Goal: Information Seeking & Learning: Check status

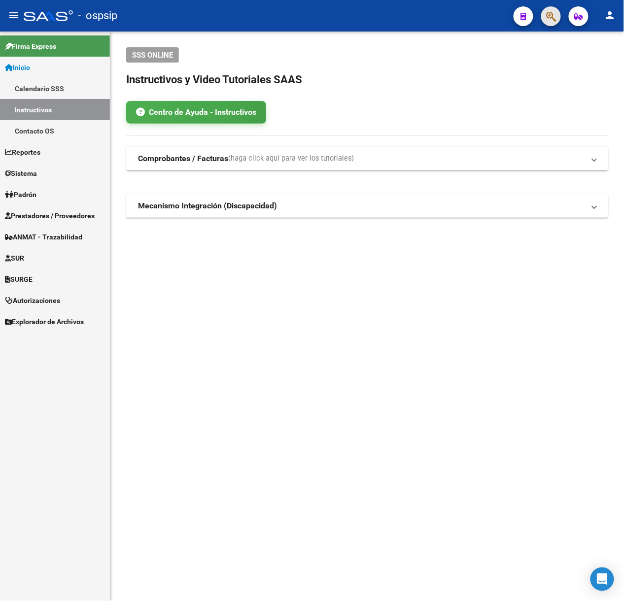
click at [545, 12] on button "button" at bounding box center [551, 16] width 20 height 20
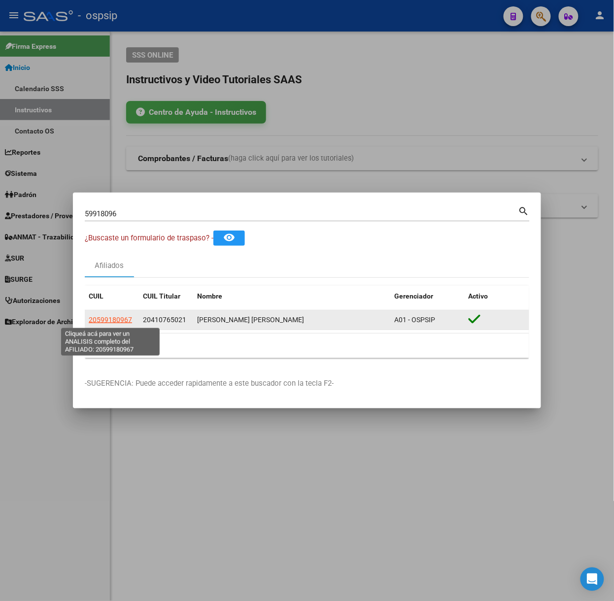
click at [130, 322] on span "20599180967" at bounding box center [110, 320] width 43 height 8
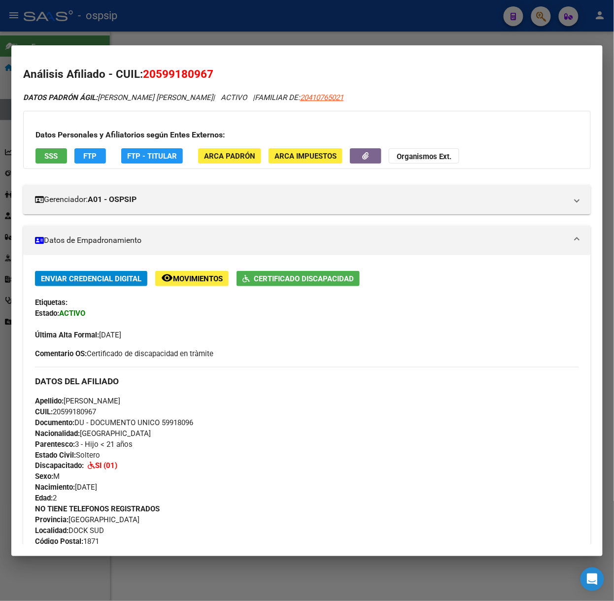
scroll to position [444, 0]
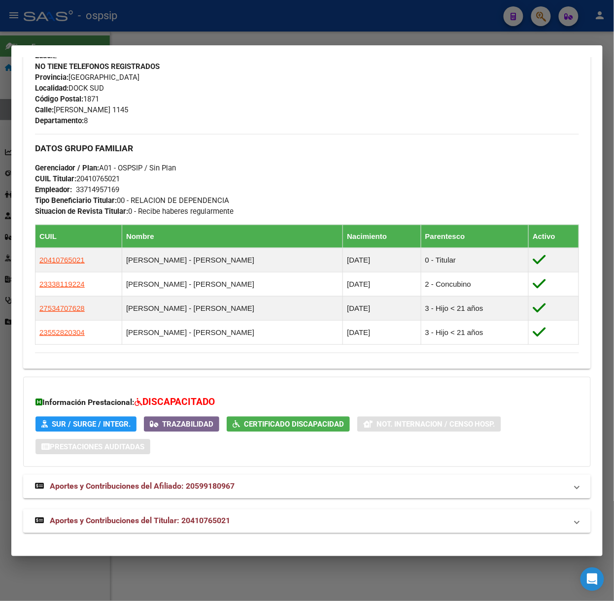
click at [181, 518] on span "Aportes y Contribuciones del Titular: 20410765021" at bounding box center [140, 521] width 180 height 9
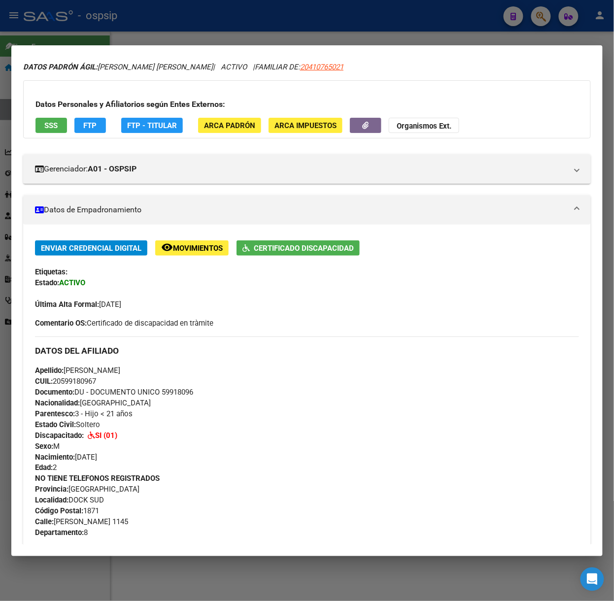
scroll to position [0, 0]
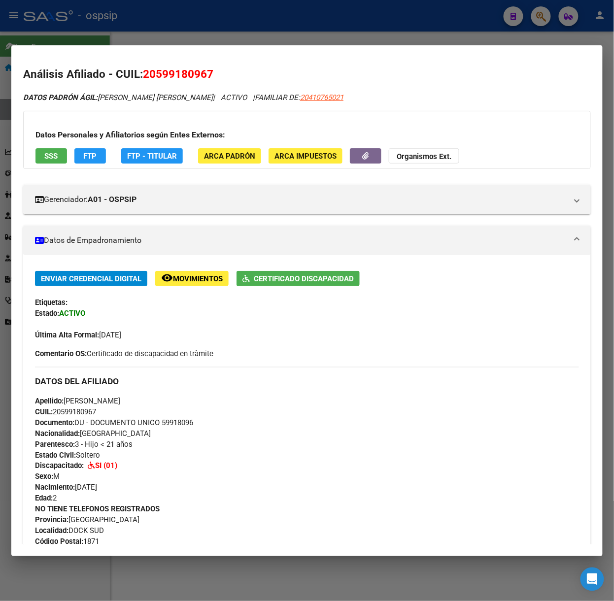
click at [49, 157] on span "SSS" at bounding box center [51, 156] width 13 height 9
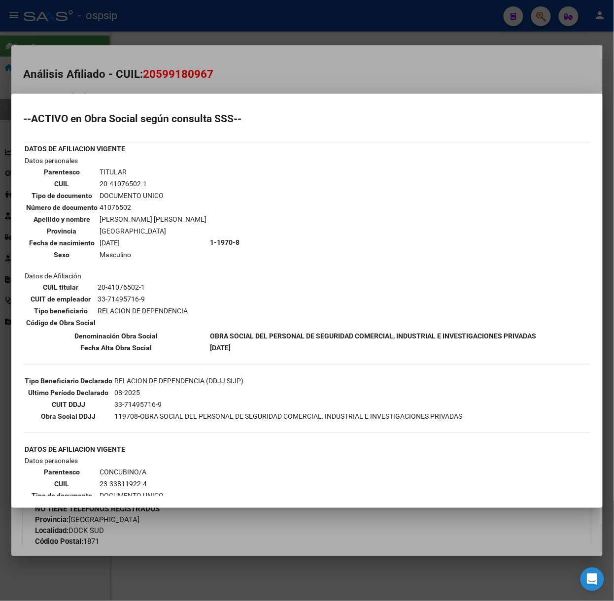
click at [150, 58] on div at bounding box center [307, 300] width 614 height 601
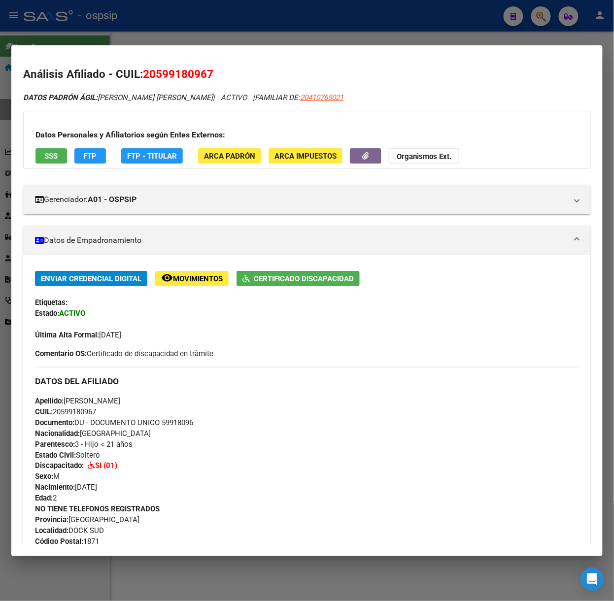
click at [271, 33] on div at bounding box center [307, 300] width 614 height 601
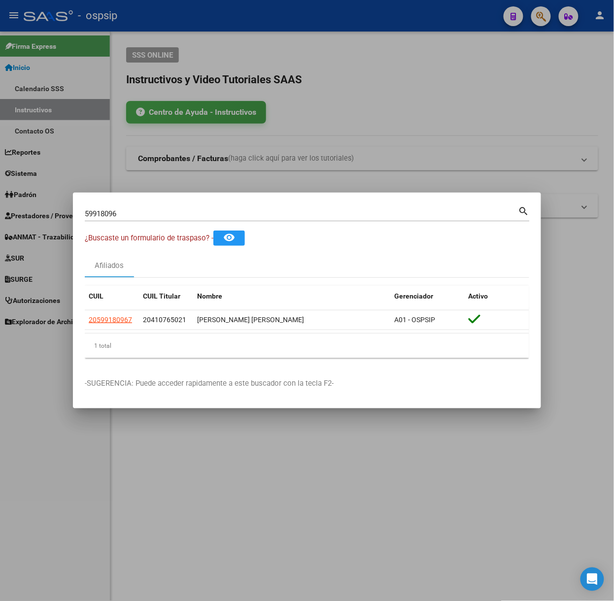
click at [200, 219] on div "59918096 Buscar (apellido, dni, [PERSON_NAME], [PERSON_NAME], cuit, obra social)" at bounding box center [302, 214] width 434 height 15
click at [194, 214] on input "59918096" at bounding box center [302, 214] width 434 height 9
type input "50927870"
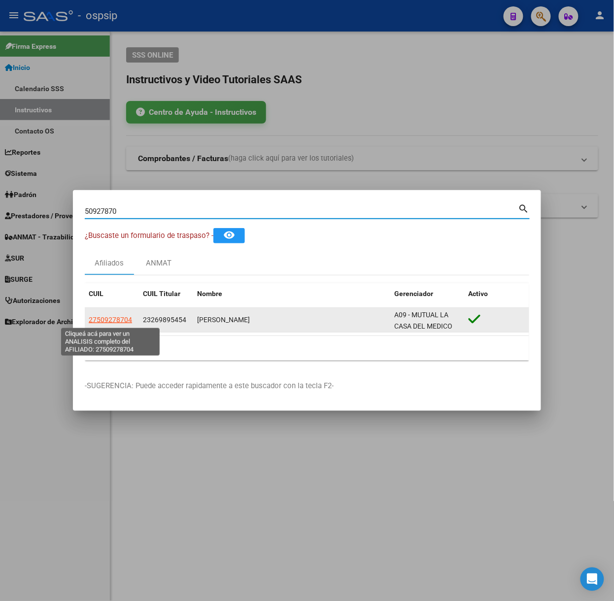
click at [117, 320] on span "27509278704" at bounding box center [110, 320] width 43 height 8
type textarea "27509278704"
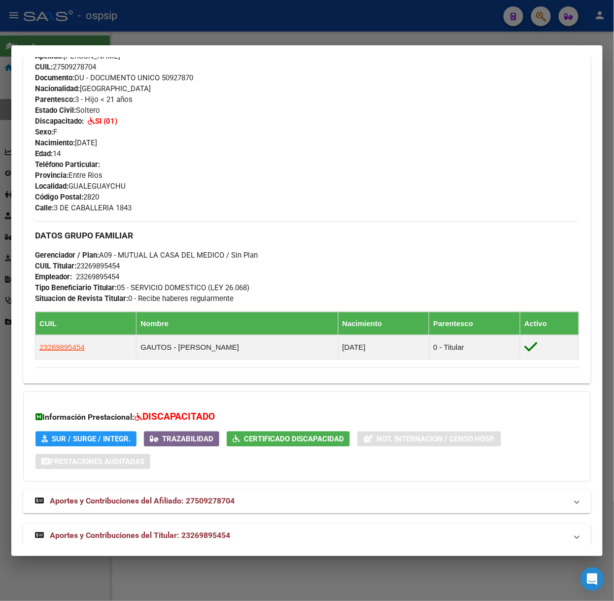
scroll to position [356, 0]
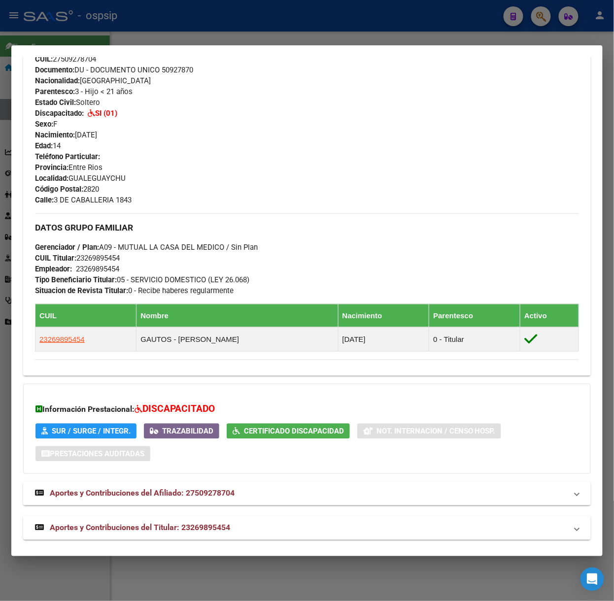
click at [217, 543] on div "Análisis Afiliado - CUIL: 27509278704 DATOS PADRÓN ÁGIL: [PERSON_NAME] | ACTIVO…" at bounding box center [307, 131] width 568 height 842
click at [211, 532] on span "Aportes y Contribuciones del Titular: 23269895454" at bounding box center [140, 528] width 180 height 9
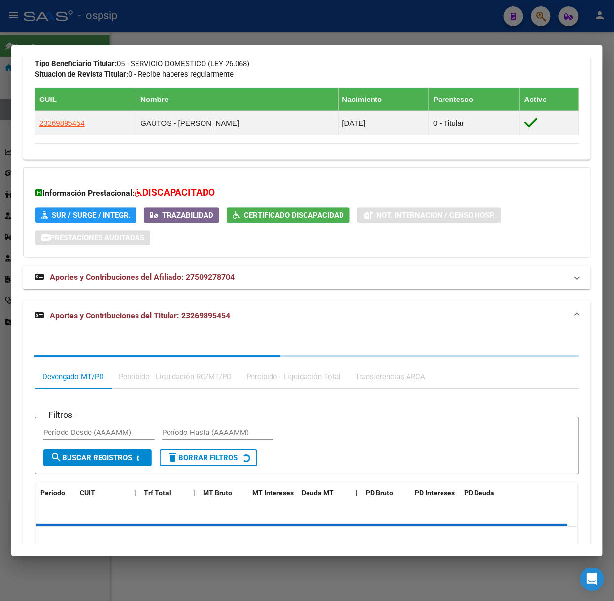
scroll to position [615, 0]
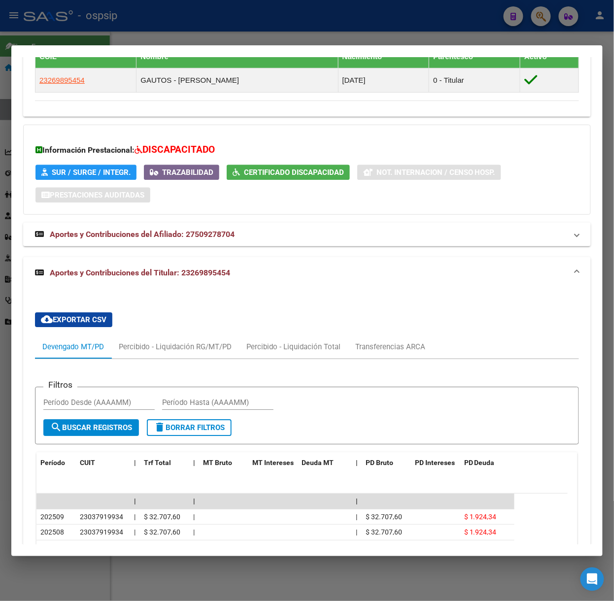
click at [172, 7] on div at bounding box center [307, 300] width 614 height 601
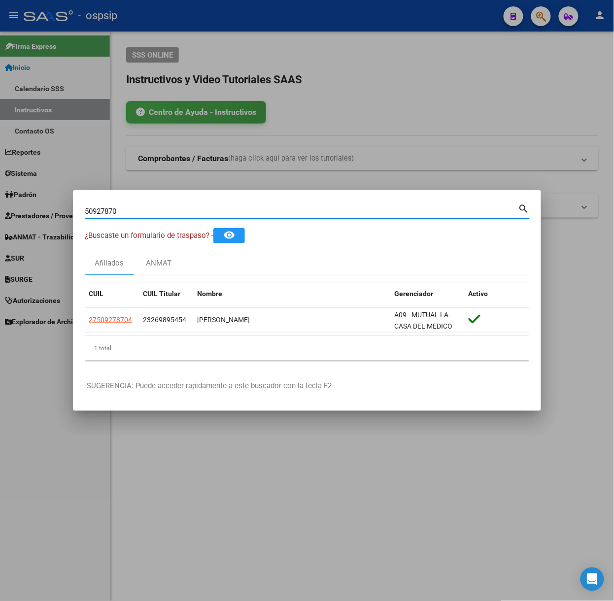
click at [142, 215] on input "50927870" at bounding box center [302, 211] width 434 height 9
type input "51126346"
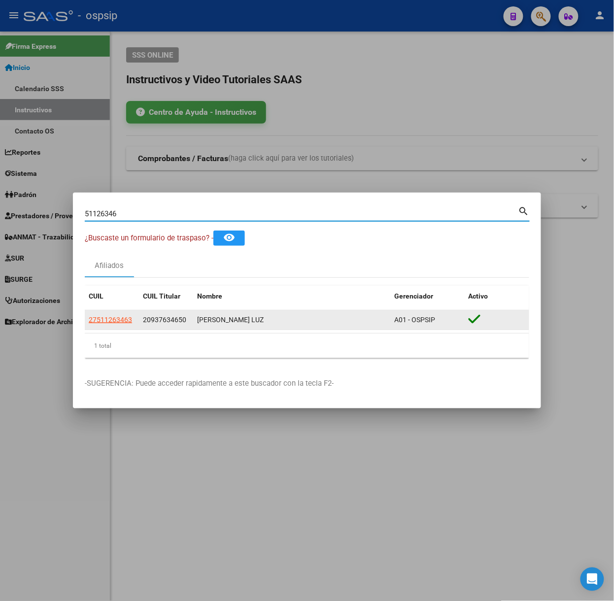
click at [130, 315] on app-link-go-to "27511263463" at bounding box center [110, 320] width 43 height 11
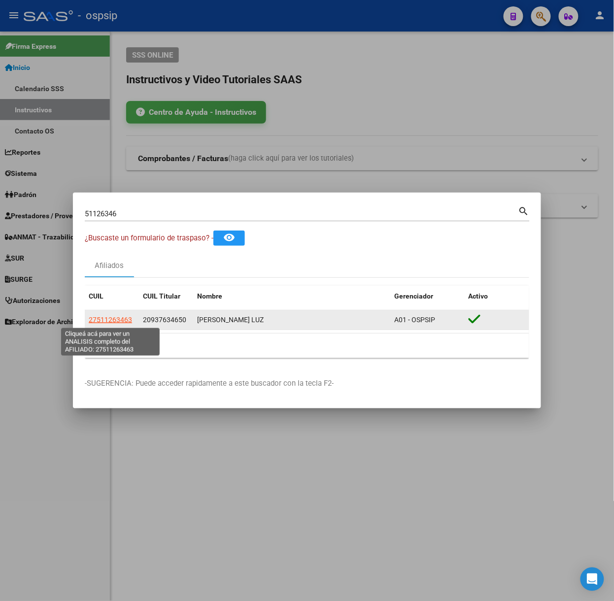
click at [126, 316] on span "27511263463" at bounding box center [110, 320] width 43 height 8
type textarea "27511263463"
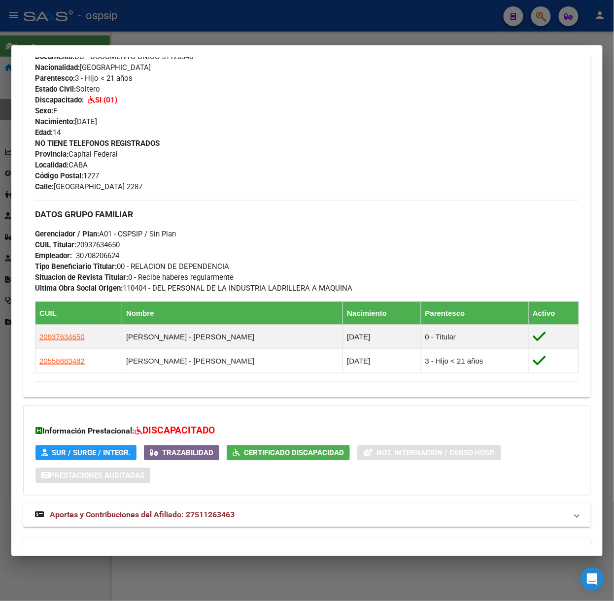
scroll to position [377, 0]
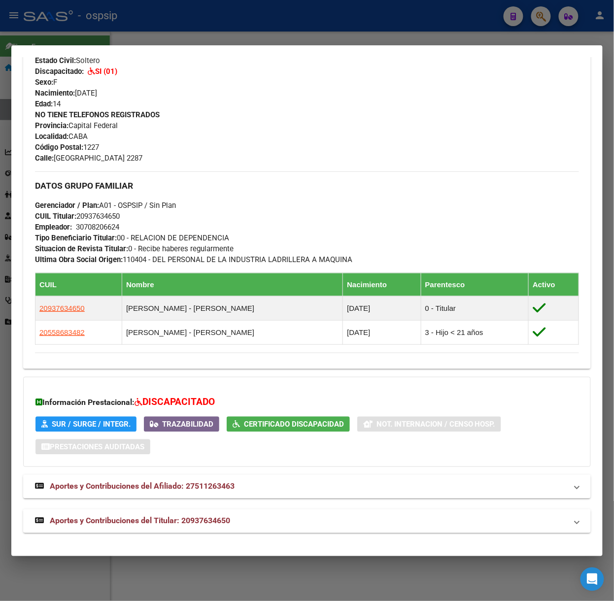
click at [173, 510] on div "DATOS PADRÓN ÁGIL: [PERSON_NAME] LUZ | ACTIVO | FAMILIAR DE: 20937634650 Datos …" at bounding box center [307, 125] width 568 height 818
click at [174, 513] on mat-expansion-panel-header "Aportes y Contribuciones del Titular: 20937634650" at bounding box center [307, 522] width 568 height 24
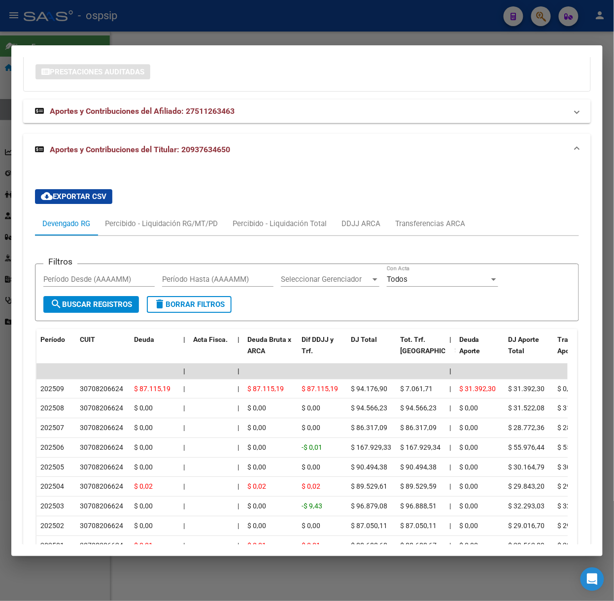
scroll to position [753, 0]
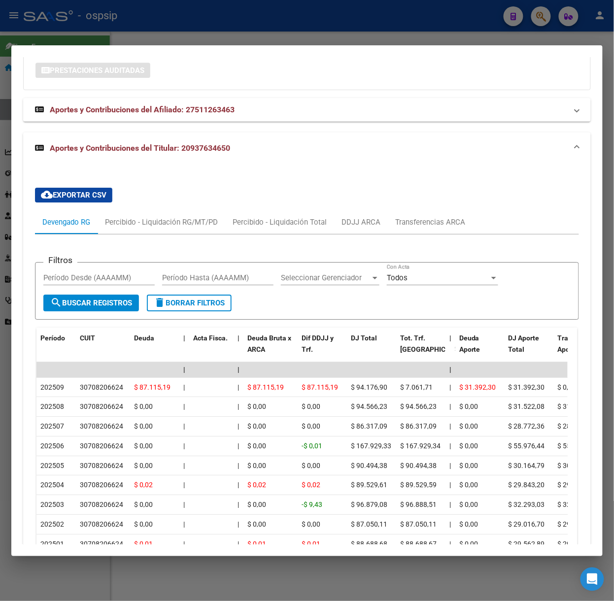
click at [132, 35] on div at bounding box center [307, 300] width 614 height 601
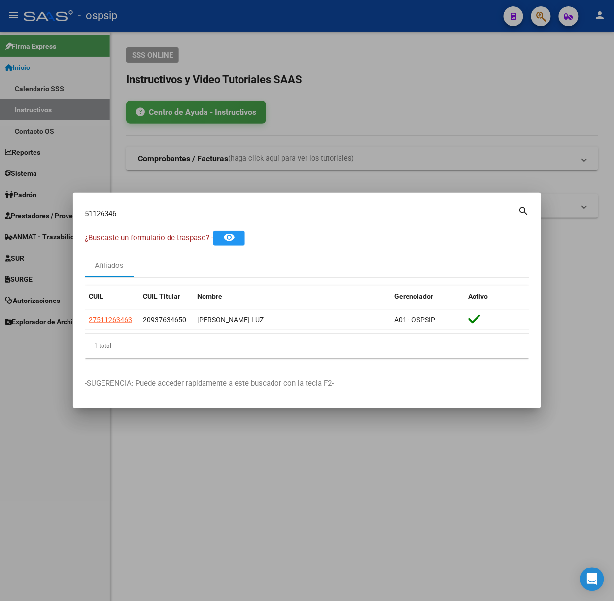
click at [159, 207] on div "51126346 Buscar (apellido, dni, cuil, nro traspaso, cuit, obra social)" at bounding box center [302, 214] width 434 height 15
click at [160, 211] on input "51126346" at bounding box center [302, 214] width 434 height 9
type input "53888130"
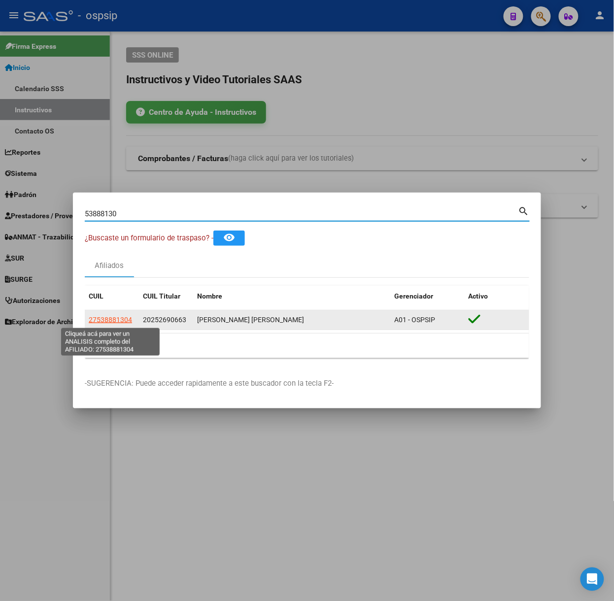
click at [107, 323] on span "27538881304" at bounding box center [110, 320] width 43 height 8
type textarea "27538881304"
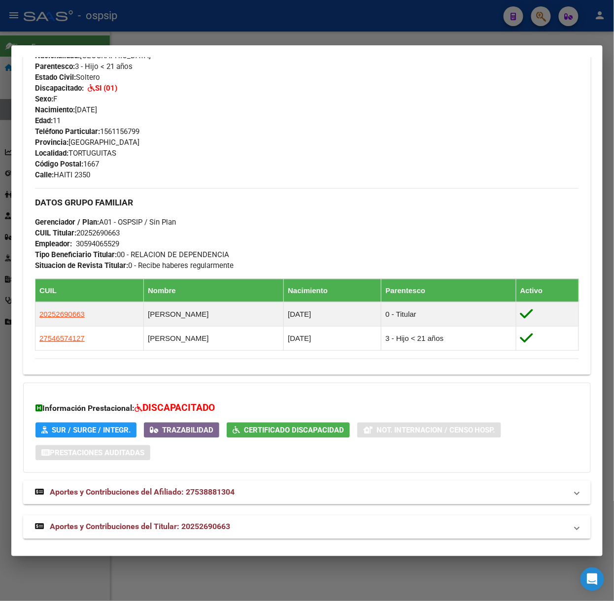
scroll to position [366, 0]
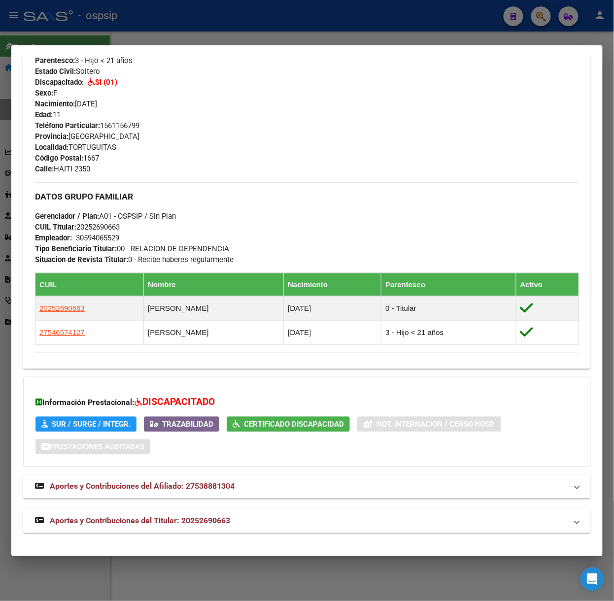
click at [171, 517] on span "Aportes y Contribuciones del Titular: 20252690663" at bounding box center [140, 521] width 180 height 9
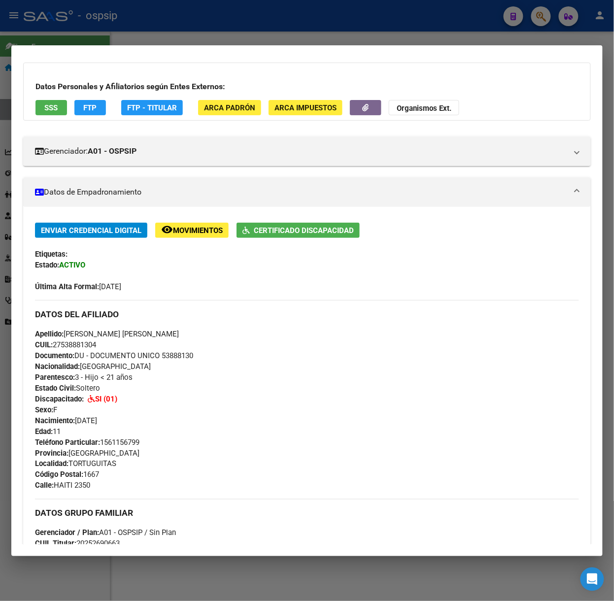
scroll to position [0, 0]
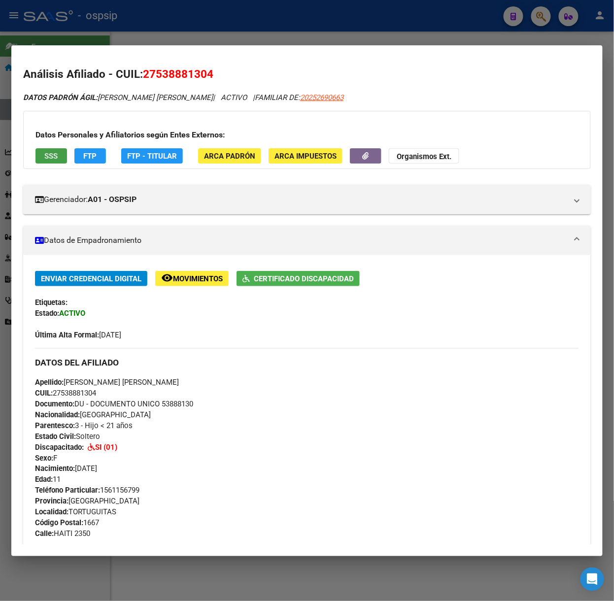
click at [48, 158] on span "SSS" at bounding box center [51, 156] width 13 height 9
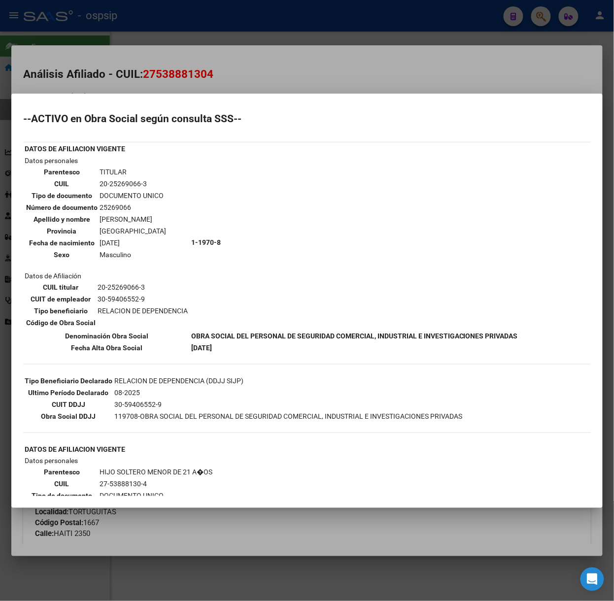
click at [122, 106] on mat-dialog-content "--ACTIVO en Obra Social según consulta SSS-- DATOS DE AFILIACION VIGENTE Datos …" at bounding box center [307, 301] width 592 height 391
click at [110, 75] on div at bounding box center [307, 300] width 614 height 601
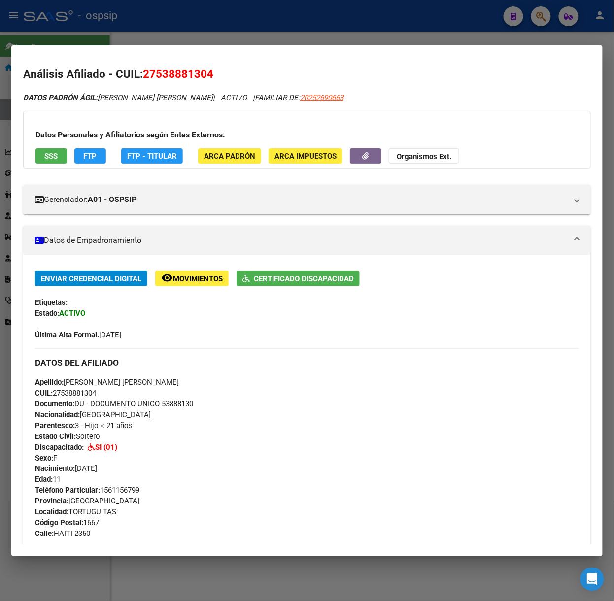
click at [52, 10] on div at bounding box center [307, 300] width 614 height 601
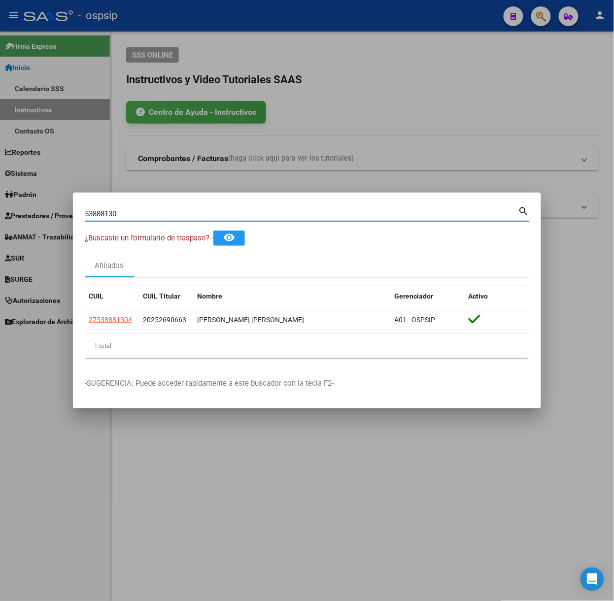
click at [116, 214] on input "53888130" at bounding box center [302, 214] width 434 height 9
type input "55685668"
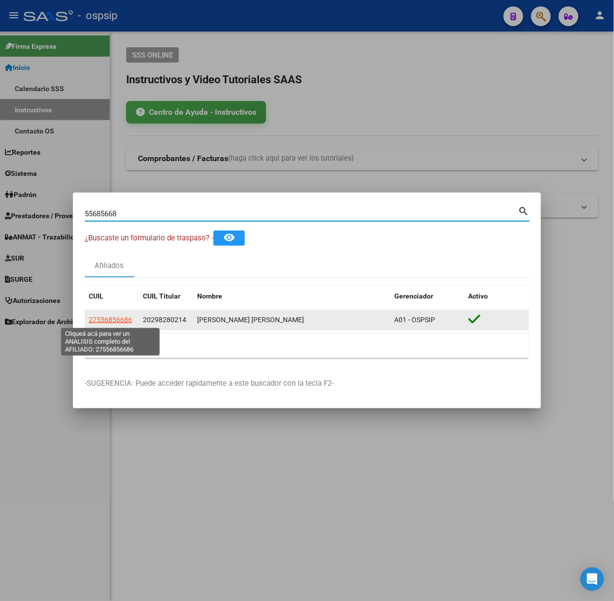
click at [108, 317] on span "27556856686" at bounding box center [110, 320] width 43 height 8
type textarea "27556856686"
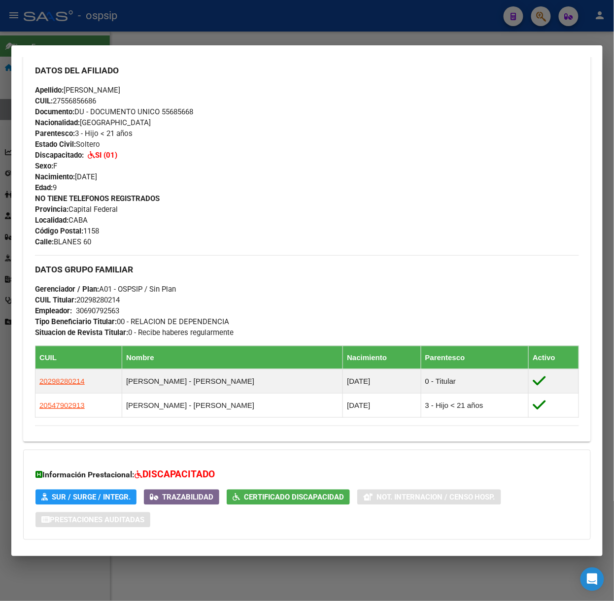
scroll to position [366, 0]
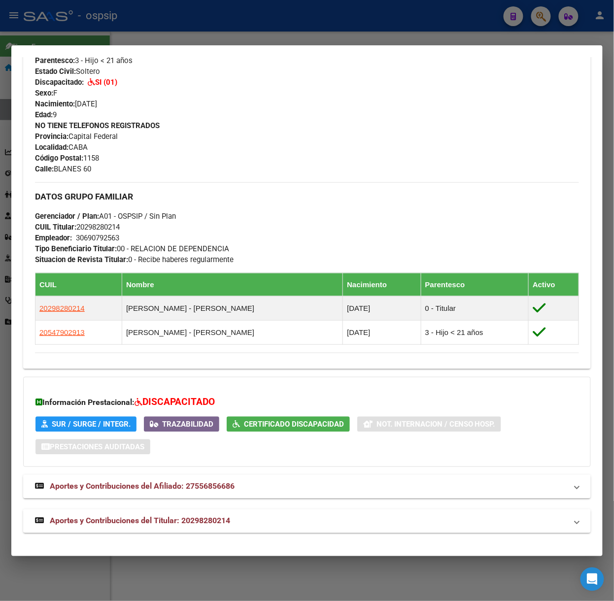
click at [141, 515] on mat-expansion-panel-header "Aportes y Contribuciones del Titular: 20298280214" at bounding box center [307, 522] width 568 height 24
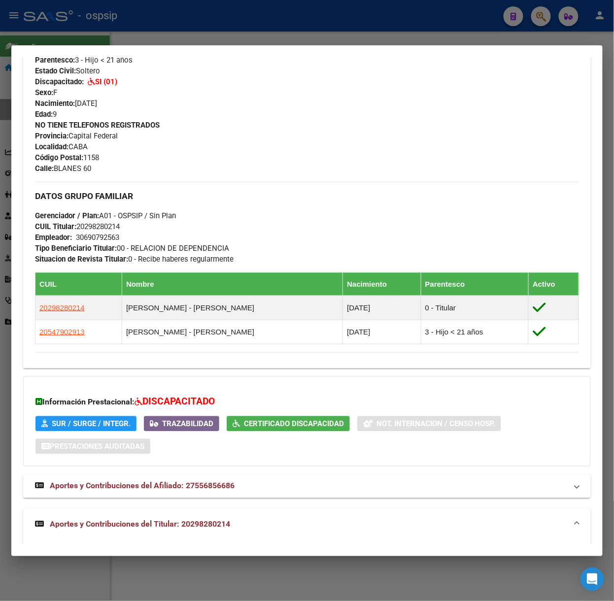
scroll to position [611, 0]
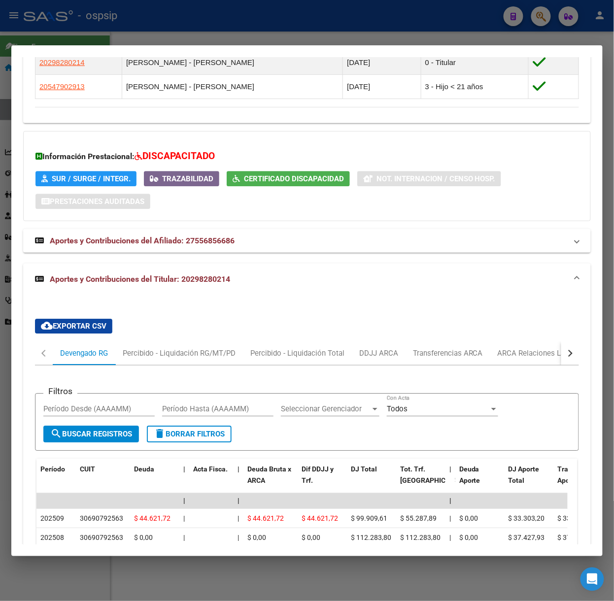
click at [296, 34] on div at bounding box center [307, 300] width 614 height 601
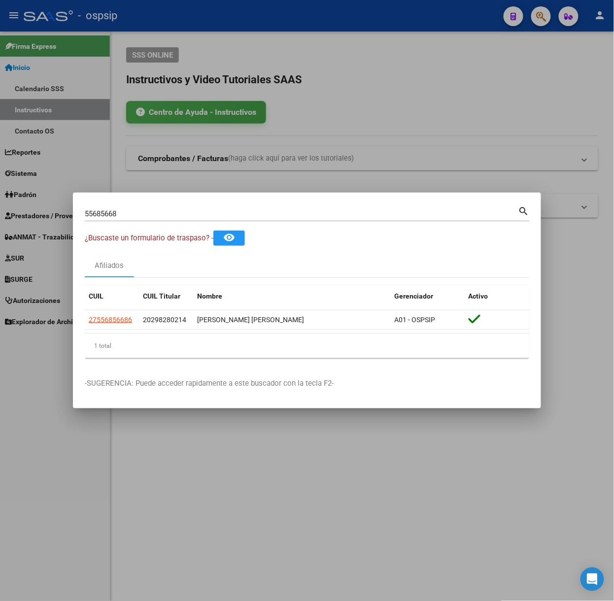
click at [219, 210] on input "55685668" at bounding box center [302, 214] width 434 height 9
type input "52410919"
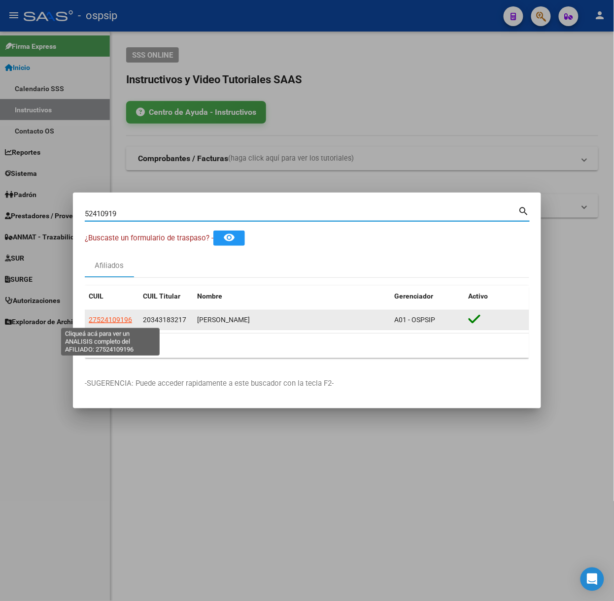
click at [103, 318] on span "27524109196" at bounding box center [110, 320] width 43 height 8
type textarea "27524109196"
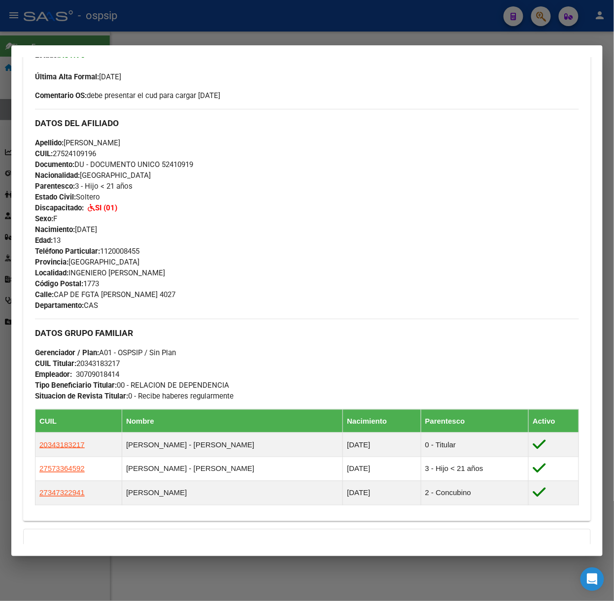
scroll to position [409, 0]
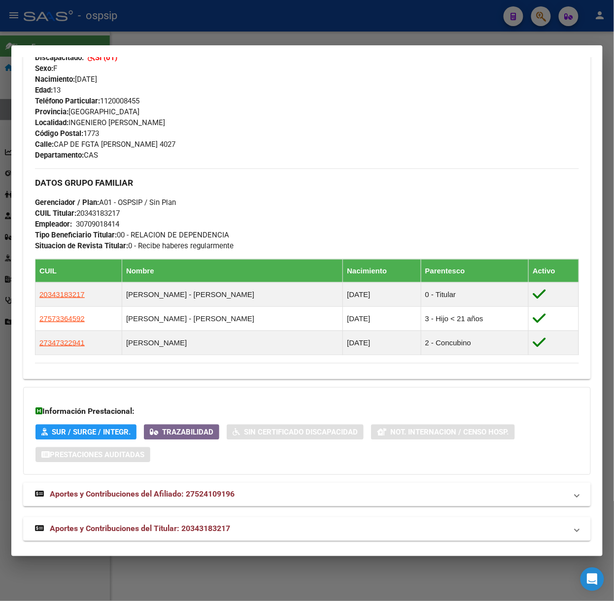
click at [175, 540] on mat-expansion-panel-header "Aportes y Contribuciones del Titular: 20343183217" at bounding box center [307, 530] width 568 height 24
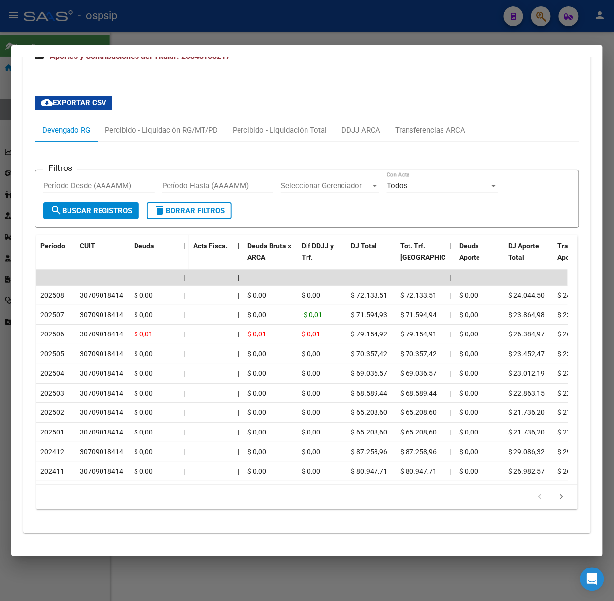
scroll to position [898, 0]
click at [195, 45] on mat-dialog-container "Análisis Afiliado - CUIL: 27524109196 DATOS PADRÓN ÁGIL: [PERSON_NAME] | ACTIVO…" at bounding box center [307, 300] width 592 height 511
click at [194, 38] on div at bounding box center [307, 300] width 614 height 601
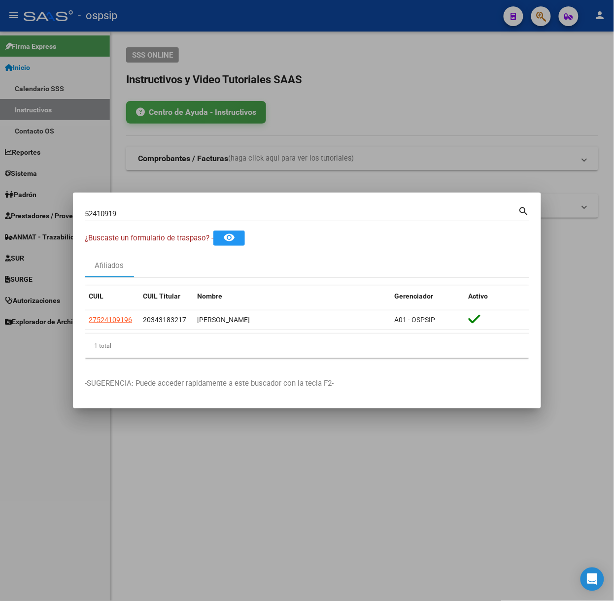
click at [170, 210] on input "52410919" at bounding box center [302, 214] width 434 height 9
type input "59885186"
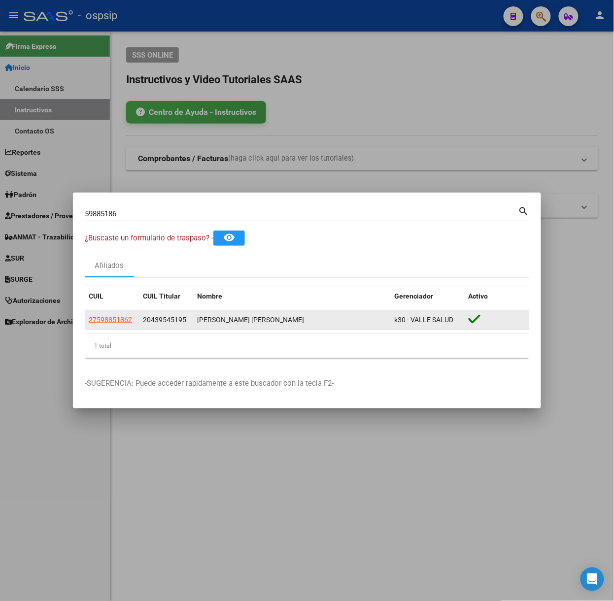
click at [107, 328] on datatable-body-cell "27598851862" at bounding box center [112, 320] width 54 height 19
click at [107, 323] on span "27598851862" at bounding box center [110, 320] width 43 height 8
type textarea "27598851862"
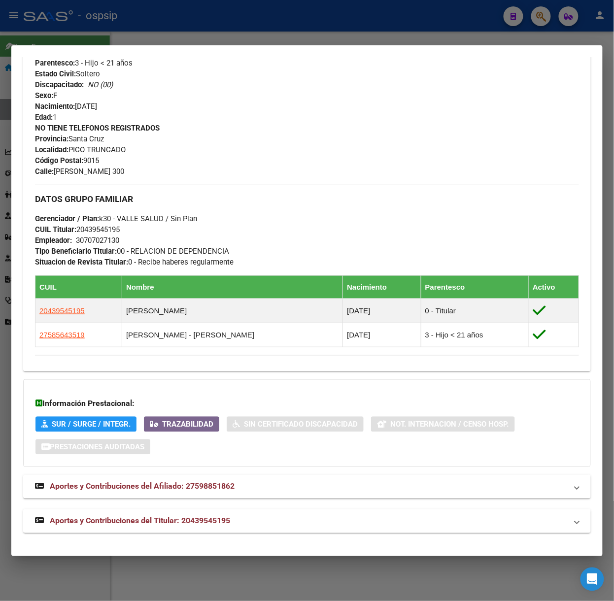
click at [178, 518] on span "Aportes y Contribuciones del Titular: 20439545195" at bounding box center [140, 521] width 180 height 9
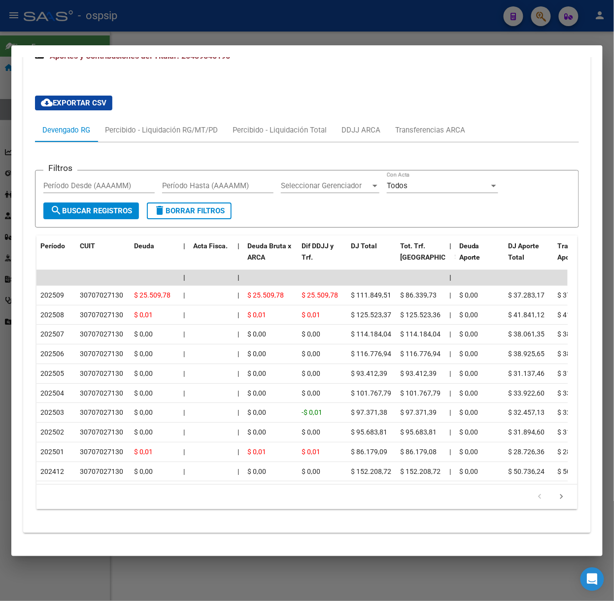
scroll to position [856, 0]
click at [192, 11] on div at bounding box center [307, 300] width 614 height 601
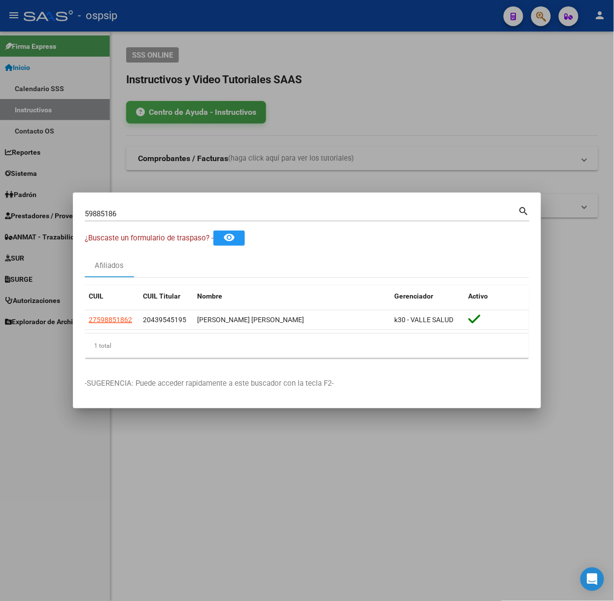
click at [154, 215] on input "59885186" at bounding box center [302, 214] width 434 height 9
type input "52645453"
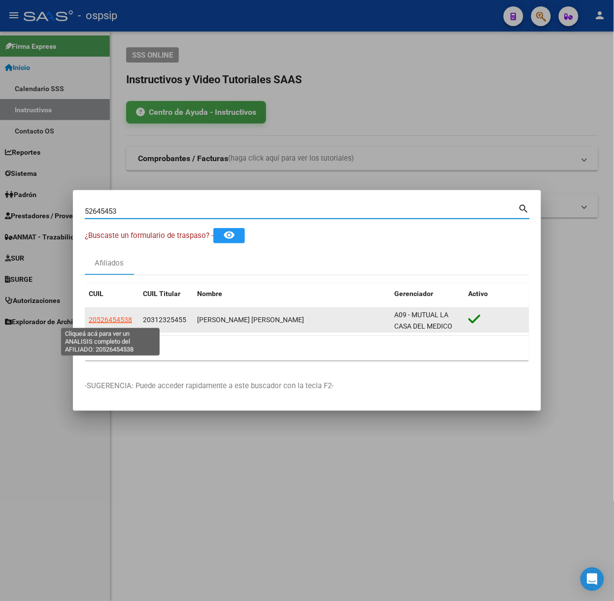
click at [110, 323] on span "20526454538" at bounding box center [110, 320] width 43 height 8
type textarea "20526454538"
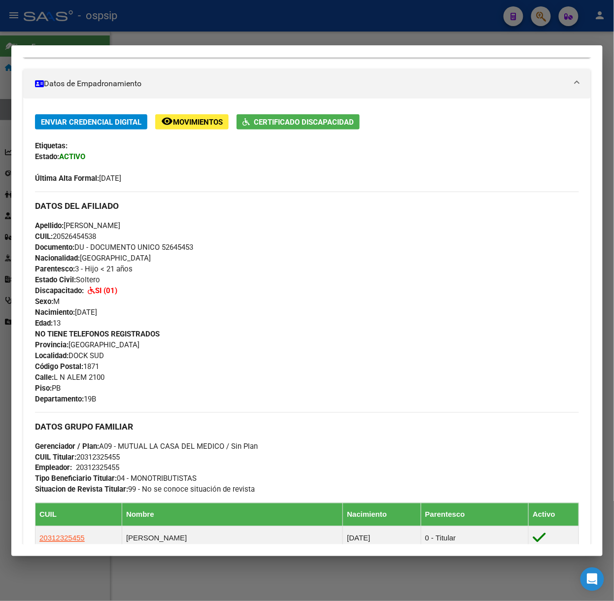
scroll to position [387, 0]
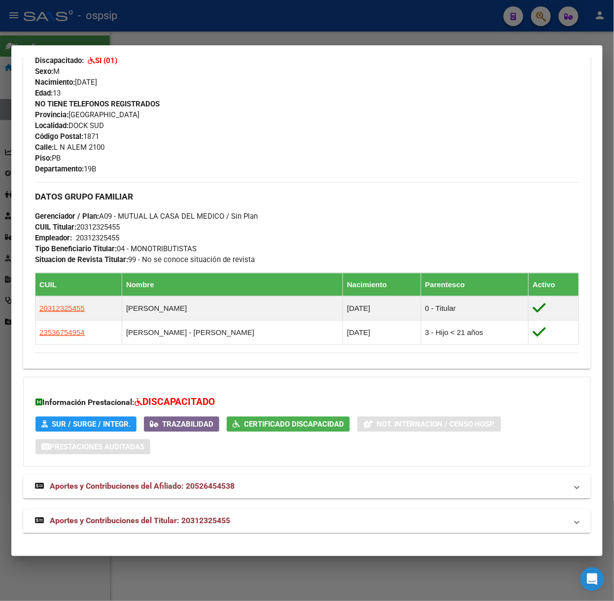
click at [251, 510] on mat-expansion-panel-header "Aportes y Contribuciones del Titular: 20312325455" at bounding box center [307, 522] width 568 height 24
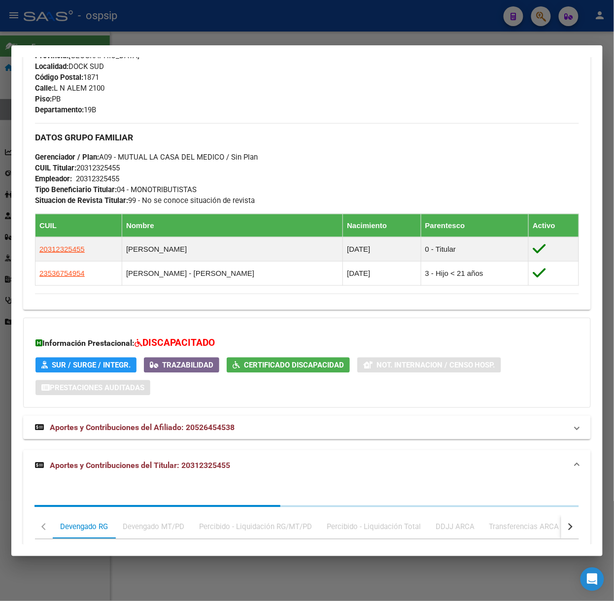
scroll to position [632, 0]
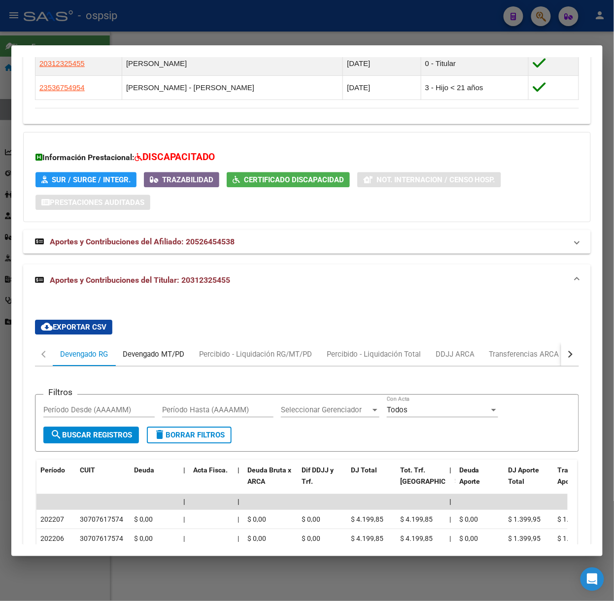
click at [180, 354] on div "Devengado MT/PD" at bounding box center [154, 354] width 62 height 11
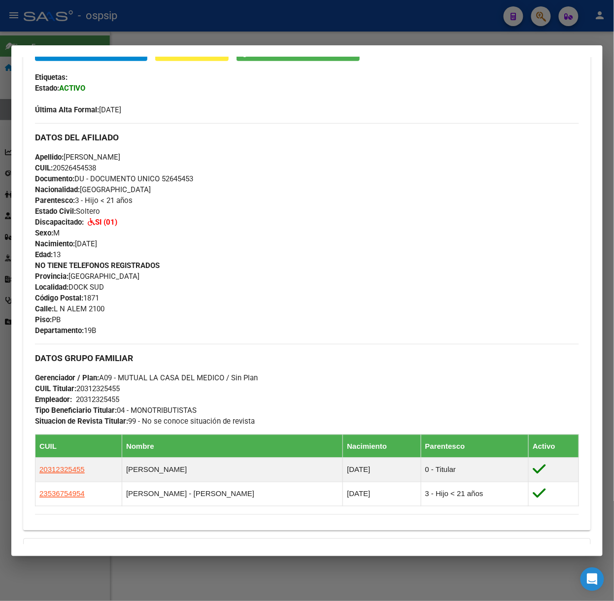
scroll to position [328, 0]
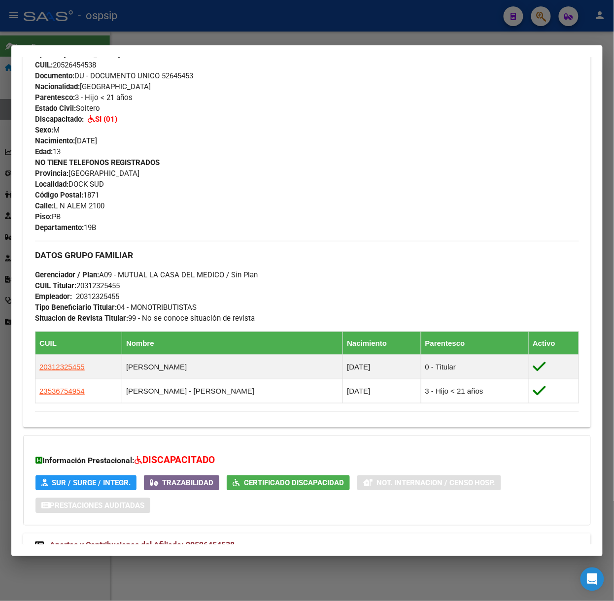
click at [176, 41] on div at bounding box center [307, 300] width 614 height 601
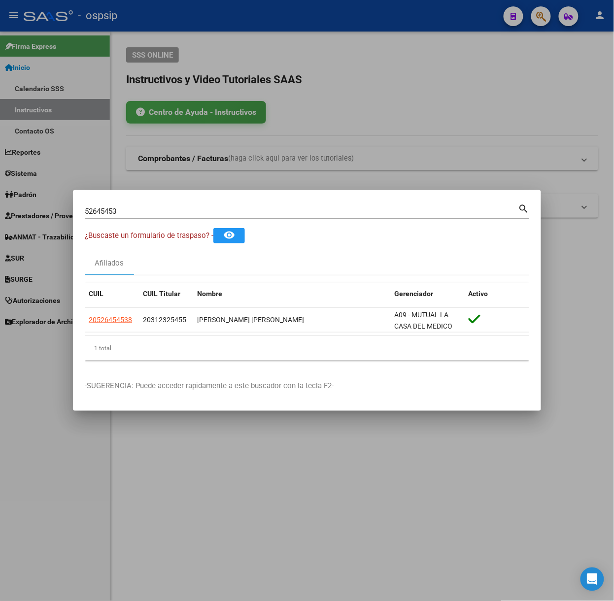
click at [156, 217] on div "52645453 Buscar (apellido, dni, [PERSON_NAME], [PERSON_NAME], cuit, obra social)" at bounding box center [302, 211] width 434 height 15
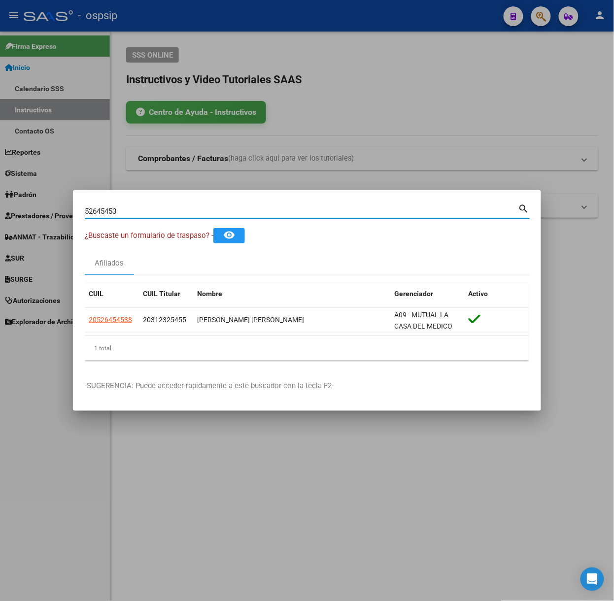
click at [156, 217] on div "52645453 Buscar (apellido, dni, [PERSON_NAME], [PERSON_NAME], cuit, obra social)" at bounding box center [302, 211] width 434 height 15
click at [156, 213] on input "52645453" at bounding box center [302, 211] width 434 height 9
type input "43954519"
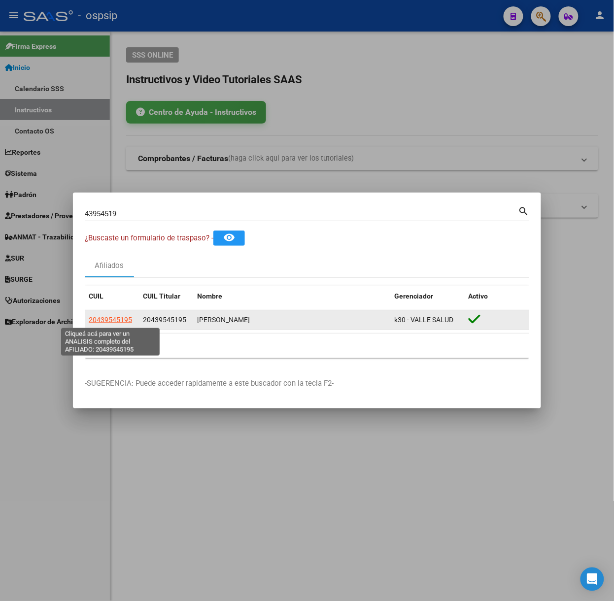
click at [121, 322] on span "20439545195" at bounding box center [110, 320] width 43 height 8
type textarea "20439545195"
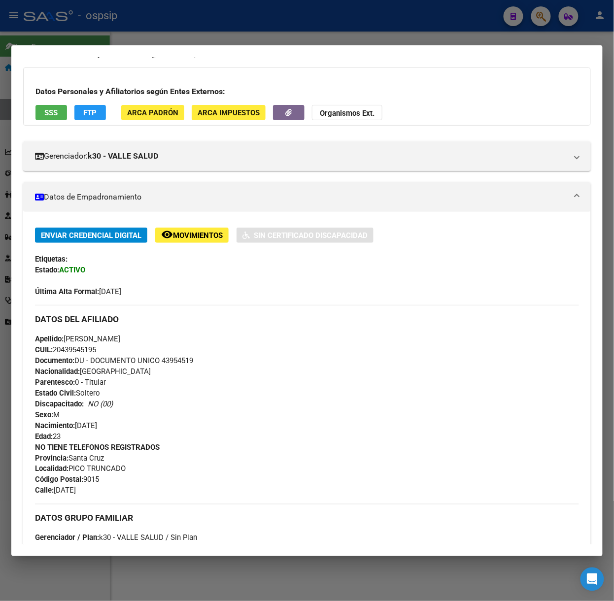
scroll to position [67, 0]
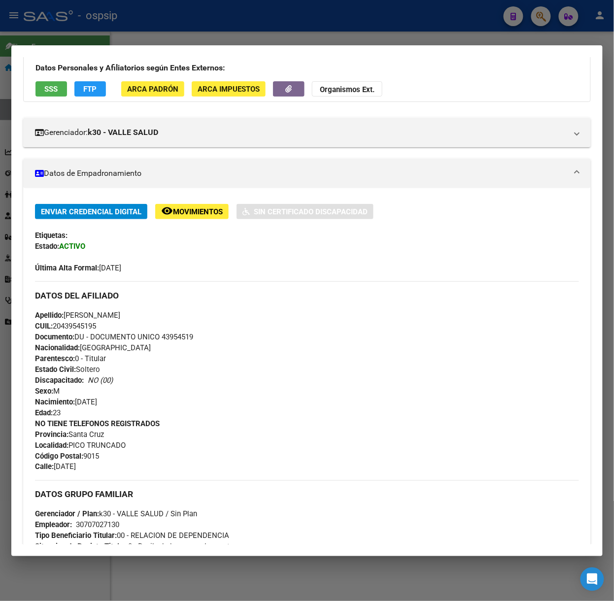
click at [157, 22] on div at bounding box center [307, 300] width 614 height 601
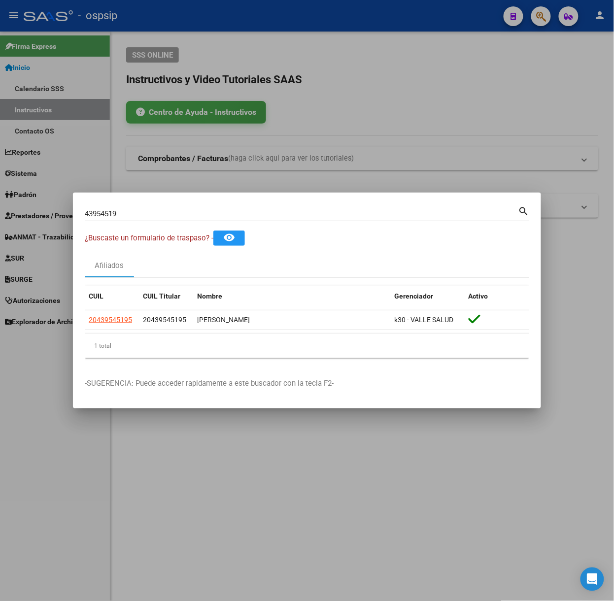
click at [187, 218] on input "43954519" at bounding box center [302, 214] width 434 height 9
type input "49591287"
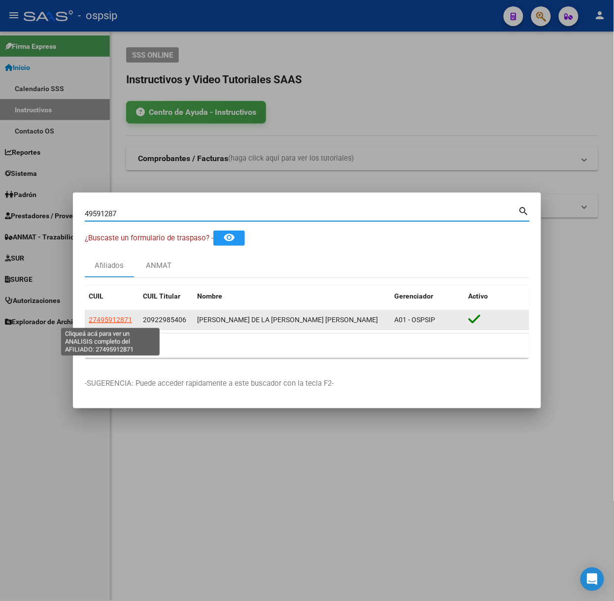
click at [104, 320] on span "27495912871" at bounding box center [110, 320] width 43 height 8
type textarea "27495912871"
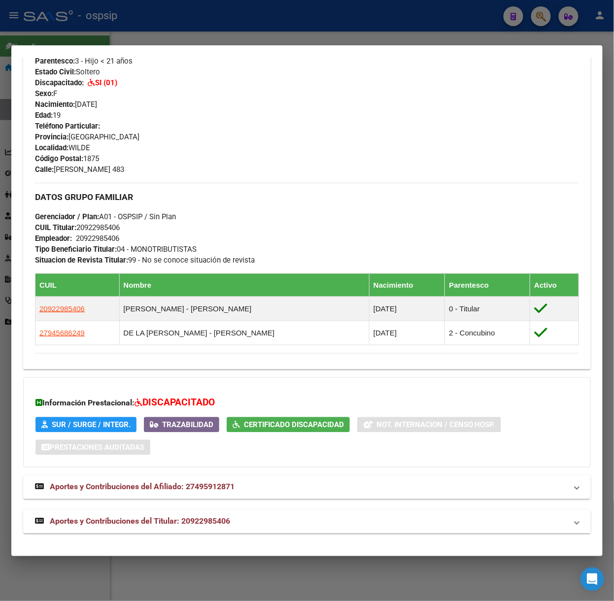
scroll to position [366, 0]
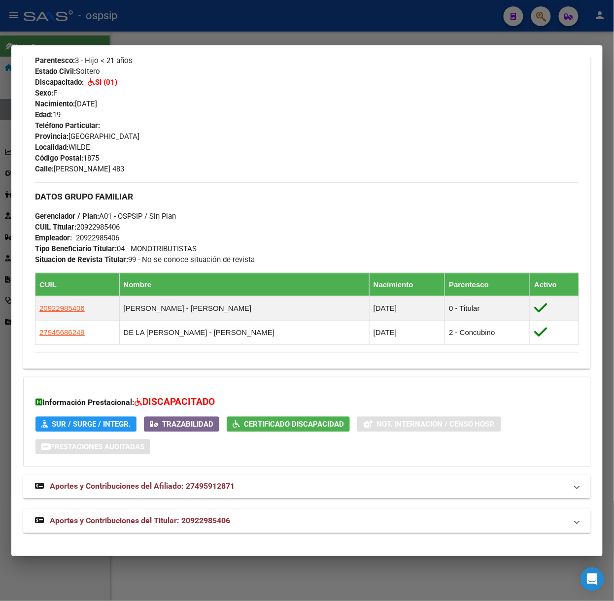
click at [215, 531] on mat-expansion-panel-header "Aportes y Contribuciones del Titular: 20922985406" at bounding box center [307, 522] width 568 height 24
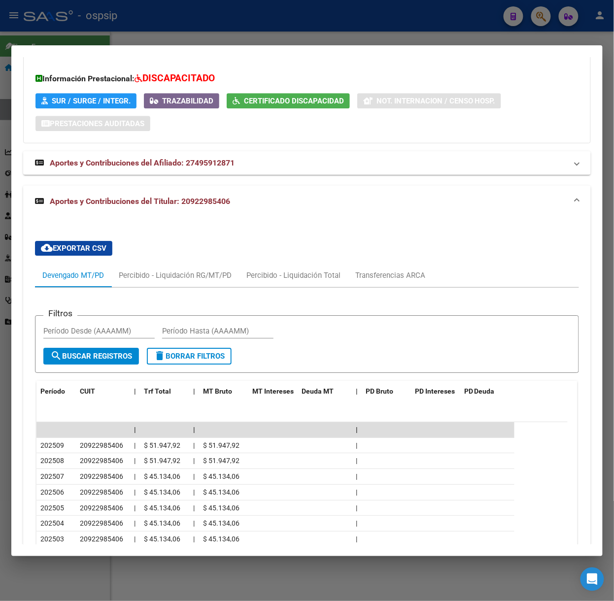
scroll to position [749, 0]
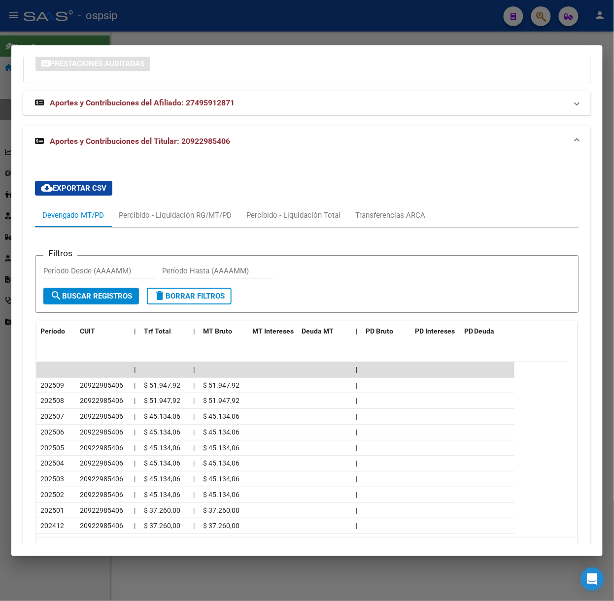
click at [260, 16] on div at bounding box center [307, 300] width 614 height 601
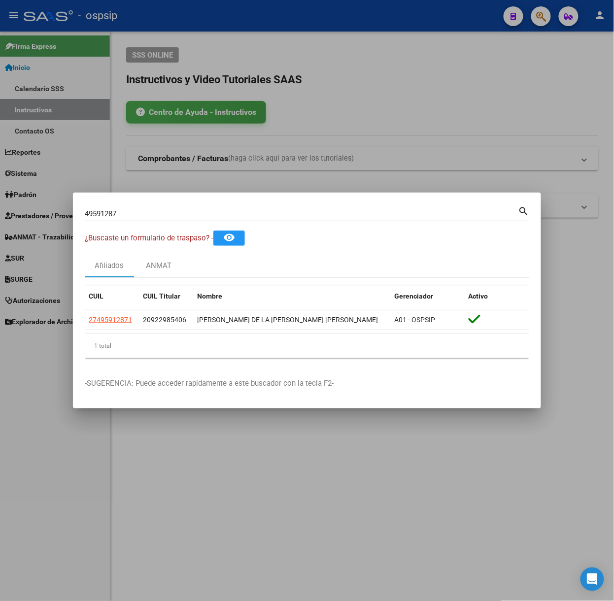
click at [154, 219] on div "49591287 Buscar (apellido, dni, [PERSON_NAME], [PERSON_NAME], cuit, obra social)" at bounding box center [302, 214] width 434 height 15
click at [151, 217] on input "49591287" at bounding box center [302, 214] width 434 height 9
type input "52915960"
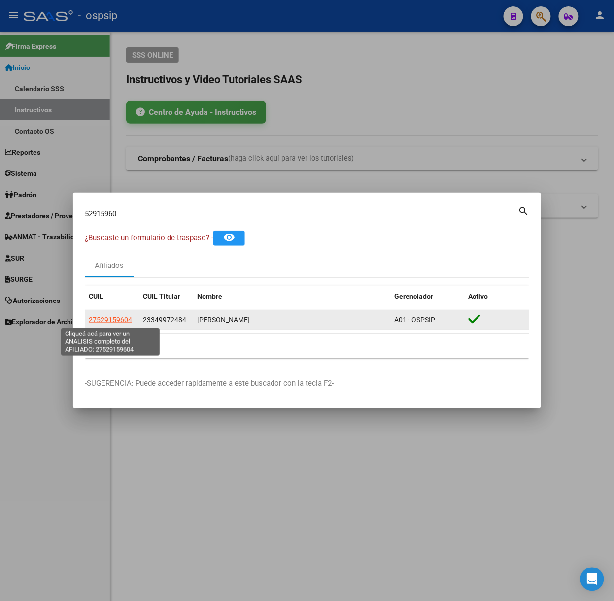
click at [121, 320] on span "27529159604" at bounding box center [110, 320] width 43 height 8
type textarea "27529159604"
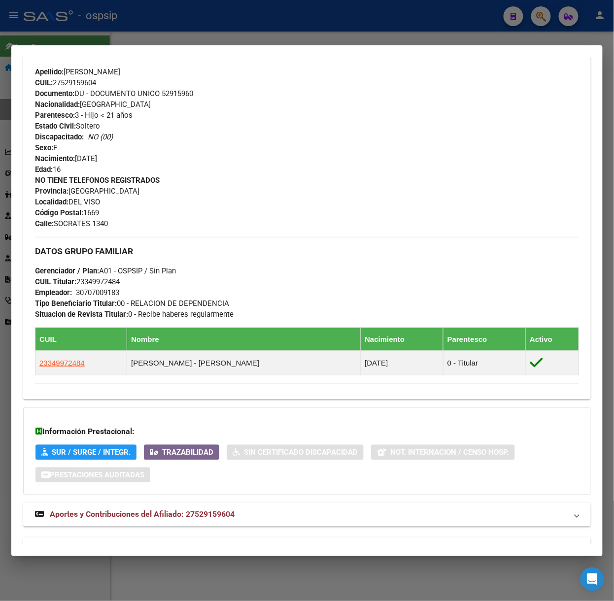
scroll to position [351, 0]
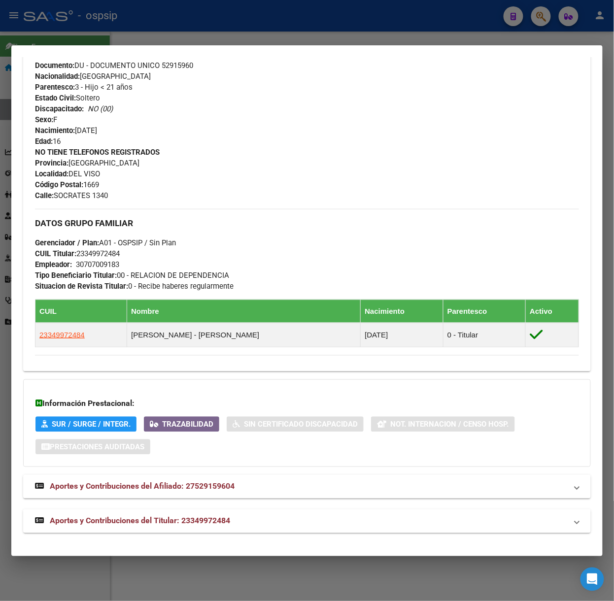
click at [193, 513] on mat-expansion-panel-header "Aportes y Contribuciones del Titular: 23349972484" at bounding box center [307, 522] width 568 height 24
click at [141, 36] on div at bounding box center [307, 300] width 614 height 601
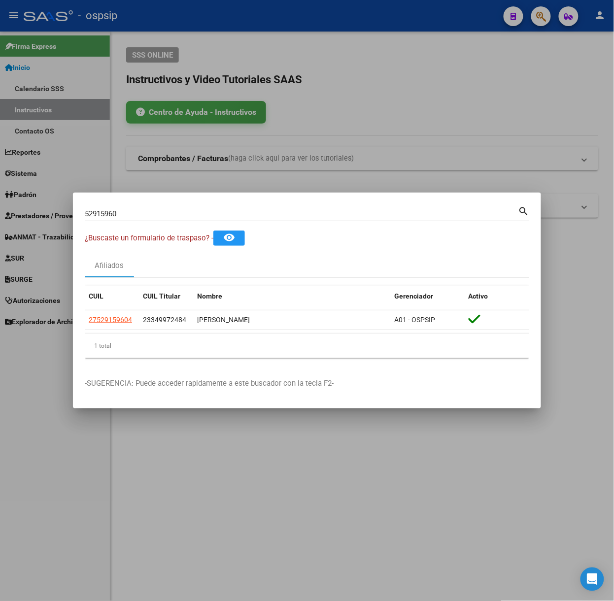
click at [137, 215] on input "52915960" at bounding box center [302, 214] width 434 height 9
type input "53725381"
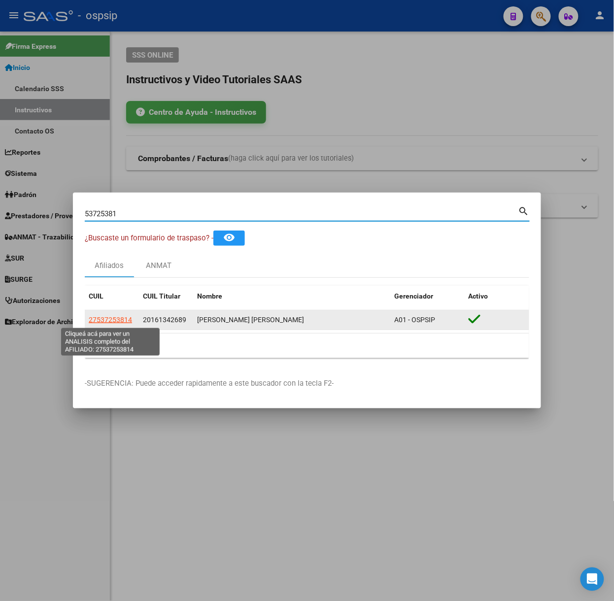
click at [117, 321] on span "27537253814" at bounding box center [110, 320] width 43 height 8
type textarea "27537253814"
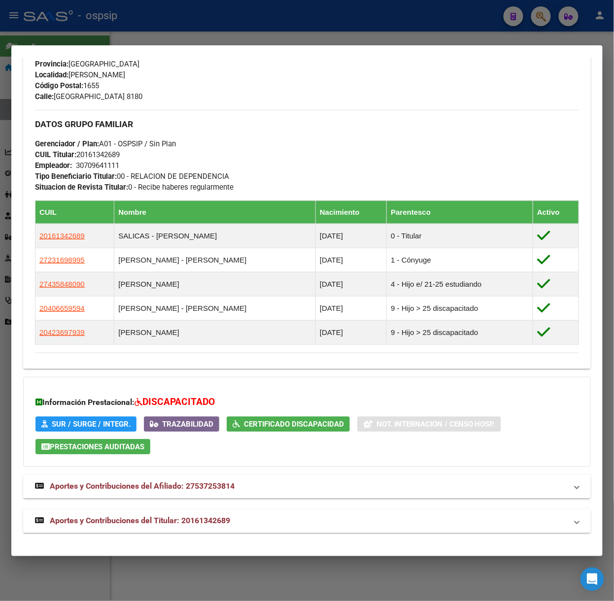
click at [198, 522] on span "Aportes y Contribuciones del Titular: 20161342689" at bounding box center [140, 521] width 180 height 9
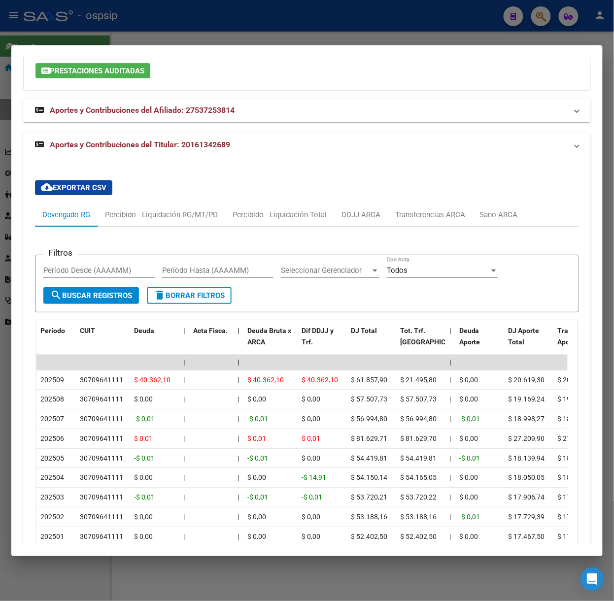
scroll to position [438, 0]
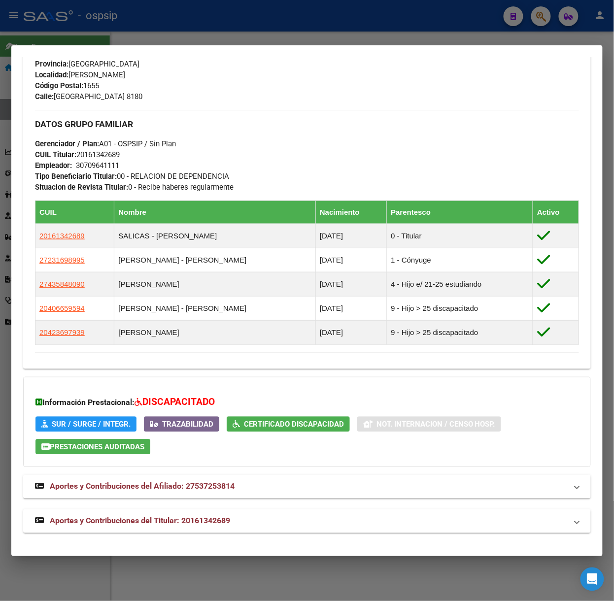
drag, startPoint x: 256, startPoint y: 6, endPoint x: 167, endPoint y: 288, distance: 295.9
click at [255, 6] on div at bounding box center [307, 300] width 614 height 601
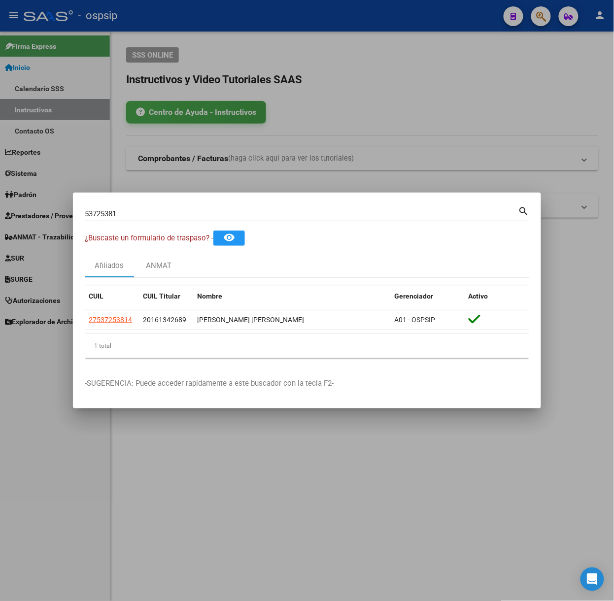
click at [152, 221] on div "53725381 Buscar (apellido, dni, [PERSON_NAME], nro traspaso, cuit, obra social)" at bounding box center [302, 214] width 434 height 15
click at [152, 218] on input "53725381" at bounding box center [302, 214] width 434 height 9
type input "55163225"
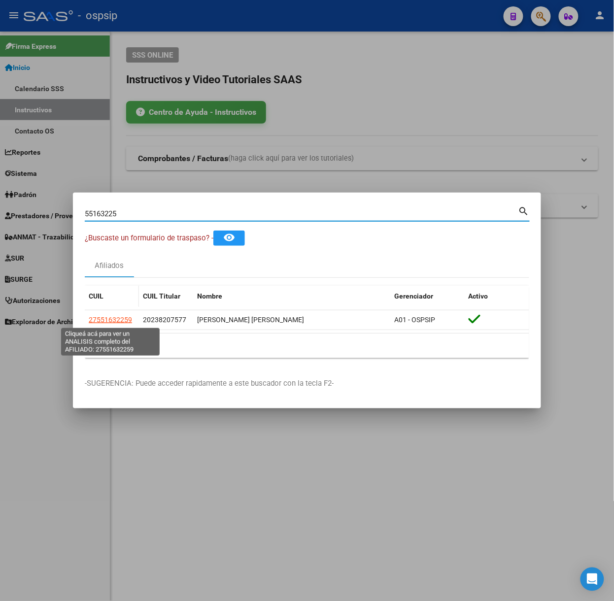
click at [121, 318] on span "27551632259" at bounding box center [110, 320] width 43 height 8
type textarea "27551632259"
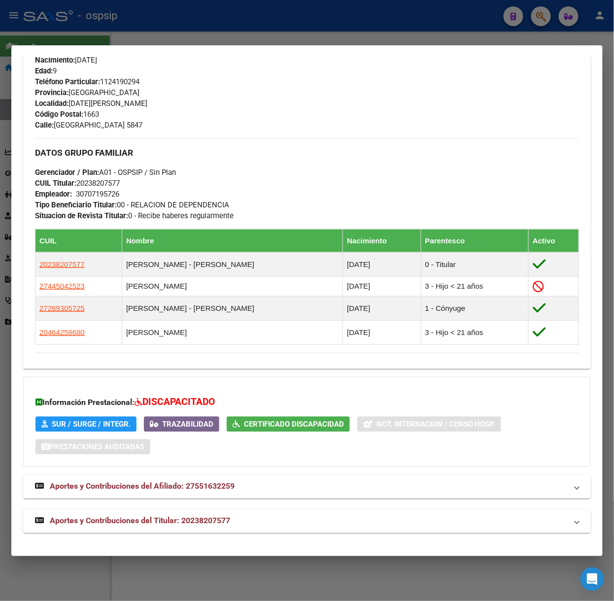
click at [207, 521] on span "Aportes y Contribuciones del Titular: 20238207577" at bounding box center [140, 521] width 180 height 9
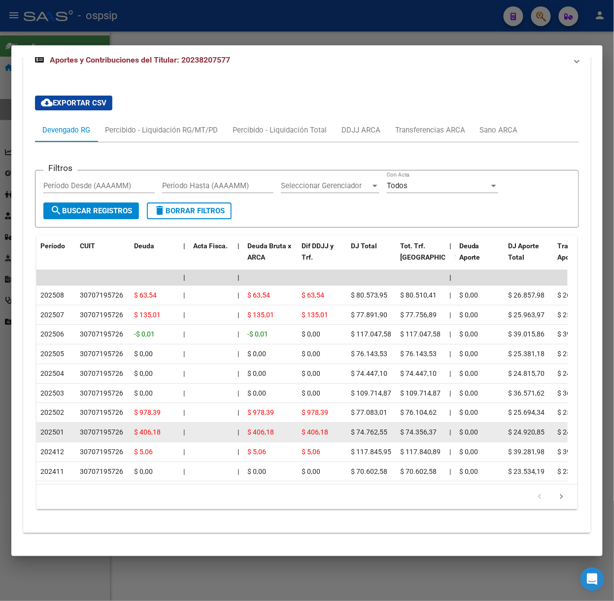
scroll to position [410, 0]
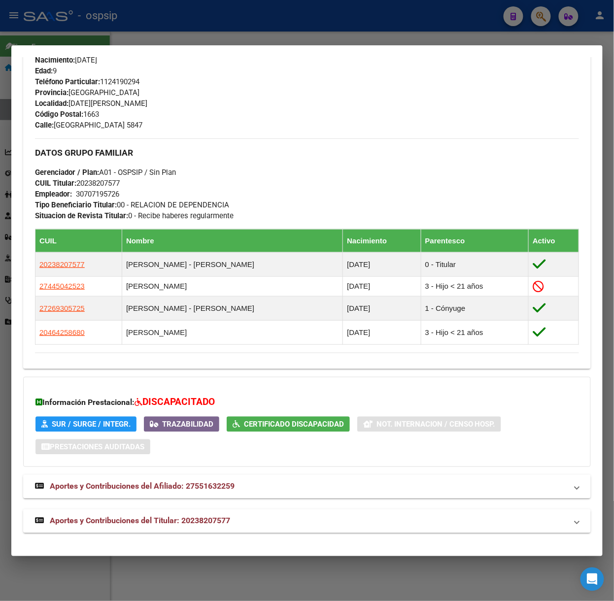
click at [163, 10] on div at bounding box center [307, 300] width 614 height 601
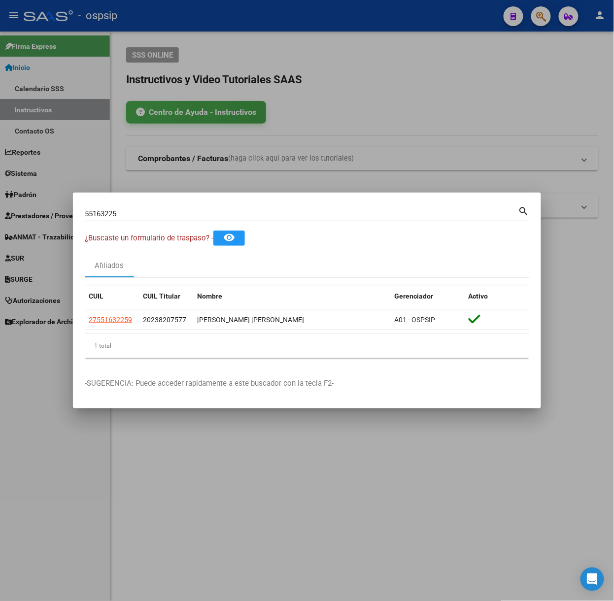
click at [164, 206] on div "55163225 Buscar (apellido, dni, [PERSON_NAME], [PERSON_NAME], cuit, obra social…" at bounding box center [307, 213] width 445 height 17
click at [166, 210] on input "55163225" at bounding box center [302, 214] width 434 height 9
type input "58736049"
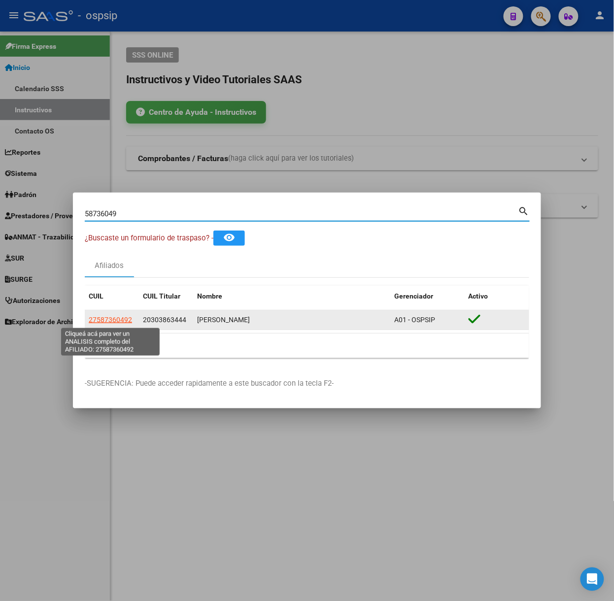
click at [125, 323] on span "27587360492" at bounding box center [110, 320] width 43 height 8
type textarea "27587360492"
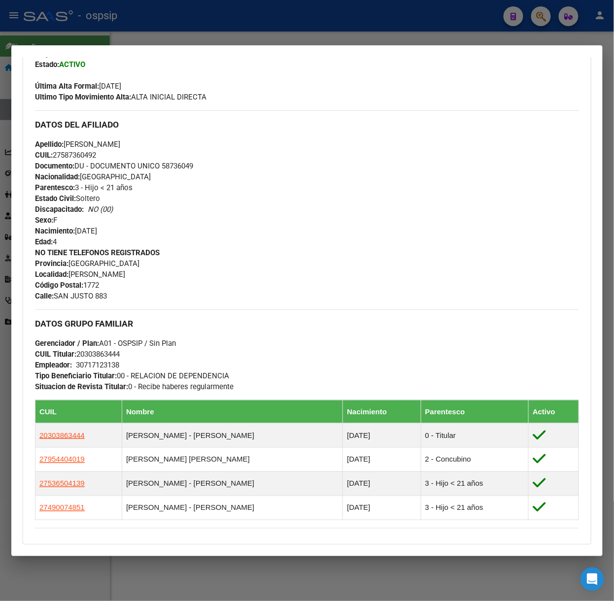
scroll to position [422, 0]
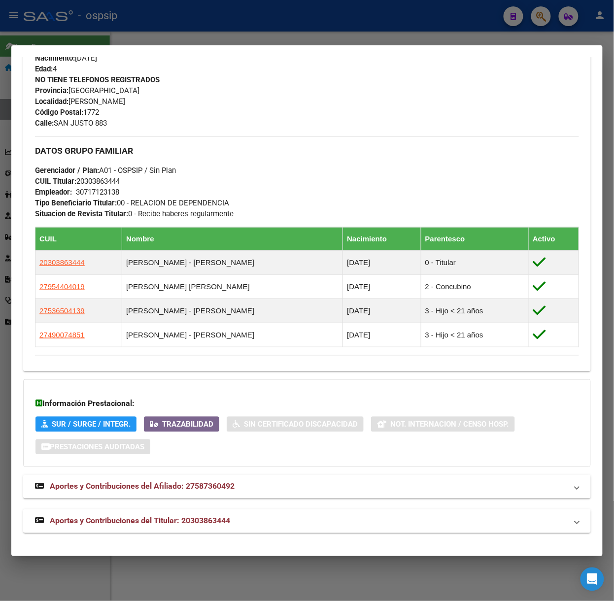
click at [210, 515] on mat-expansion-panel-header "Aportes y Contribuciones del Titular: 20303863444" at bounding box center [307, 522] width 568 height 24
click at [180, 34] on div at bounding box center [307, 300] width 614 height 601
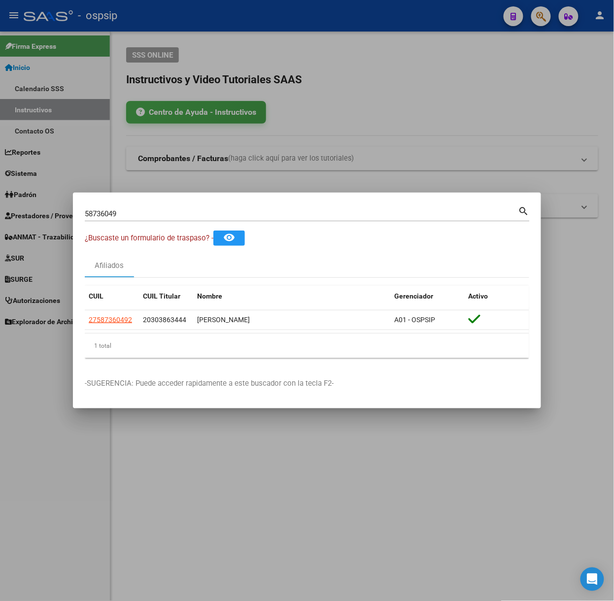
click at [154, 213] on input "58736049" at bounding box center [302, 214] width 434 height 9
type input "70201649"
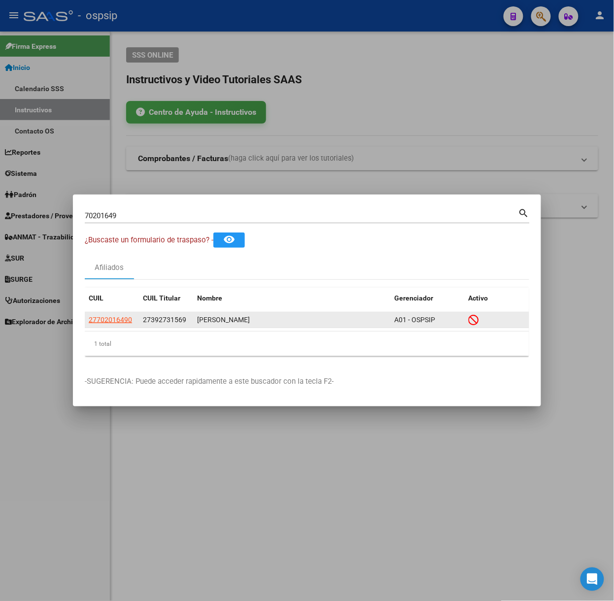
click at [118, 314] on datatable-body-cell "27702016490" at bounding box center [112, 320] width 54 height 15
click at [118, 315] on app-link-go-to "27702016490" at bounding box center [110, 320] width 43 height 11
click at [115, 320] on span "27702016490" at bounding box center [110, 320] width 43 height 8
type textarea "27702016490"
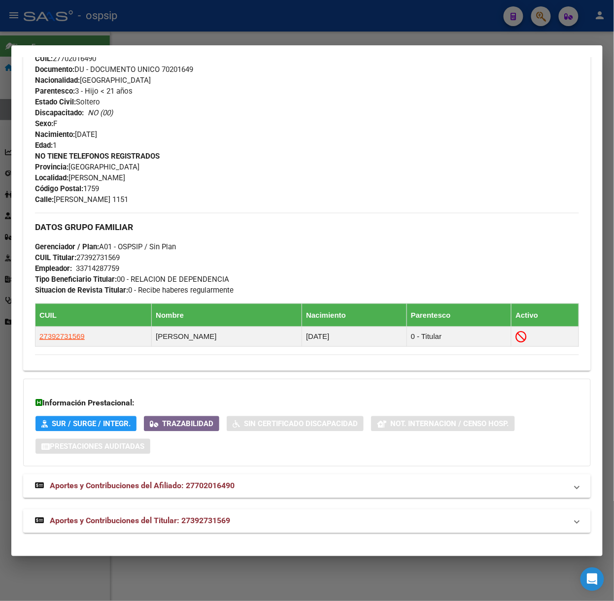
click at [205, 516] on strong "Aportes y Contribuciones del Titular: 27392731569" at bounding box center [132, 522] width 195 height 12
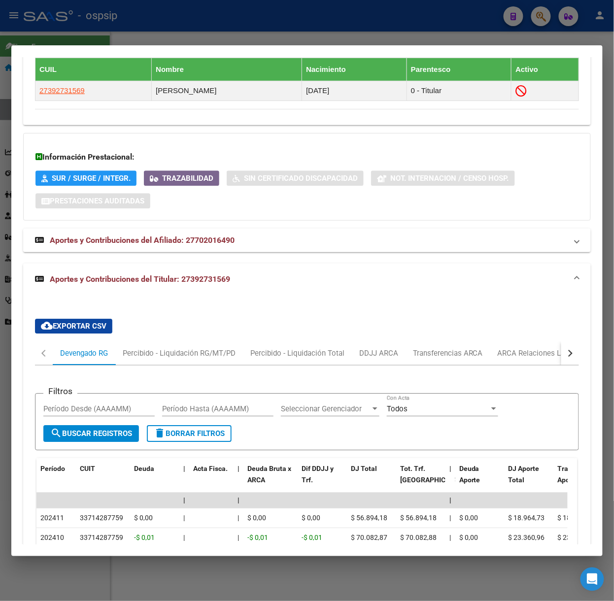
scroll to position [22, 0]
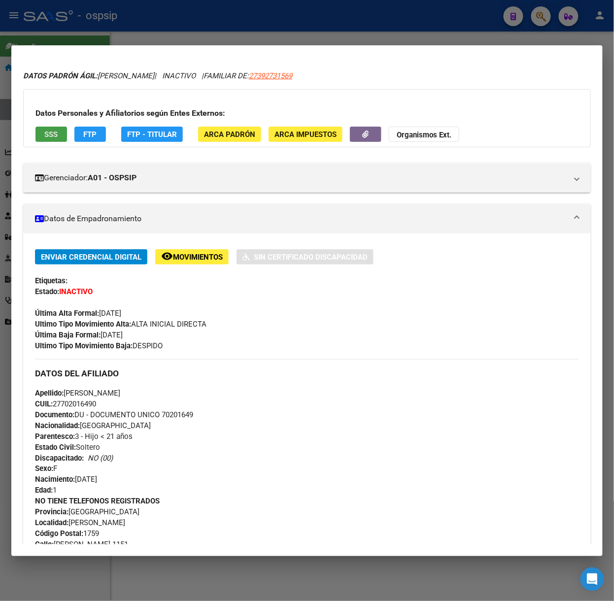
click at [59, 132] on button "SSS" at bounding box center [51, 134] width 32 height 15
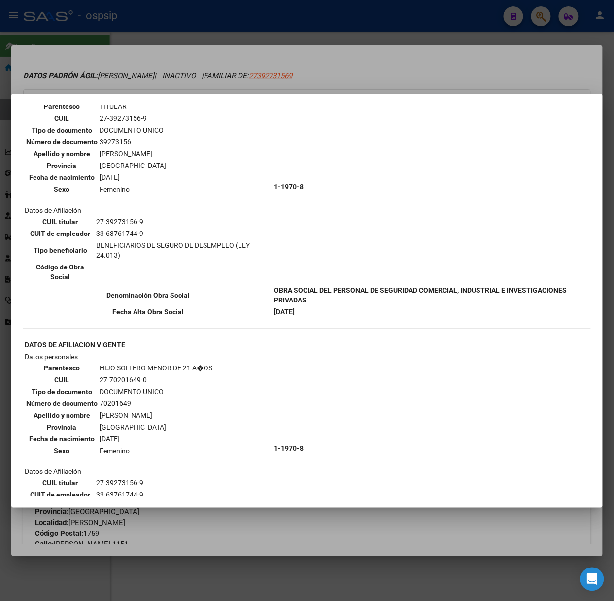
scroll to position [197, 0]
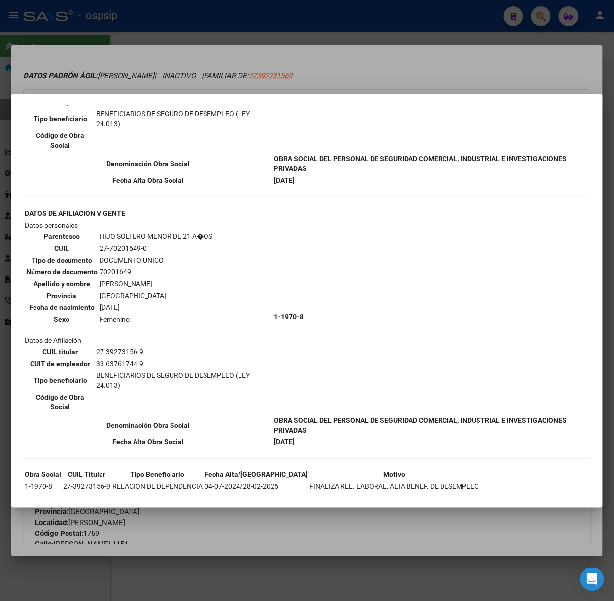
click at [142, 73] on div at bounding box center [307, 300] width 614 height 601
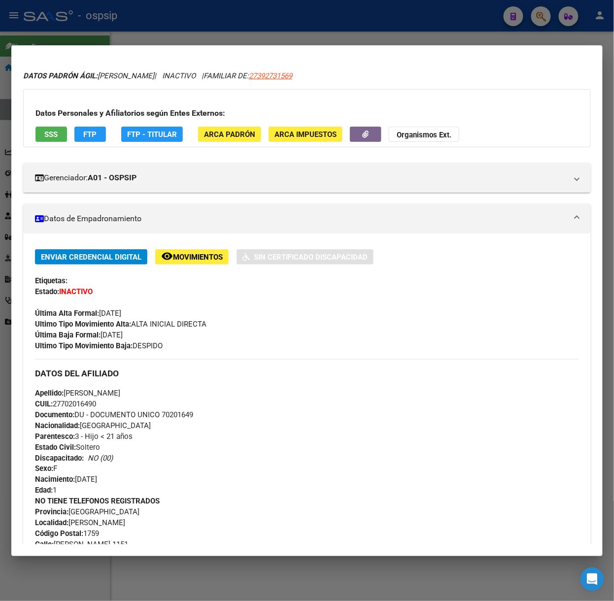
click at [106, 28] on div at bounding box center [307, 300] width 614 height 601
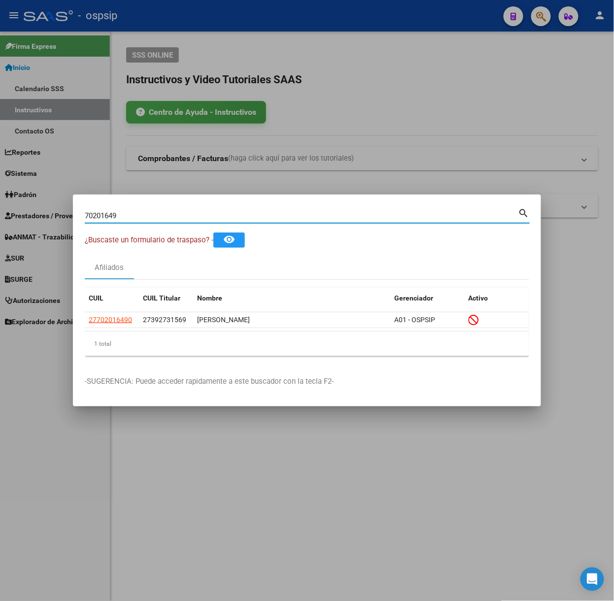
click at [142, 218] on input "70201649" at bounding box center [302, 215] width 434 height 9
type input "48458009"
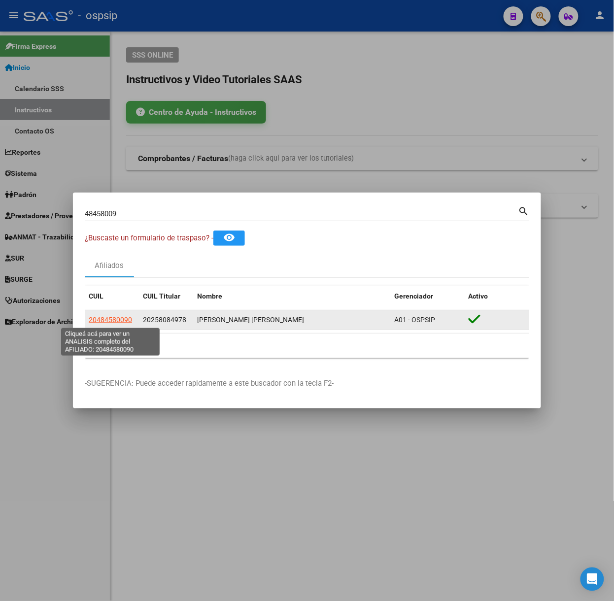
click at [125, 317] on span "20484580090" at bounding box center [110, 320] width 43 height 8
type textarea "20484580090"
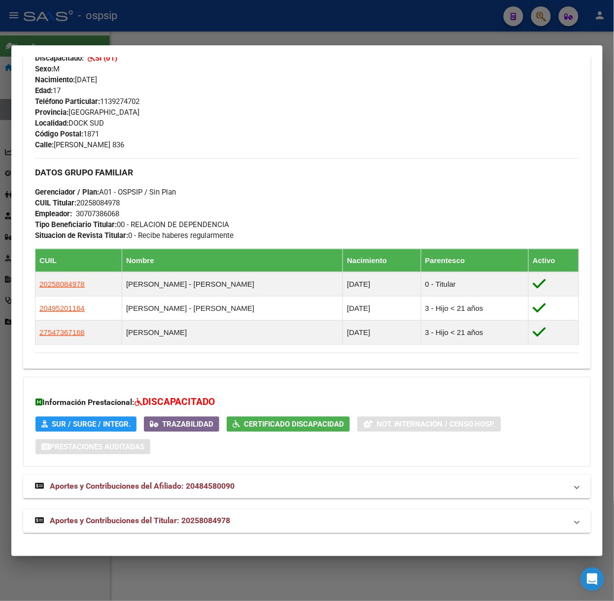
click at [198, 517] on span "Aportes y Contribuciones del Titular: 20258084978" at bounding box center [140, 521] width 180 height 9
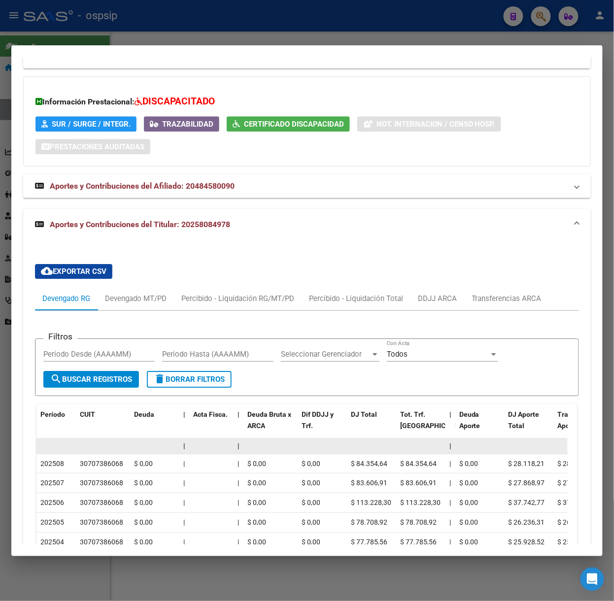
scroll to position [766, 0]
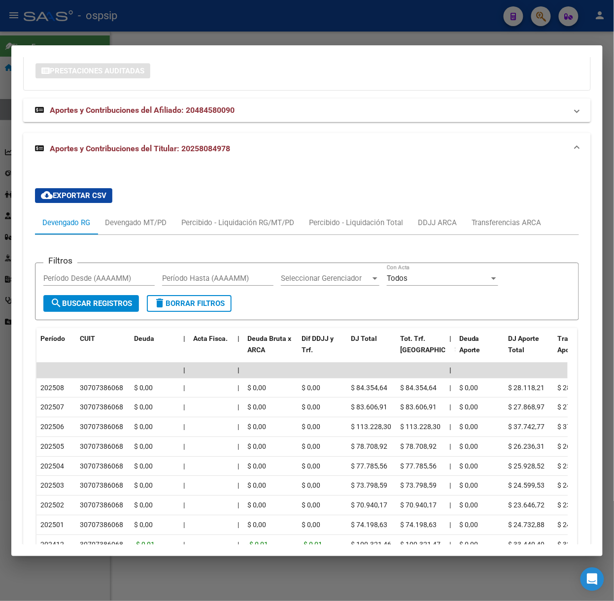
click at [146, 39] on div at bounding box center [307, 300] width 614 height 601
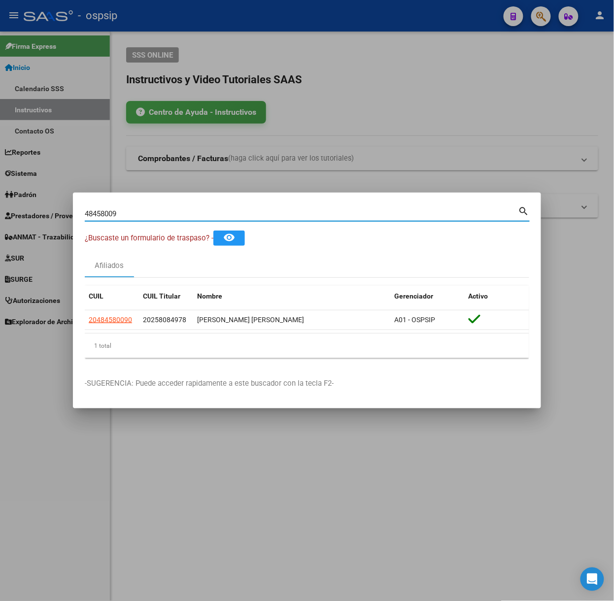
click at [144, 213] on input "48458009" at bounding box center [302, 214] width 434 height 9
type input "47637913"
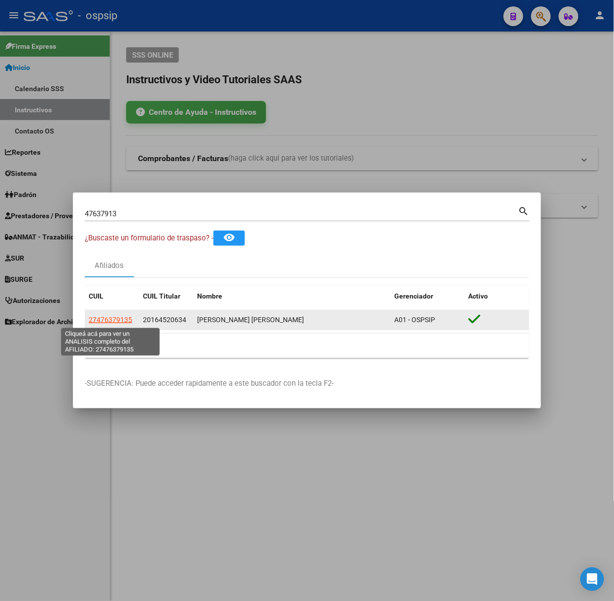
click at [123, 324] on span "27476379135" at bounding box center [110, 320] width 43 height 8
type textarea "27476379135"
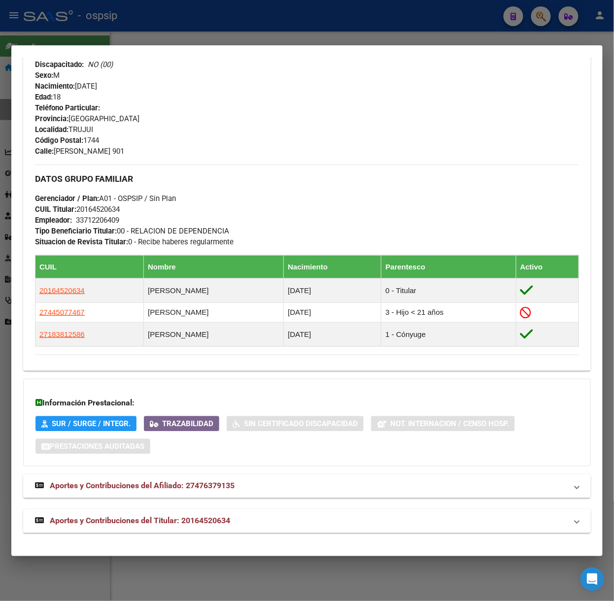
click at [259, 527] on mat-panel-title "Aportes y Contribuciones del Titular: 20164520634" at bounding box center [301, 522] width 532 height 12
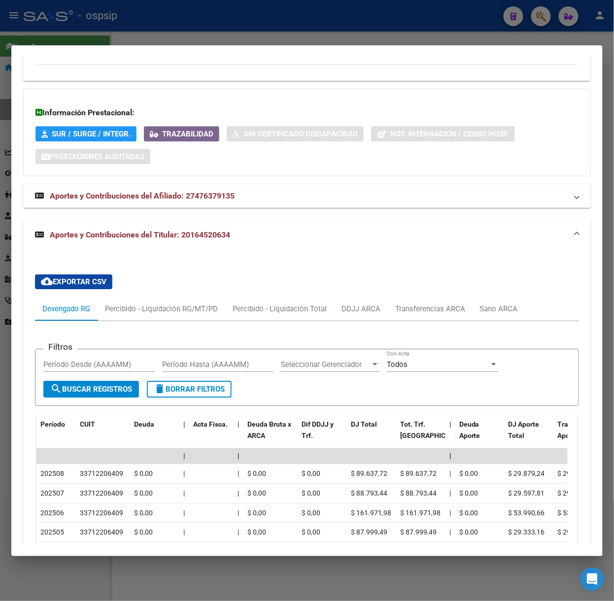
scroll to position [694, 0]
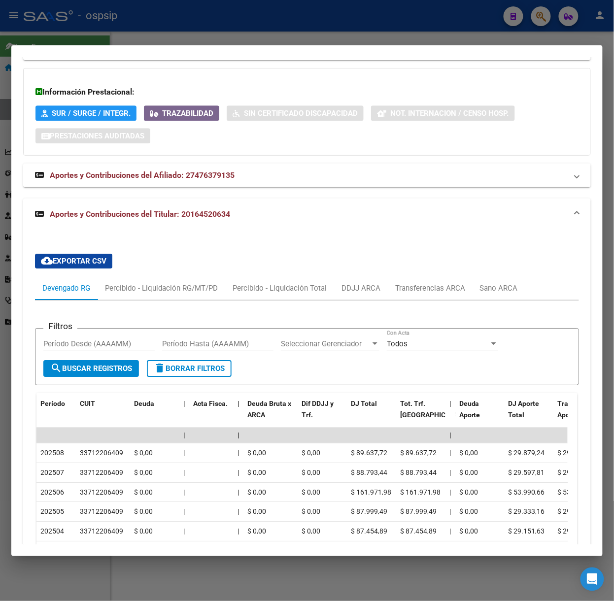
click at [188, 28] on div at bounding box center [307, 300] width 614 height 601
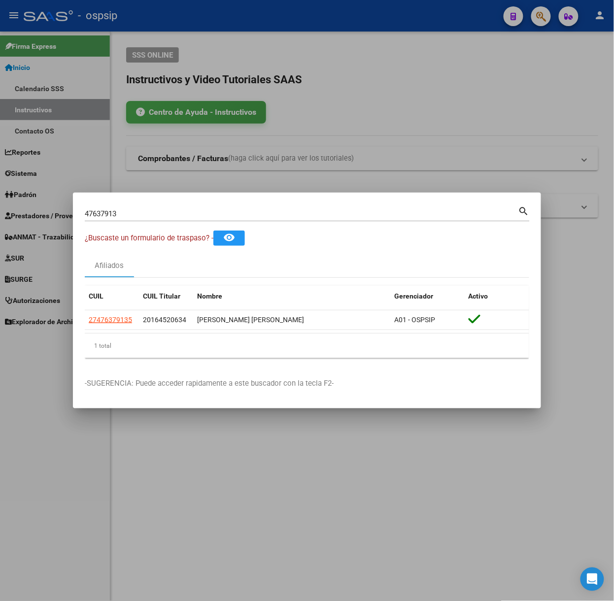
click at [153, 217] on input "47637913" at bounding box center [302, 214] width 434 height 9
type input "70579887"
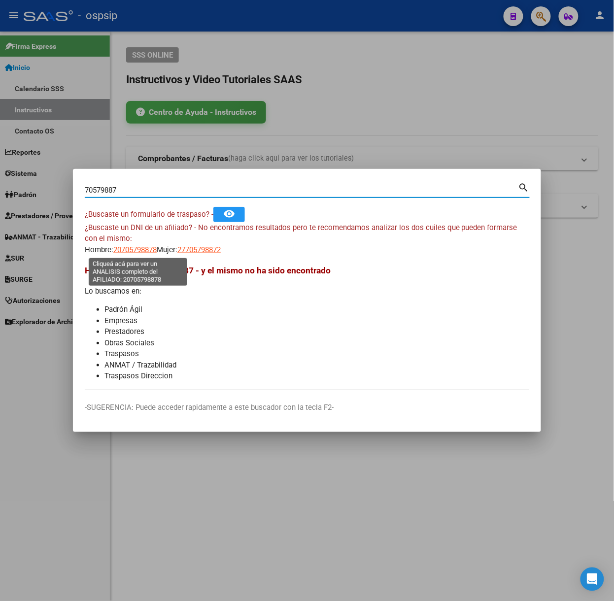
click at [136, 251] on span "20705798878" at bounding box center [134, 250] width 43 height 9
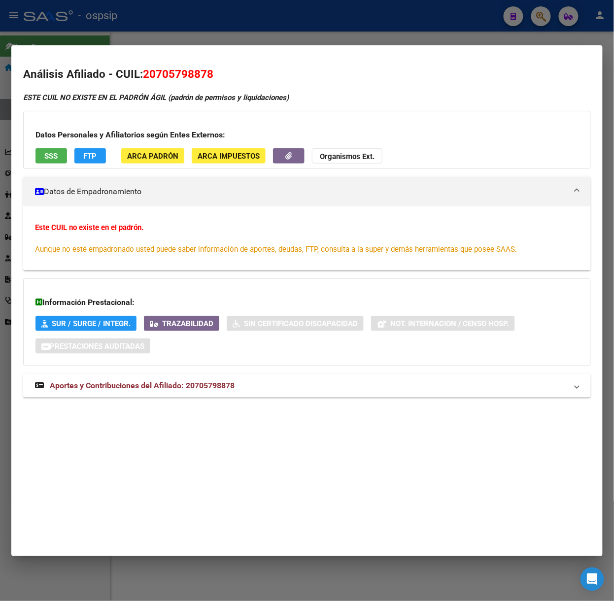
click at [211, 398] on mat-expansion-panel-header "Aportes y Contribuciones del Afiliado: 20705798878" at bounding box center [307, 386] width 568 height 24
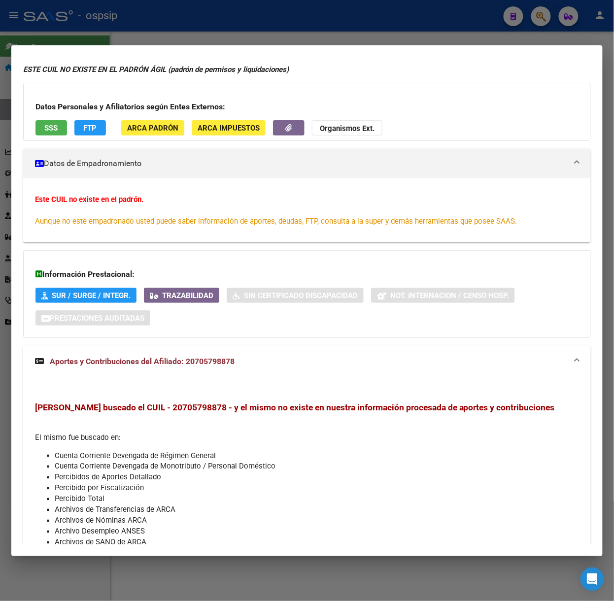
scroll to position [0, 0]
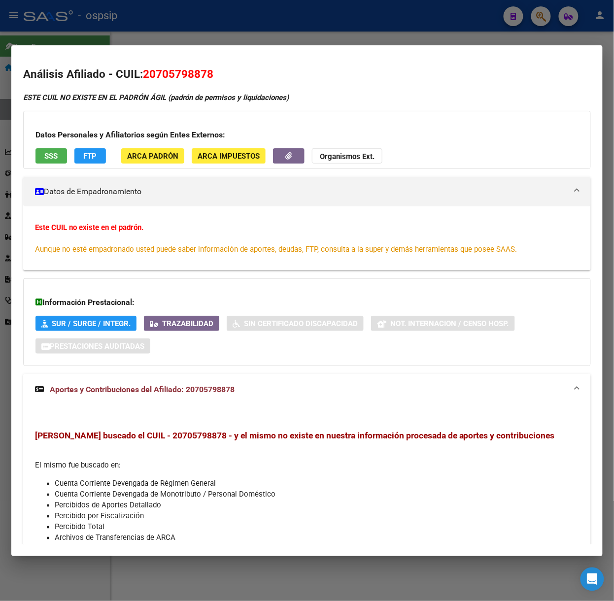
click at [101, 48] on mat-dialog-container "Análisis Afiliado - CUIL: 20705798878 ESTE CUIL NO EXISTE EN EL PADRÓN ÁGIL (pa…" at bounding box center [307, 300] width 592 height 511
click at [133, 33] on div at bounding box center [307, 300] width 614 height 601
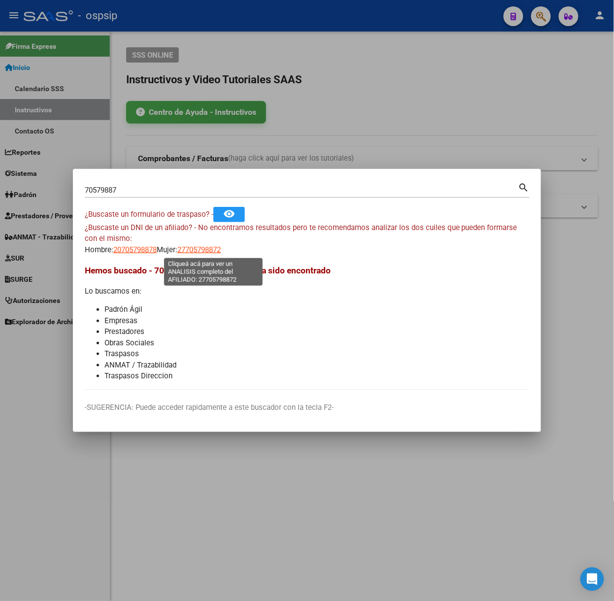
click at [192, 251] on span "27705798872" at bounding box center [198, 250] width 43 height 9
type textarea "27705798872"
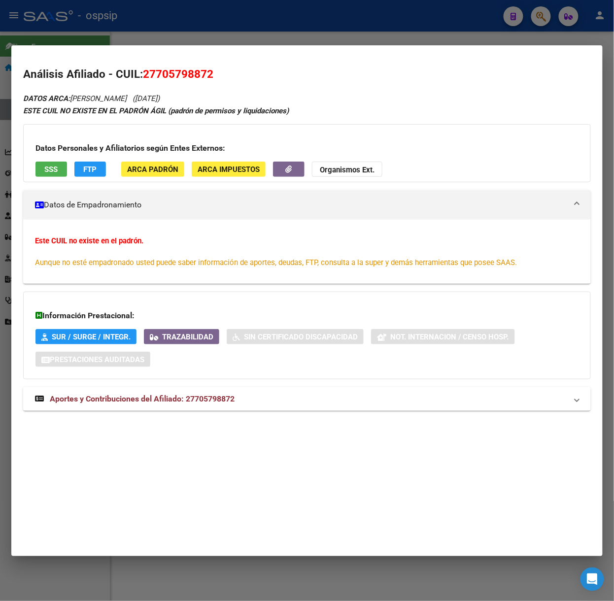
click at [214, 401] on span "Aportes y Contribuciones del Afiliado: 27705798872" at bounding box center [142, 398] width 185 height 9
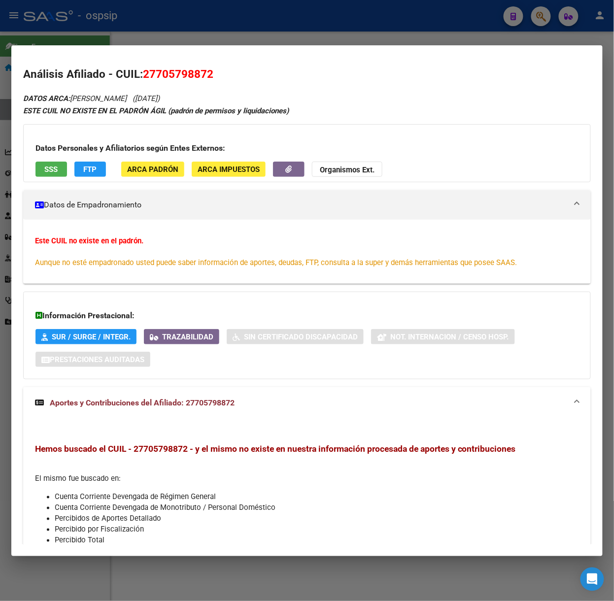
click at [45, 171] on span "SSS" at bounding box center [51, 169] width 13 height 9
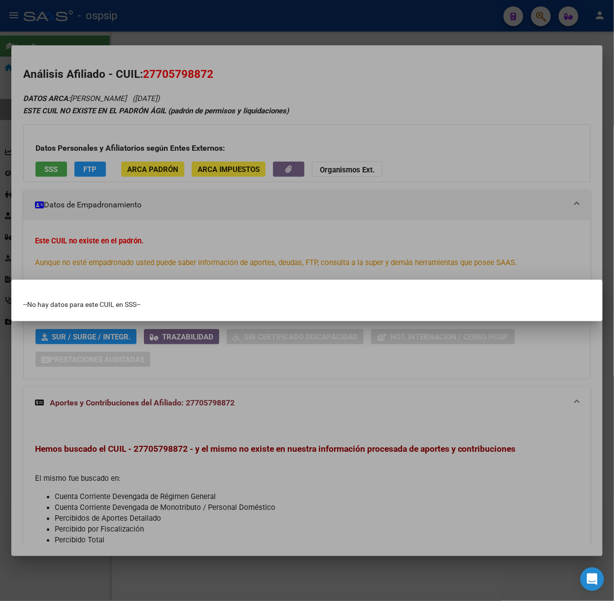
click at [95, 177] on div at bounding box center [307, 300] width 614 height 601
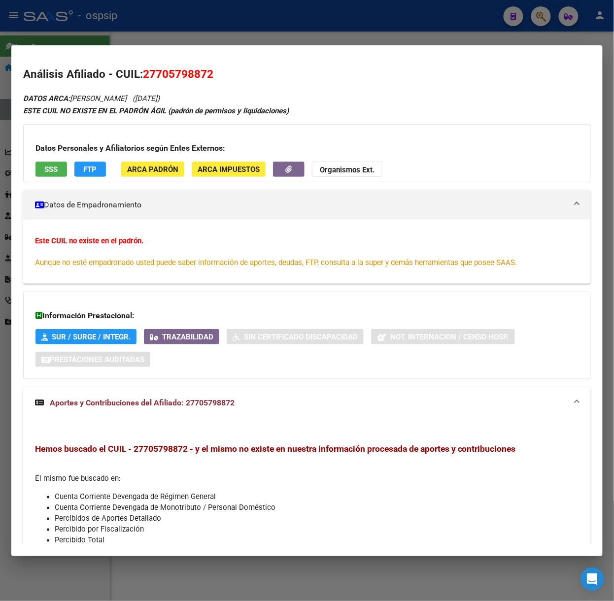
drag, startPoint x: 105, startPoint y: 42, endPoint x: 95, endPoint y: 52, distance: 13.6
click at [105, 42] on div at bounding box center [307, 300] width 614 height 601
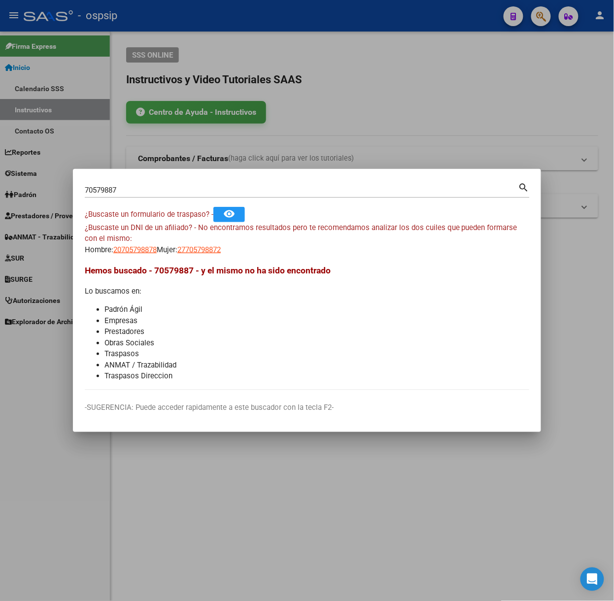
click at [171, 191] on input "70579887" at bounding box center [302, 190] width 434 height 9
type input "58026973"
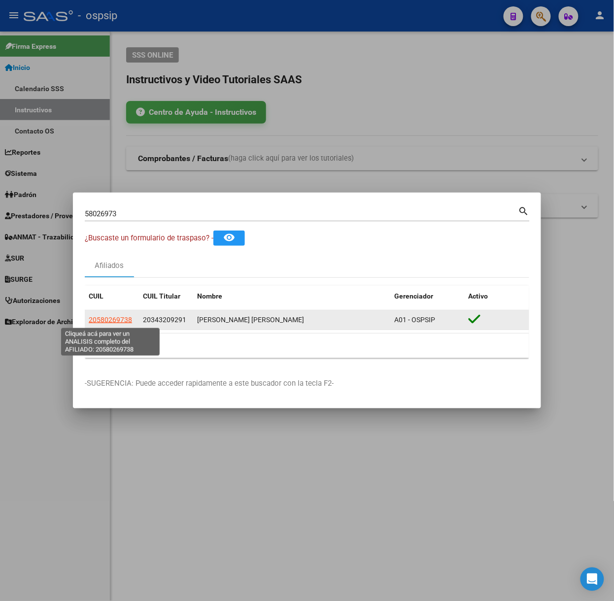
click at [126, 316] on span "20580269738" at bounding box center [110, 320] width 43 height 8
type textarea "20580269738"
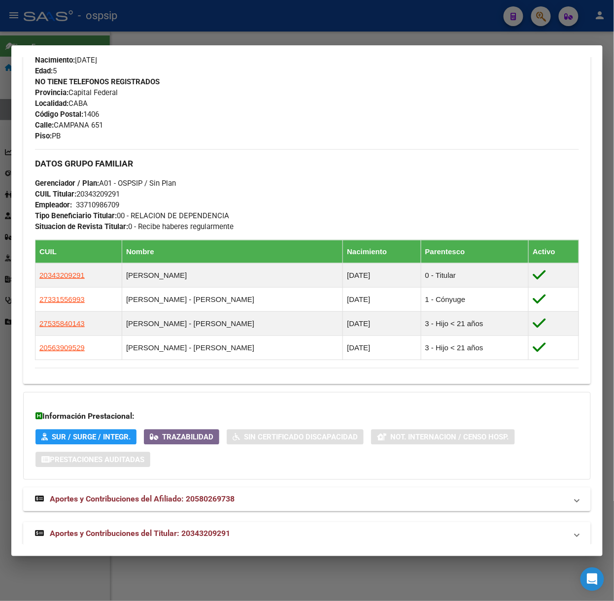
scroll to position [434, 0]
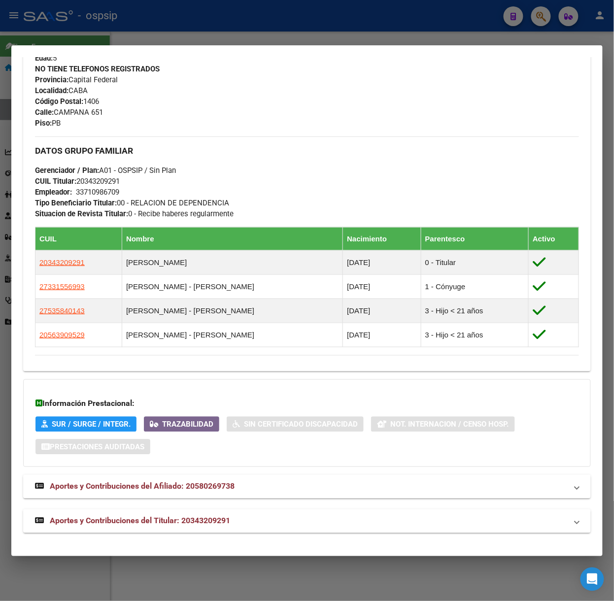
click at [208, 506] on div "DATOS PADRÓN ÁGIL: [PERSON_NAME] [PERSON_NAME] | ACTIVO | FAMILIAR DE: 20343209…" at bounding box center [307, 96] width 568 height 875
click at [209, 511] on mat-expansion-panel-header "Aportes y Contribuciones del Titular: 20343209291" at bounding box center [307, 522] width 568 height 24
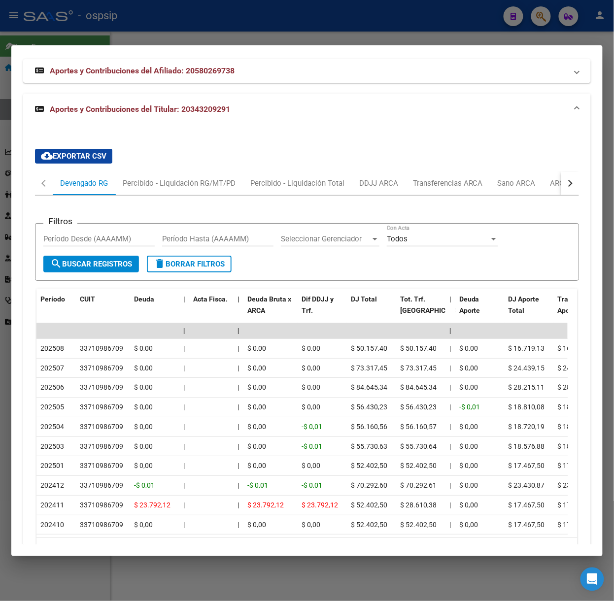
scroll to position [915, 0]
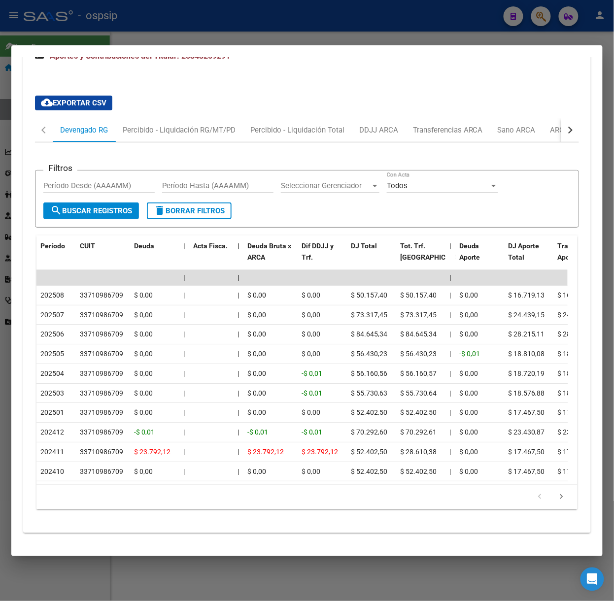
click at [146, 33] on div at bounding box center [307, 300] width 614 height 601
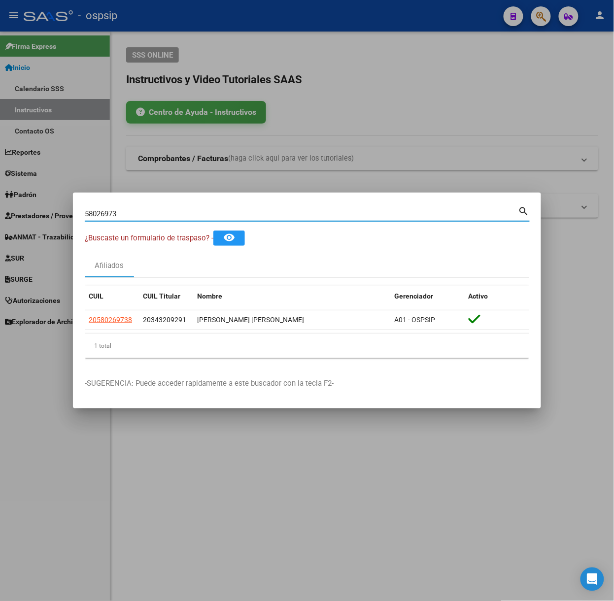
click at [129, 215] on input "58026973" at bounding box center [302, 214] width 434 height 9
type input "59246055"
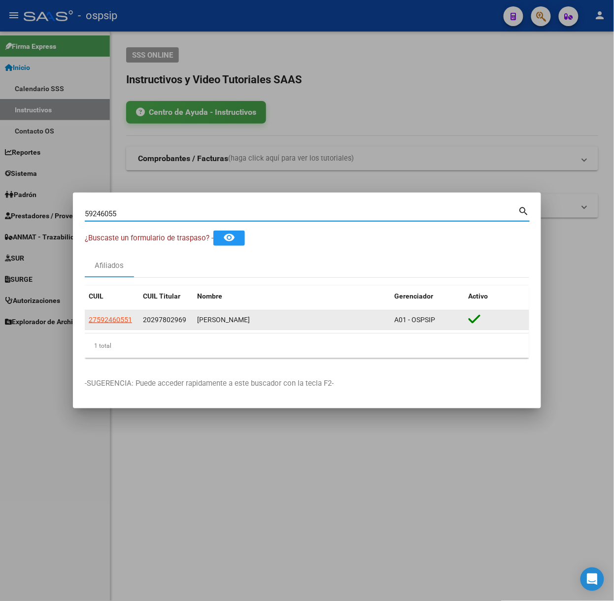
click at [104, 315] on app-link-go-to "27592460551" at bounding box center [110, 320] width 43 height 11
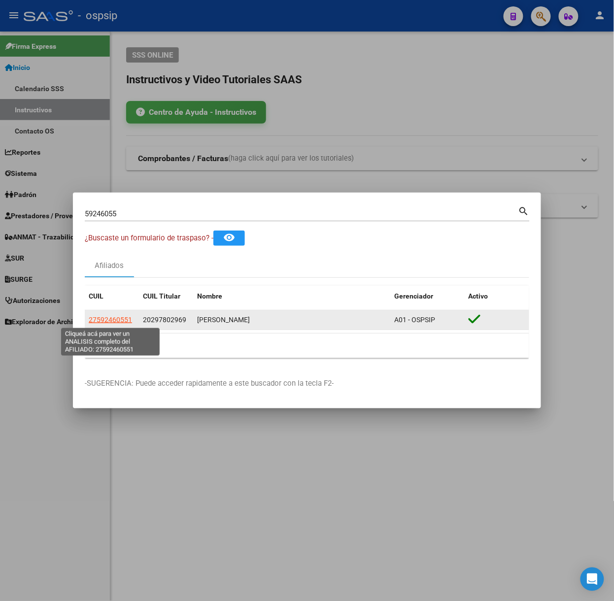
click at [108, 318] on span "27592460551" at bounding box center [110, 320] width 43 height 8
type textarea "27592460551"
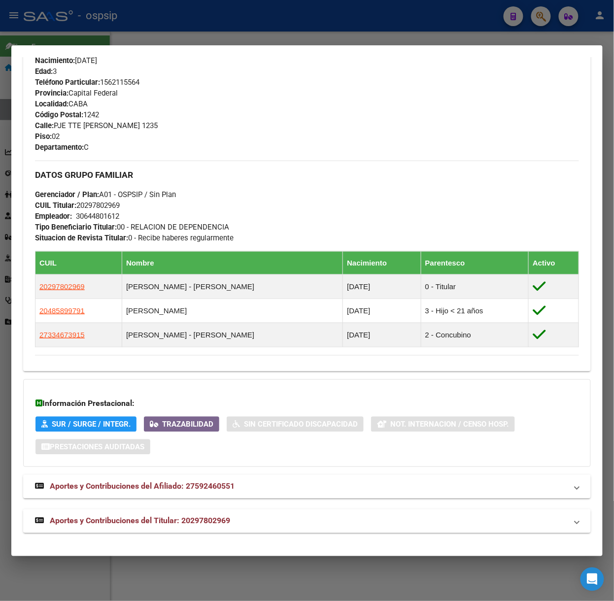
click at [172, 520] on span "Aportes y Contribuciones del Titular: 20297802969" at bounding box center [140, 521] width 180 height 9
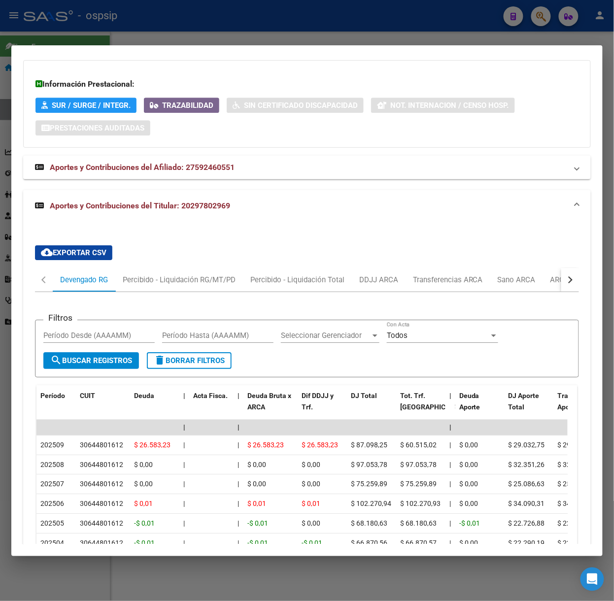
scroll to position [563, 0]
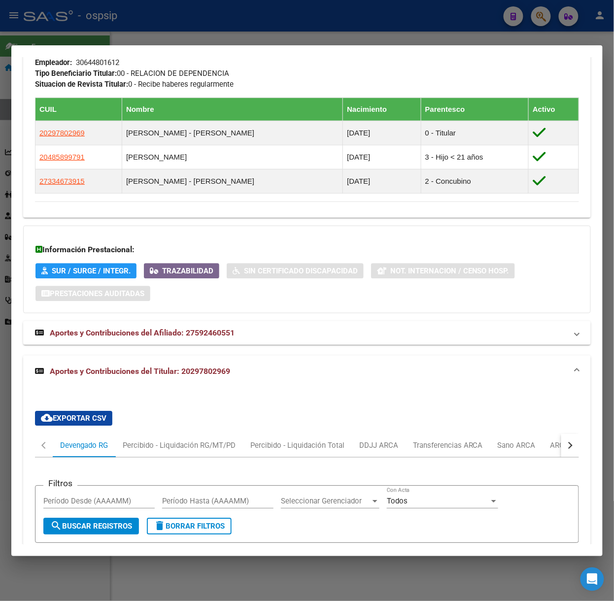
click at [139, 40] on div at bounding box center [307, 300] width 614 height 601
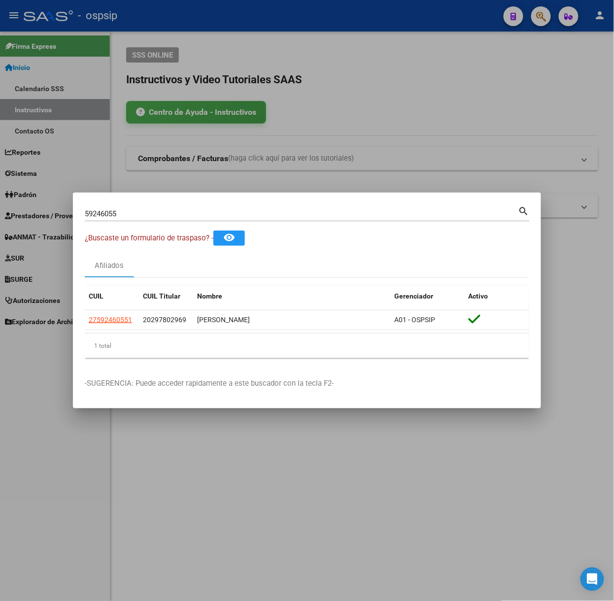
click at [179, 210] on input "59246055" at bounding box center [302, 214] width 434 height 9
type input "4"
type input "70784839"
click at [119, 320] on span "20707848392" at bounding box center [110, 320] width 43 height 8
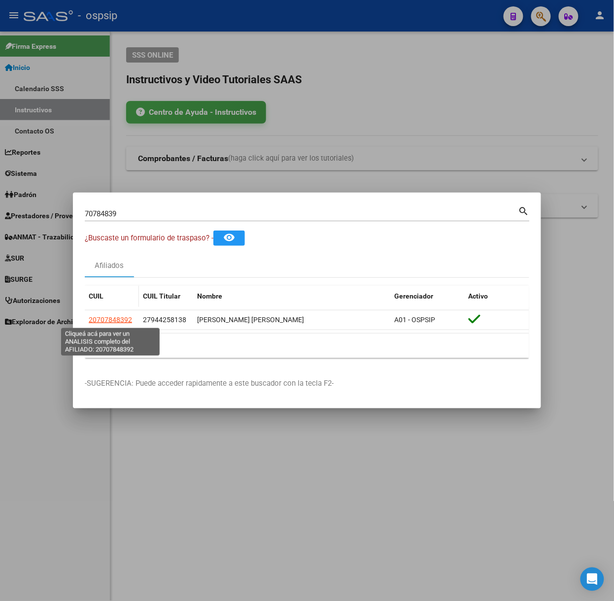
type textarea "20707848392"
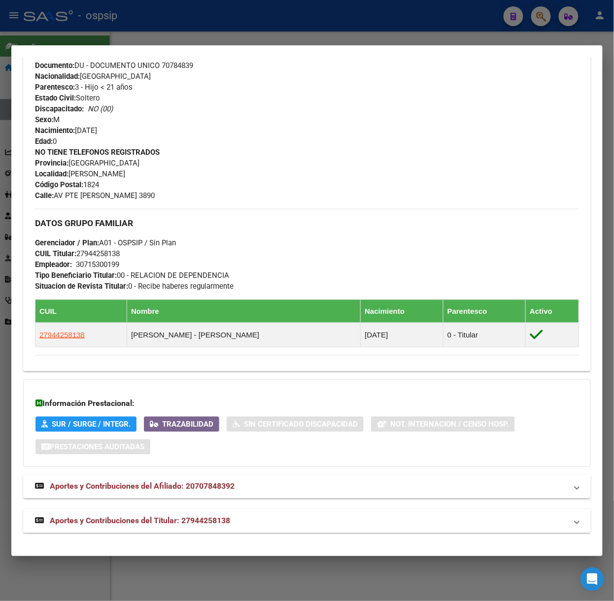
click at [198, 528] on mat-expansion-panel-header "Aportes y Contribuciones del Titular: 27944258138" at bounding box center [307, 522] width 568 height 24
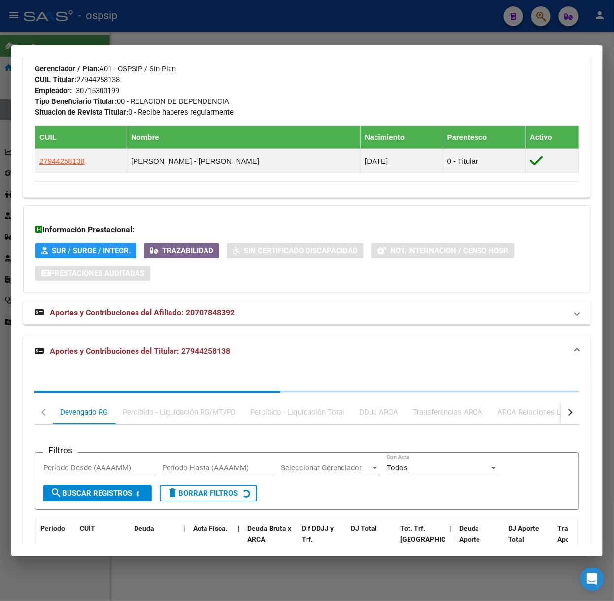
scroll to position [596, 0]
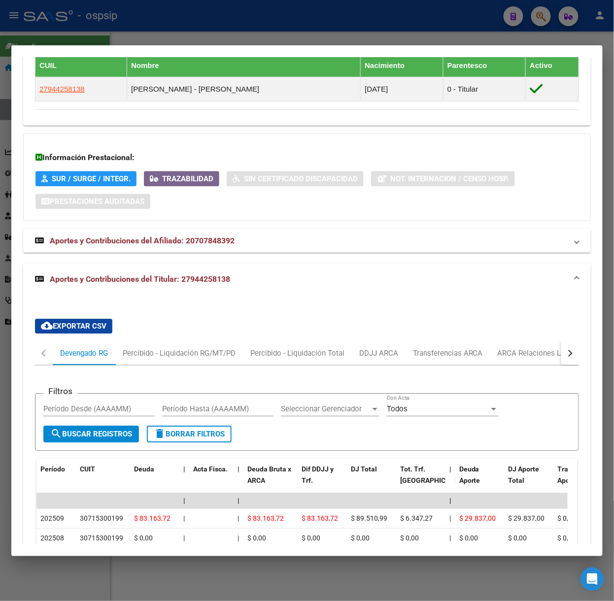
click at [99, 18] on div at bounding box center [307, 300] width 614 height 601
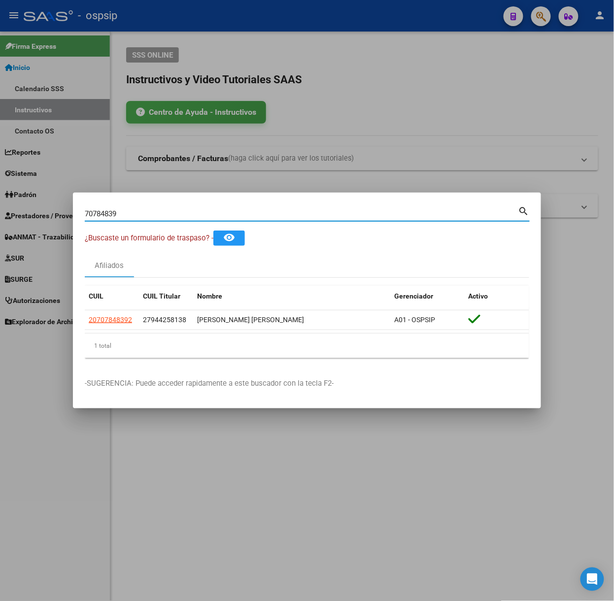
click at [138, 212] on input "70784839" at bounding box center [302, 214] width 434 height 9
type input "52846368"
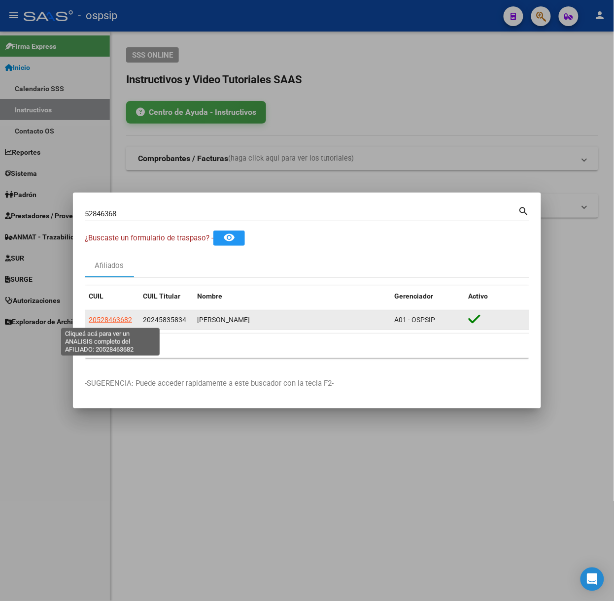
click at [117, 319] on span "20528463682" at bounding box center [110, 320] width 43 height 8
type textarea "20528463682"
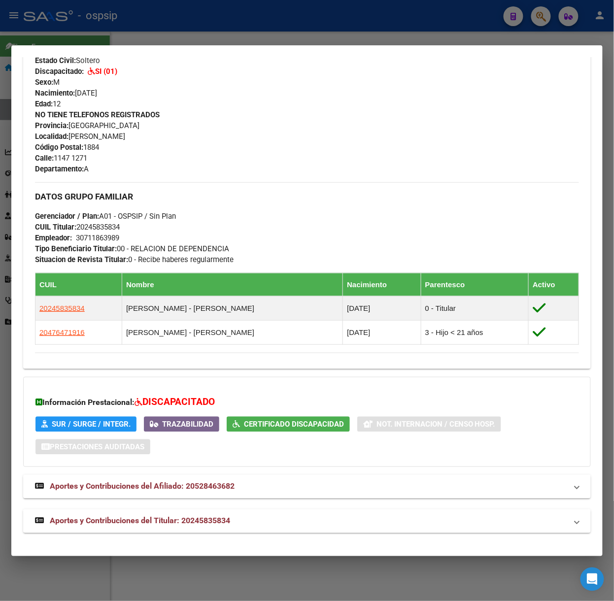
click at [205, 517] on span "Aportes y Contribuciones del Titular: 20245835834" at bounding box center [140, 521] width 180 height 9
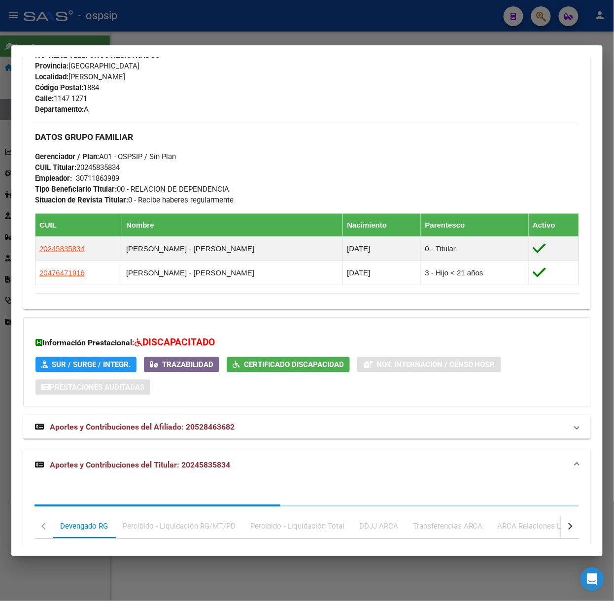
scroll to position [622, 0]
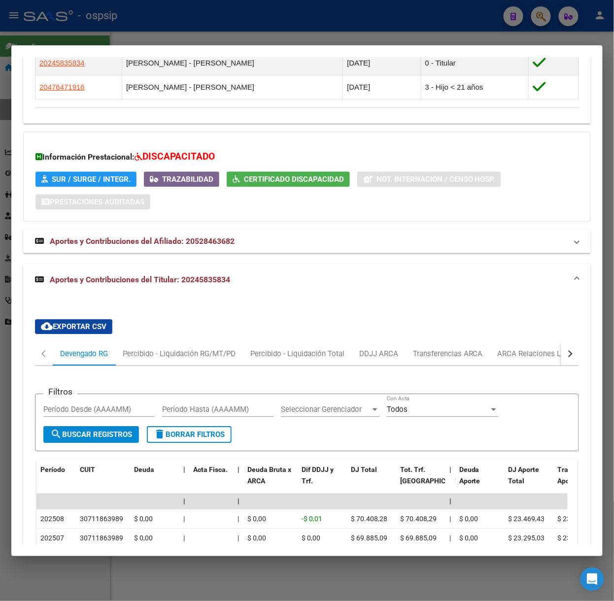
click at [175, 32] on div at bounding box center [307, 300] width 614 height 601
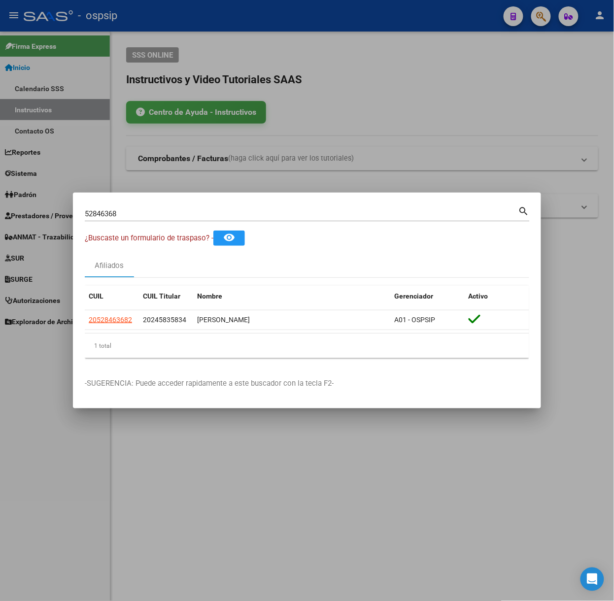
click at [144, 214] on input "52846368" at bounding box center [302, 214] width 434 height 9
type input "51508257"
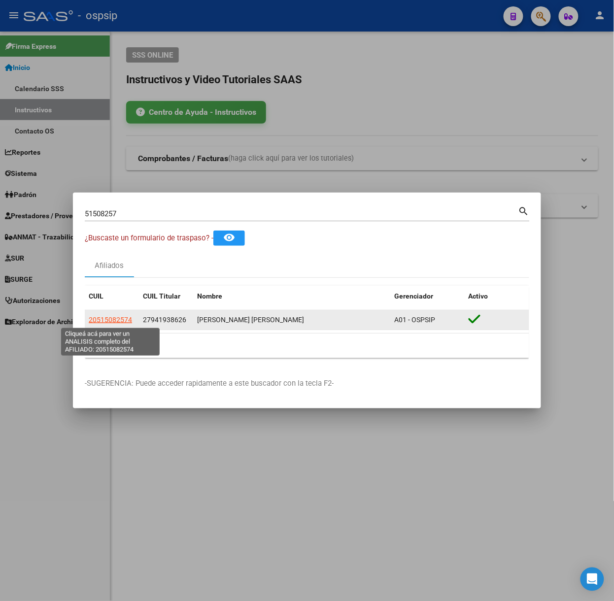
click at [115, 319] on span "20515082574" at bounding box center [110, 320] width 43 height 8
type textarea "20515082574"
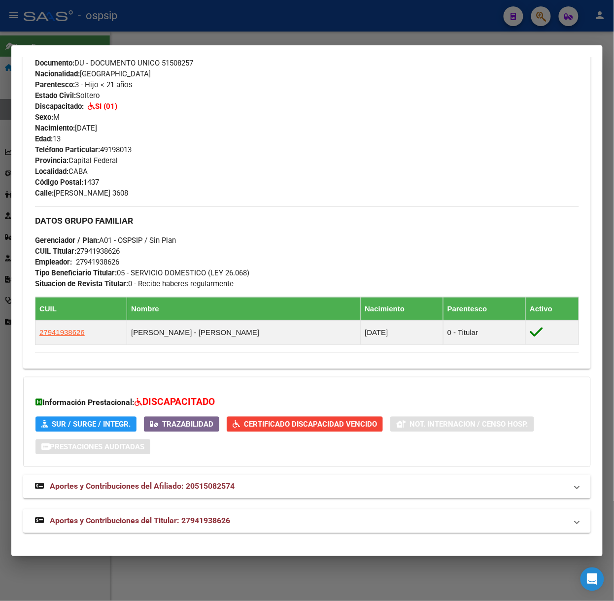
click at [216, 516] on strong "Aportes y Contribuciones del Titular: 27941938626" at bounding box center [132, 522] width 195 height 12
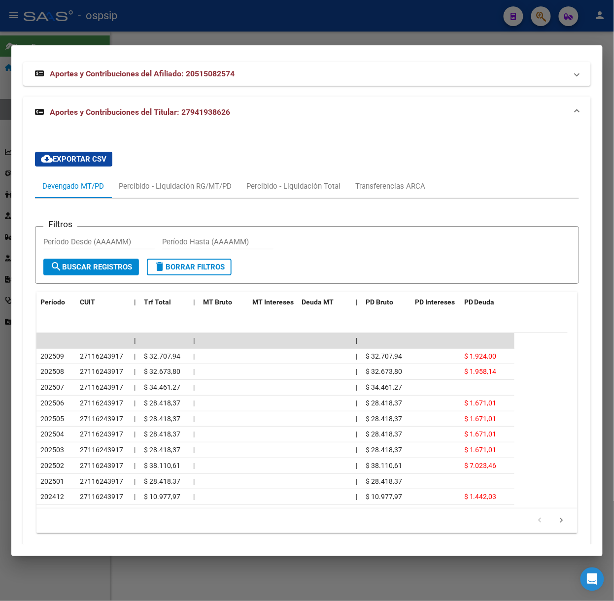
scroll to position [810, 0]
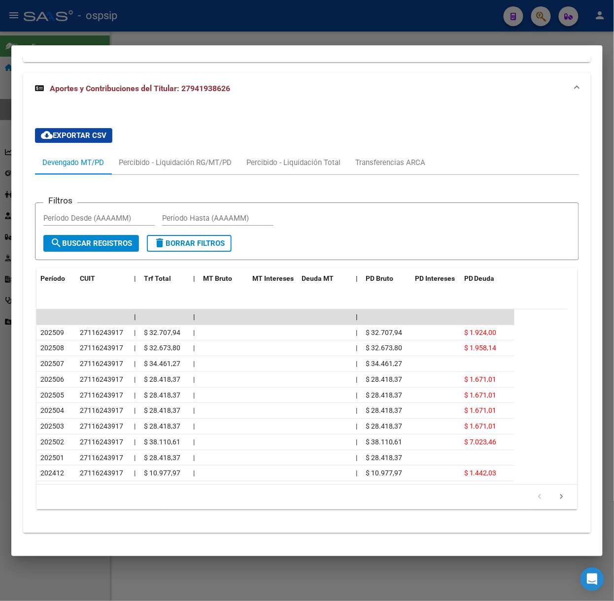
click at [233, 22] on div at bounding box center [307, 300] width 614 height 601
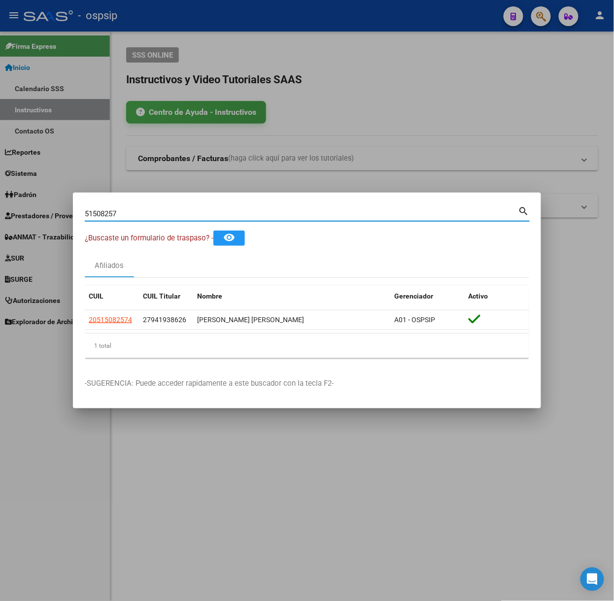
click at [203, 210] on input "51508257" at bounding box center [302, 214] width 434 height 9
type input "58114866"
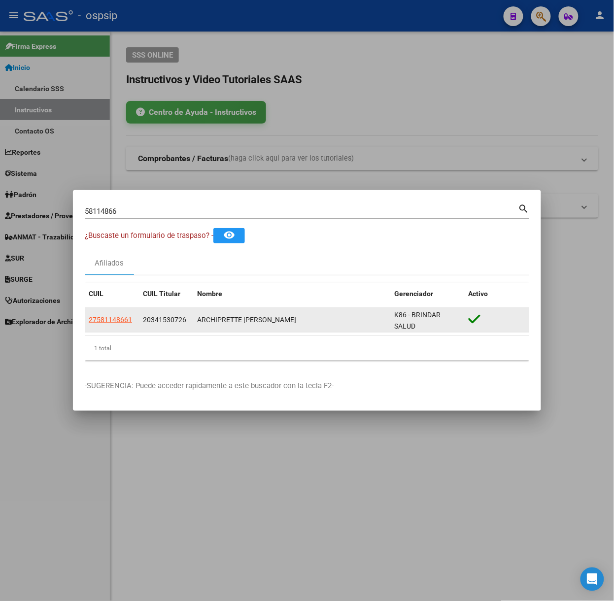
click at [125, 324] on app-link-go-to "27581148661" at bounding box center [110, 320] width 43 height 11
click at [121, 320] on span "27581148661" at bounding box center [110, 320] width 43 height 8
type textarea "27581148661"
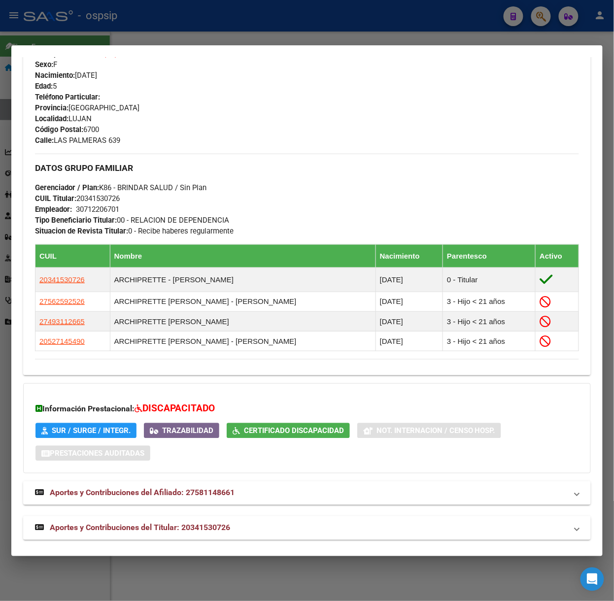
click at [245, 527] on mat-panel-title "Aportes y Contribuciones del Titular: 20341530726" at bounding box center [301, 529] width 532 height 12
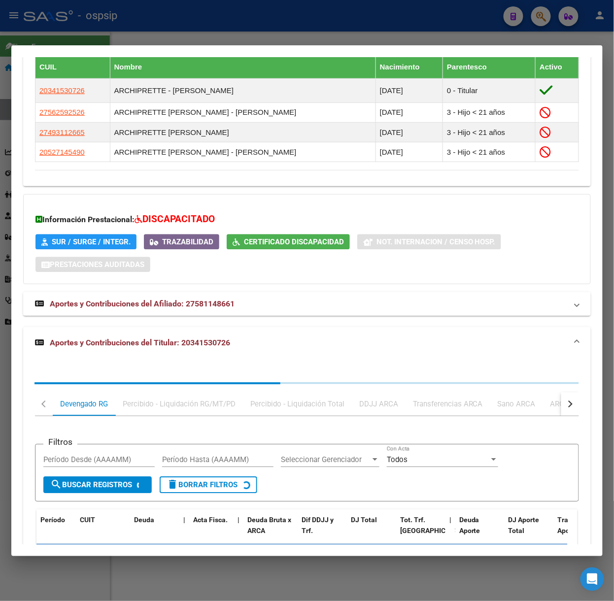
scroll to position [657, 0]
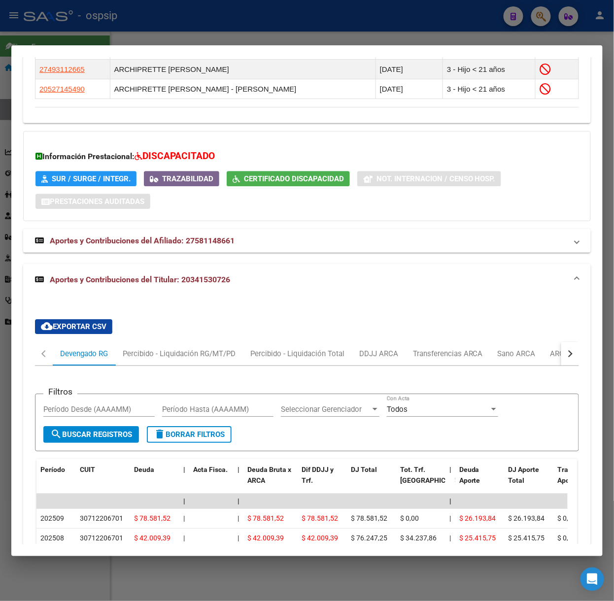
click at [221, 35] on div at bounding box center [307, 300] width 614 height 601
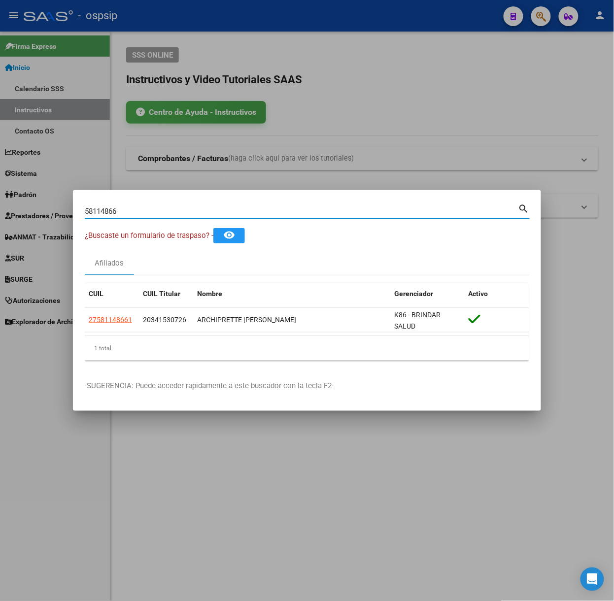
click at [184, 215] on input "58114866" at bounding box center [302, 211] width 434 height 9
type input "59489566"
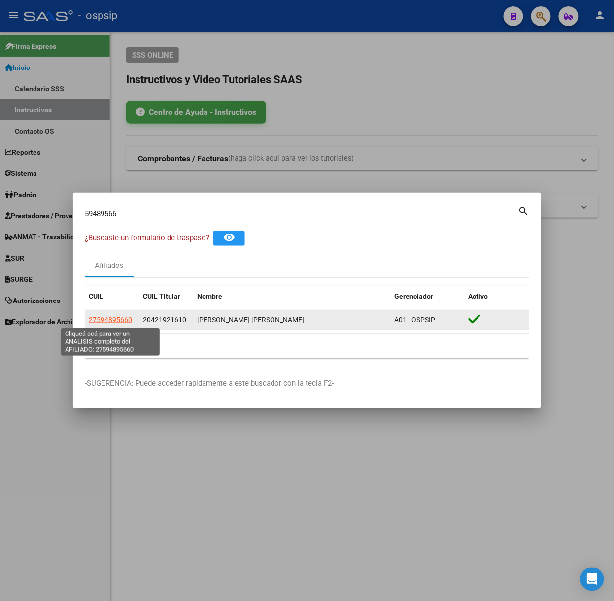
click at [103, 322] on span "27594895660" at bounding box center [110, 320] width 43 height 8
type textarea "27594895660"
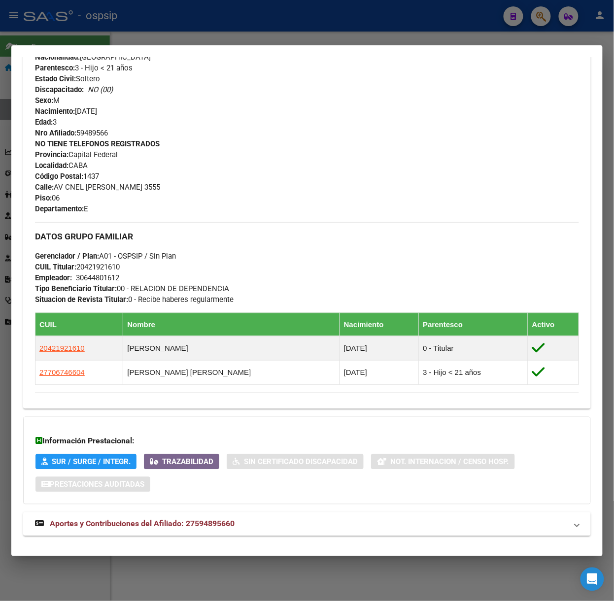
scroll to position [407, 0]
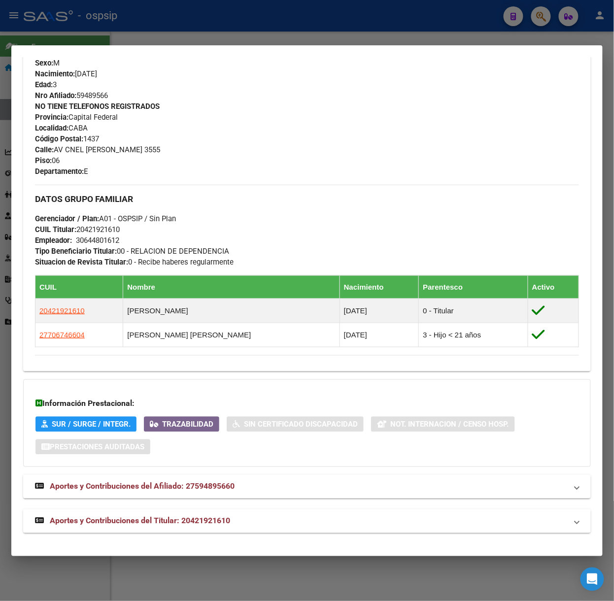
click at [264, 523] on mat-panel-title "Aportes y Contribuciones del Titular: 20421921610" at bounding box center [301, 522] width 532 height 12
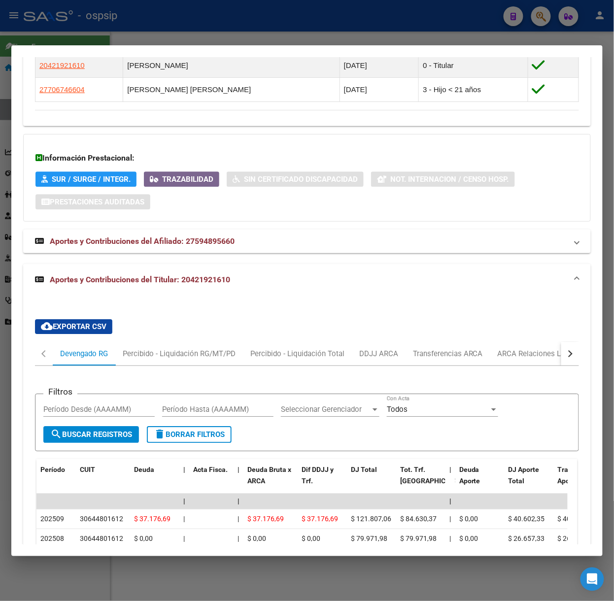
scroll to position [849, 0]
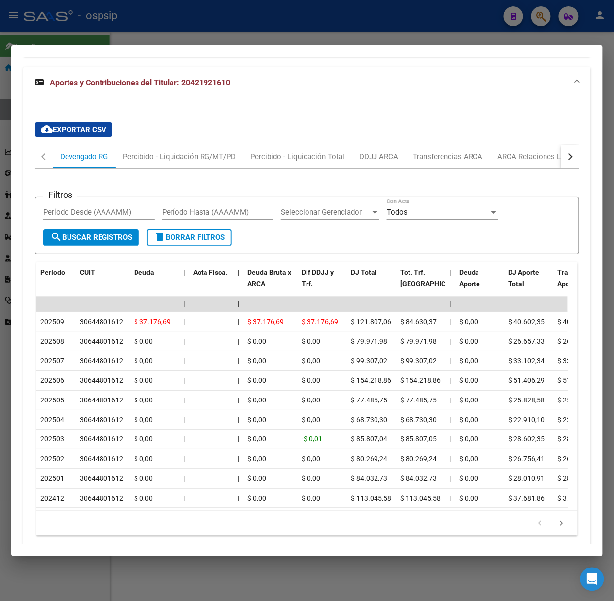
click at [271, 39] on div at bounding box center [307, 300] width 614 height 601
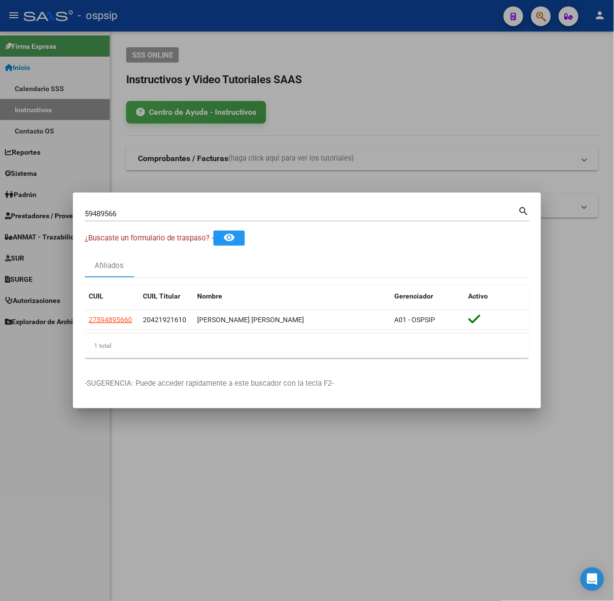
click at [223, 215] on input "59489566" at bounding box center [302, 214] width 434 height 9
type input "48769164"
click at [106, 330] on datatable-selection "27487691645 20224219327 [PERSON_NAME] [PERSON_NAME] A01 - OSPSIP" at bounding box center [307, 327] width 445 height 9
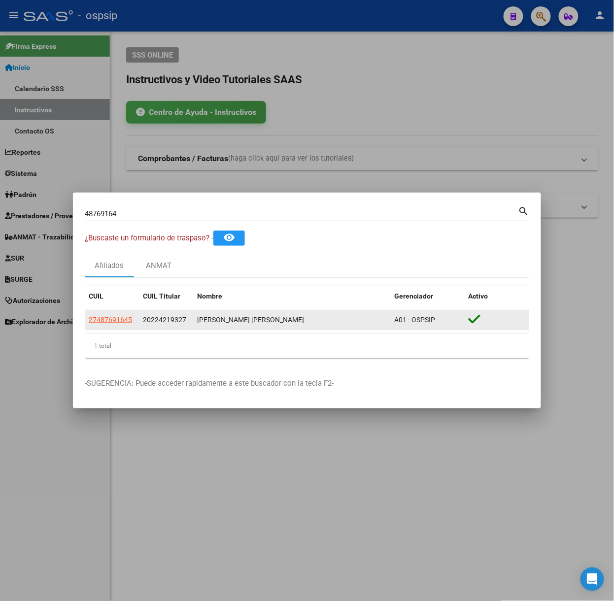
click at [117, 325] on app-link-go-to "27487691645" at bounding box center [110, 320] width 43 height 11
click at [117, 323] on span "27487691645" at bounding box center [110, 320] width 43 height 8
type textarea "27487691645"
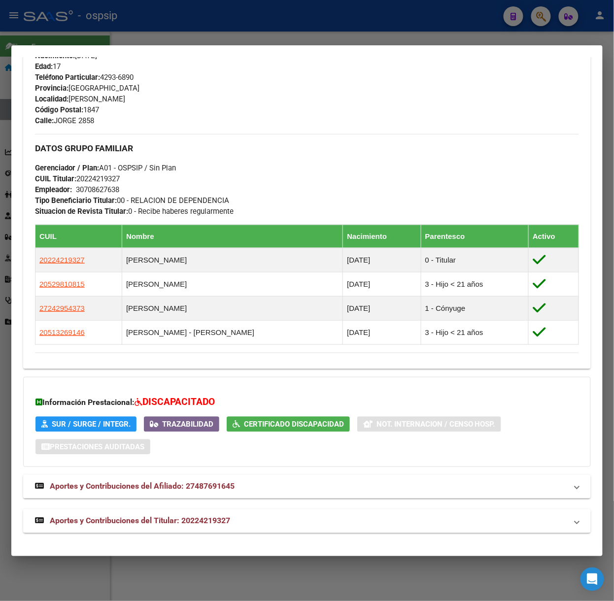
click at [247, 518] on mat-panel-title "Aportes y Contribuciones del Titular: 20224219327" at bounding box center [301, 522] width 532 height 12
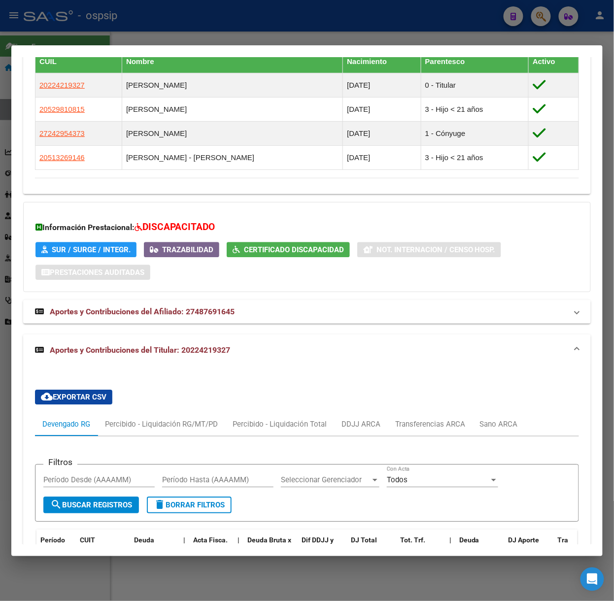
scroll to position [659, 0]
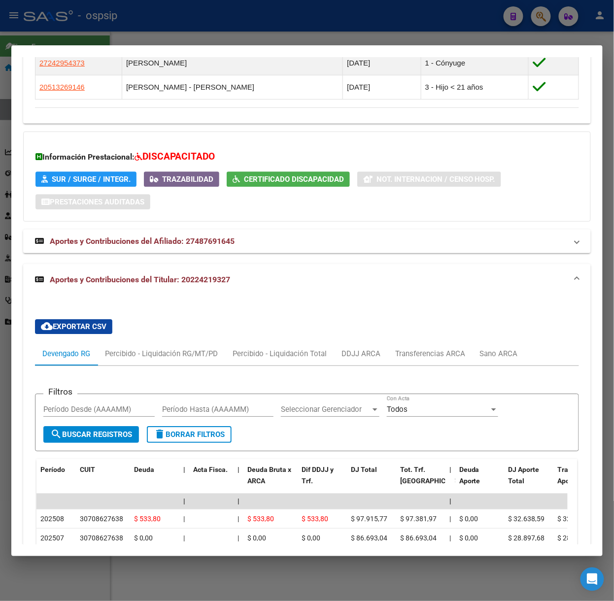
click at [177, 24] on div at bounding box center [307, 300] width 614 height 601
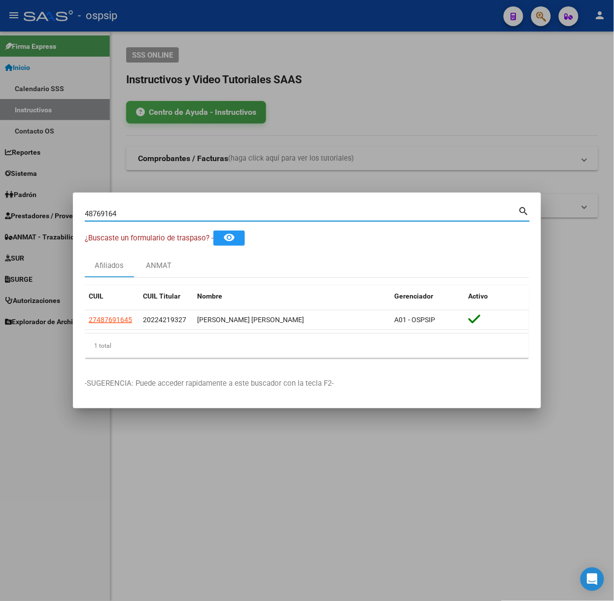
click at [185, 211] on input "48769164" at bounding box center [302, 214] width 434 height 9
type input "70674660"
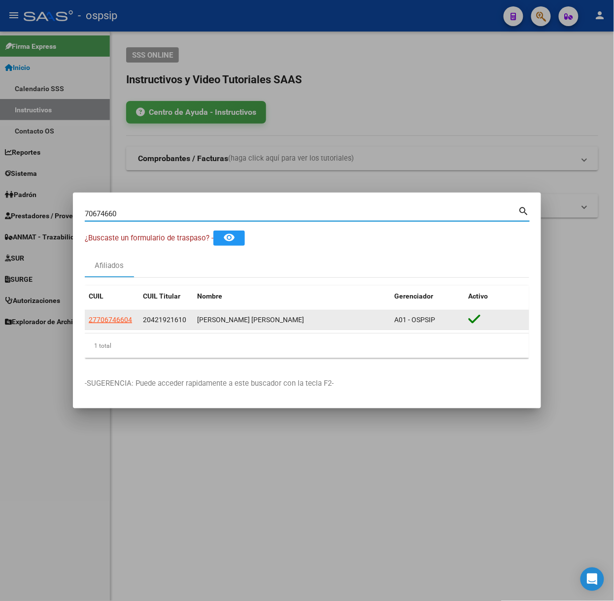
click at [114, 318] on span "27706746604" at bounding box center [110, 320] width 43 height 8
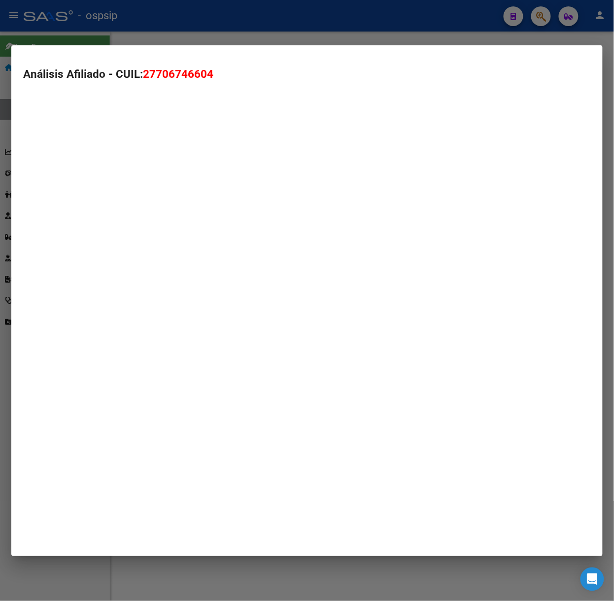
type textarea "27706746604"
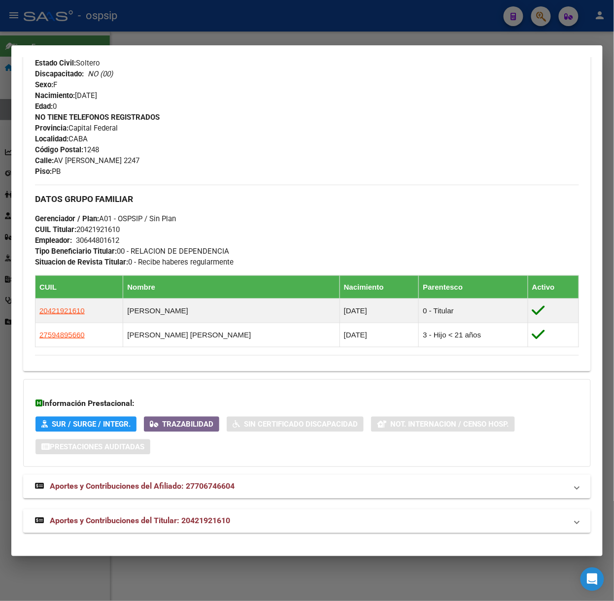
click at [293, 513] on mat-expansion-panel-header "Aportes y Contribuciones del Titular: 20421921610" at bounding box center [307, 522] width 568 height 24
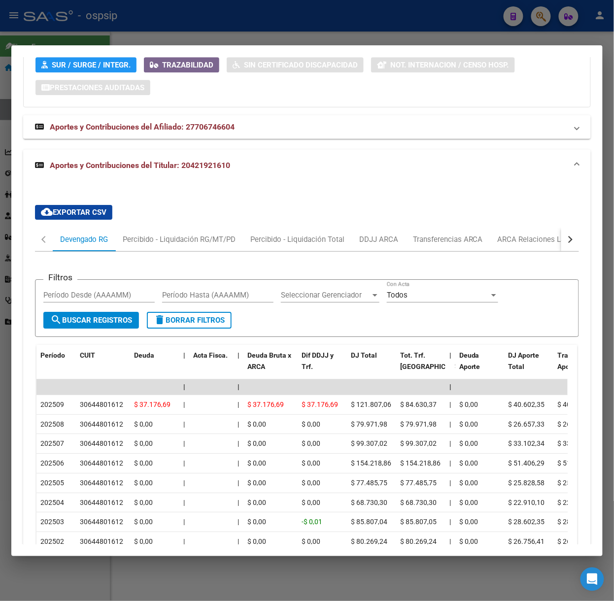
scroll to position [867, 0]
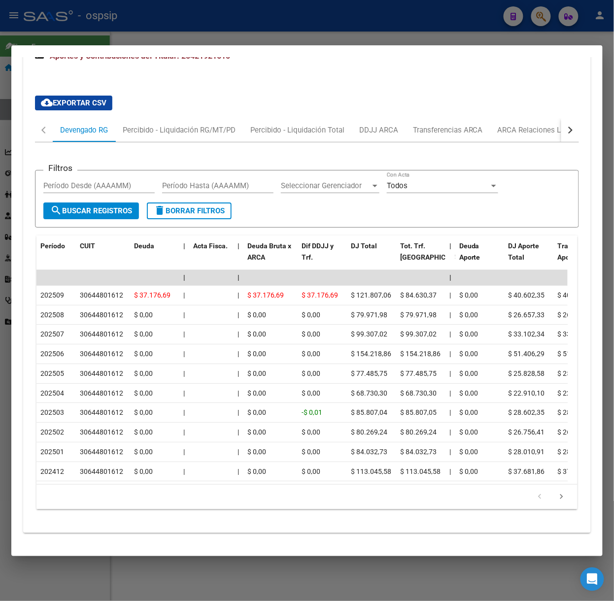
click at [186, 32] on div at bounding box center [307, 300] width 614 height 601
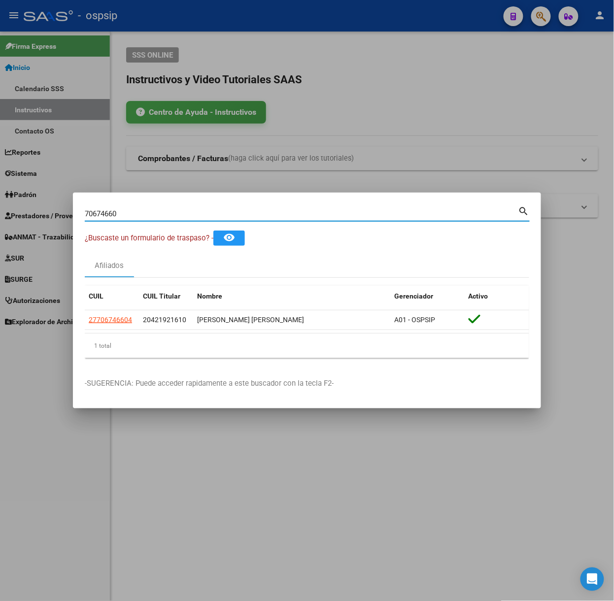
click at [194, 211] on input "70674660" at bounding box center [302, 214] width 434 height 9
type input "7"
type input "57660944"
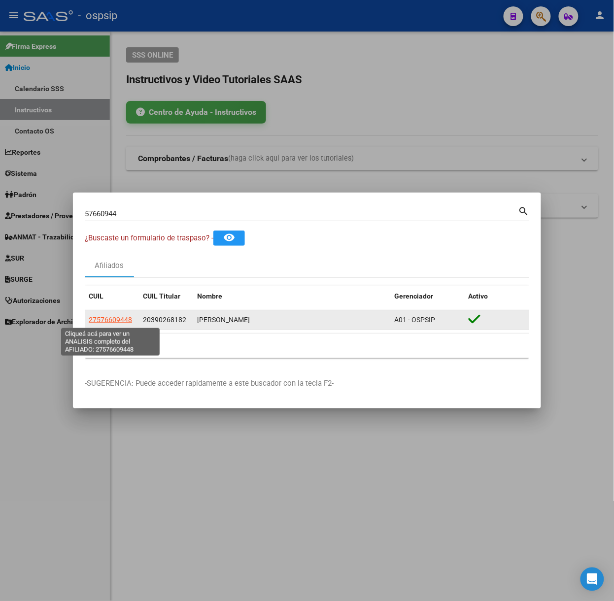
click at [131, 317] on span "27576609448" at bounding box center [110, 320] width 43 height 8
type textarea "27576609448"
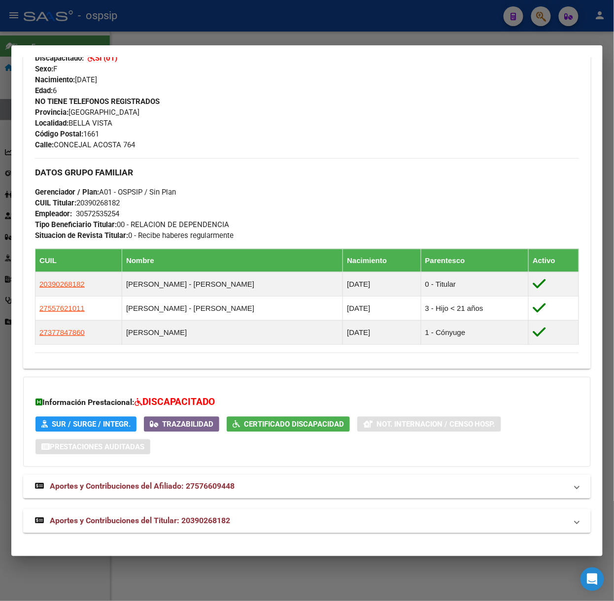
click at [264, 516] on mat-panel-title "Aportes y Contribuciones del Titular: 20390268182" at bounding box center [301, 522] width 532 height 12
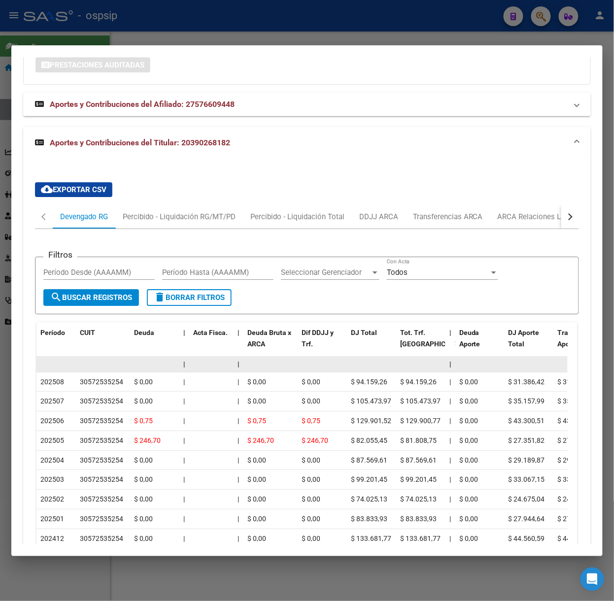
scroll to position [872, 0]
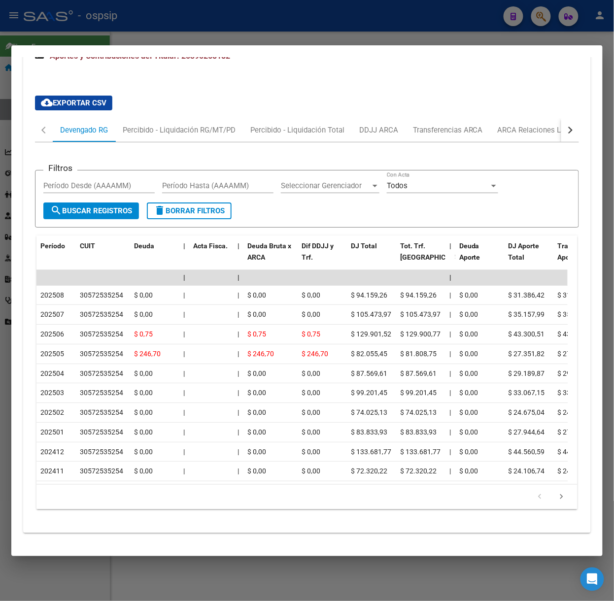
click at [255, 24] on div at bounding box center [307, 300] width 614 height 601
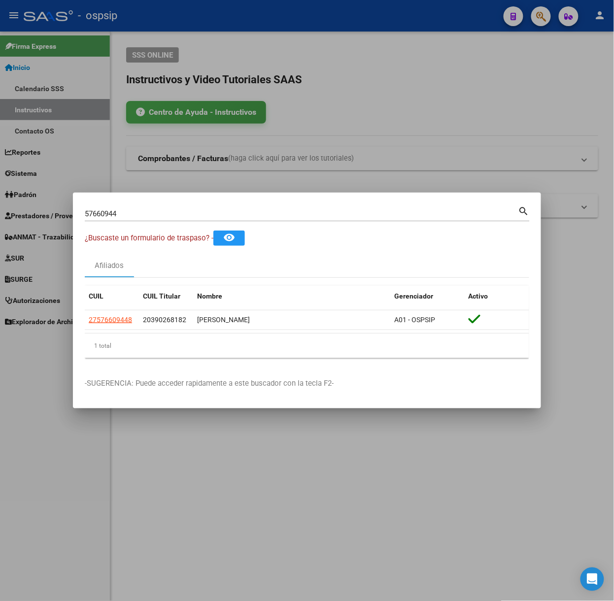
click at [162, 207] on div "57660944 Buscar (apellido, dni, [PERSON_NAME], [PERSON_NAME], cuit, obra social)" at bounding box center [302, 214] width 434 height 15
click at [165, 210] on input "57660944" at bounding box center [302, 214] width 434 height 9
type input "53375066"
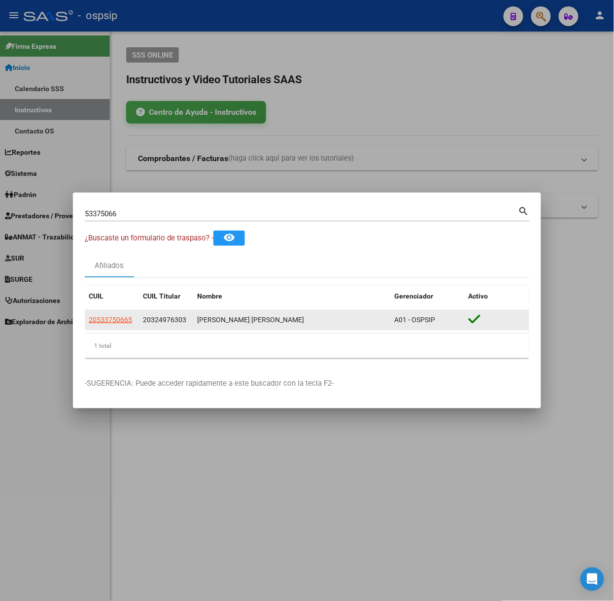
click at [118, 325] on app-link-go-to "20533750665" at bounding box center [110, 320] width 43 height 11
click at [117, 322] on span "20533750665" at bounding box center [110, 320] width 43 height 8
type textarea "20533750665"
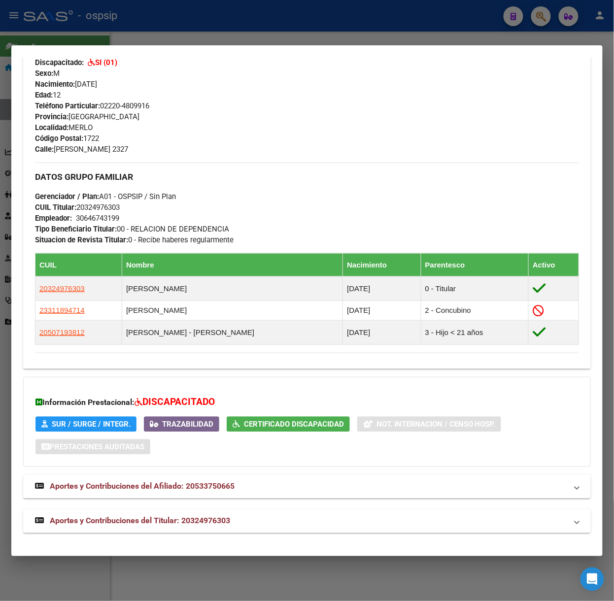
click at [225, 525] on span "Aportes y Contribuciones del Titular: 20324976303" at bounding box center [140, 521] width 180 height 9
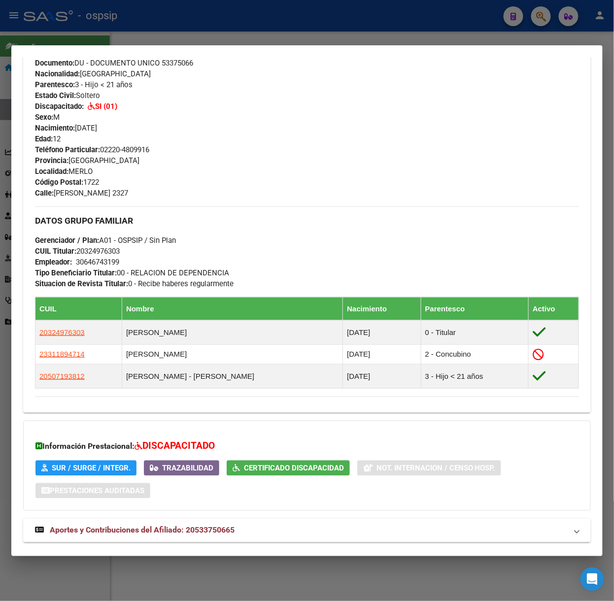
scroll to position [0, 0]
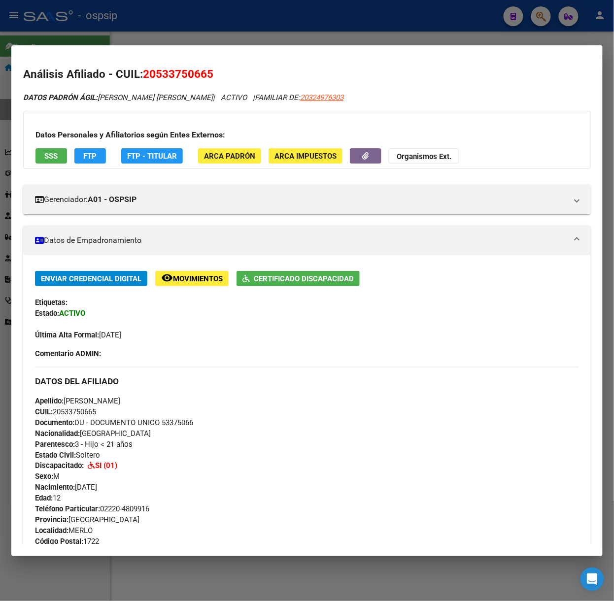
click at [171, 29] on div at bounding box center [307, 300] width 614 height 601
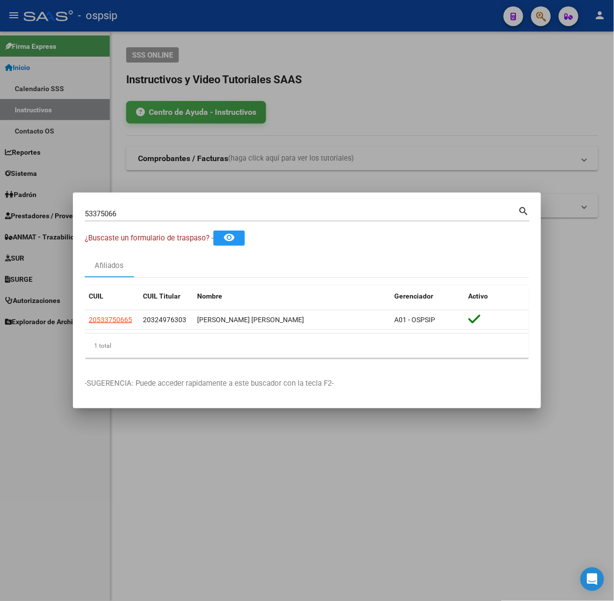
click at [185, 208] on div "53375066 Buscar (apellido, dni, [PERSON_NAME], [PERSON_NAME], cuit, obra social)" at bounding box center [302, 214] width 434 height 15
click at [186, 211] on input "53375066" at bounding box center [302, 214] width 434 height 9
type input "55388621"
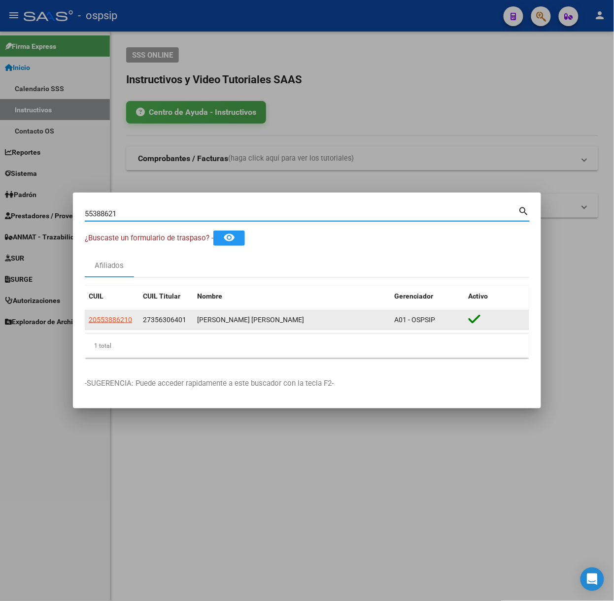
click at [127, 315] on app-link-go-to "20553886210" at bounding box center [110, 320] width 43 height 11
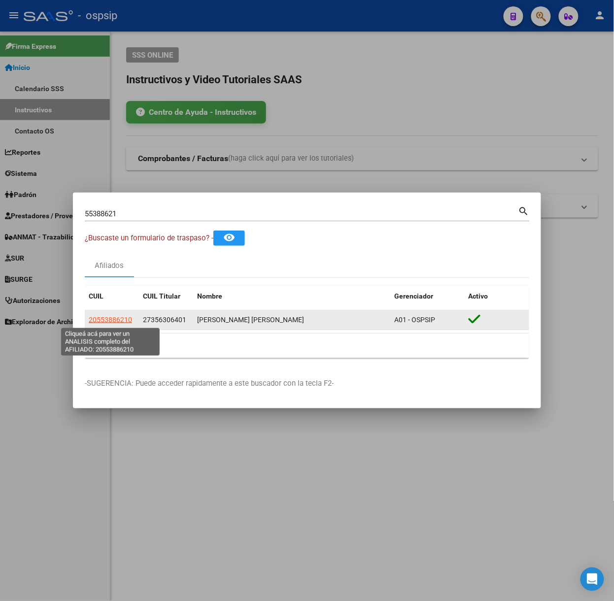
click at [127, 318] on span "20553886210" at bounding box center [110, 320] width 43 height 8
type textarea "20553886210"
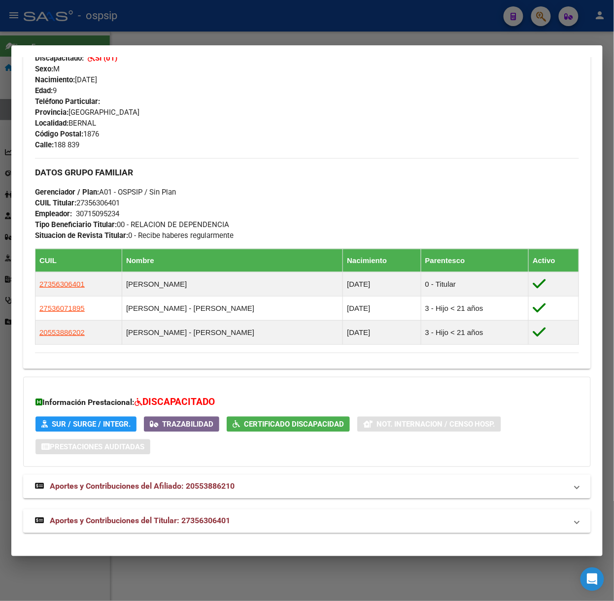
click at [279, 531] on mat-expansion-panel-header "Aportes y Contribuciones del Titular: 27356306401" at bounding box center [307, 522] width 568 height 24
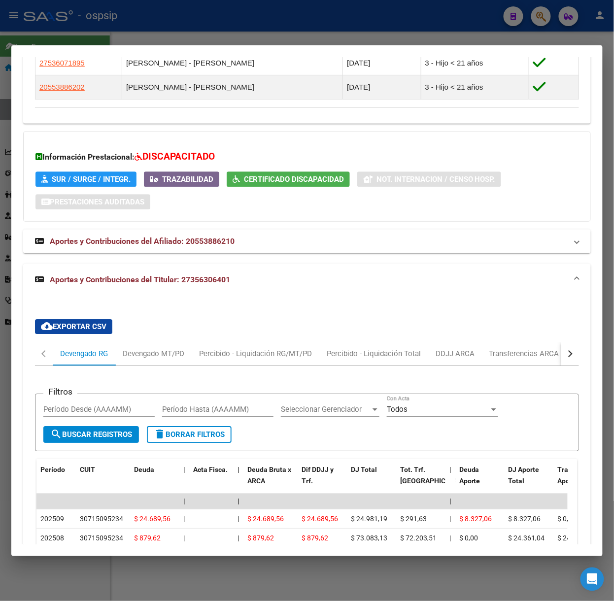
scroll to position [811, 0]
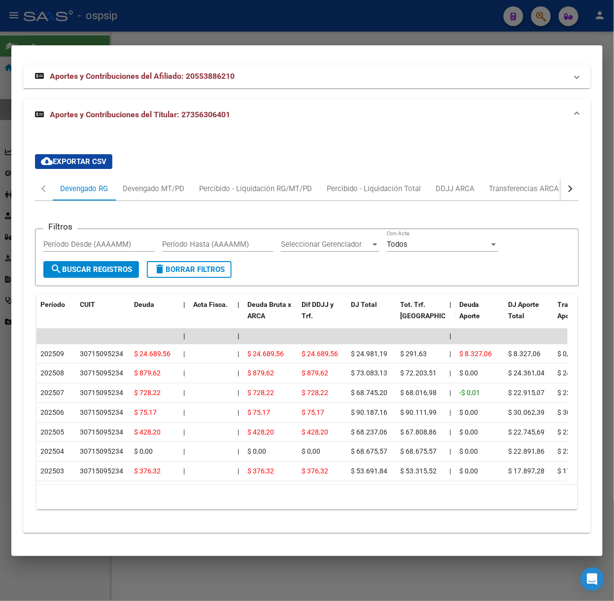
click at [225, 26] on div at bounding box center [307, 300] width 614 height 601
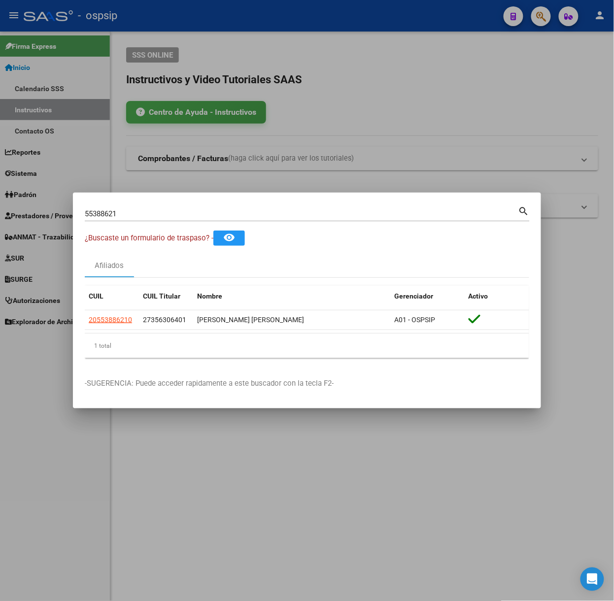
click at [205, 225] on div "55388621 Buscar (apellido, dni, [PERSON_NAME], [PERSON_NAME], cuit, obra social…" at bounding box center [307, 218] width 445 height 26
click at [200, 218] on input "55388621" at bounding box center [302, 214] width 434 height 9
type input "50678406"
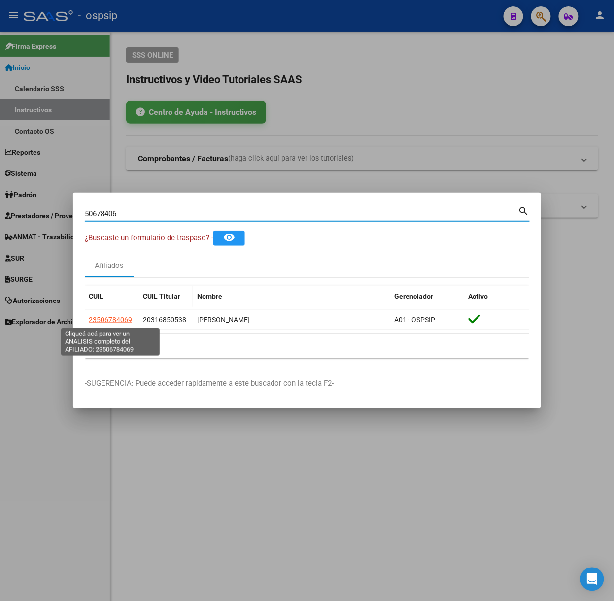
click at [112, 322] on span "23506784069" at bounding box center [110, 320] width 43 height 8
type textarea "23506784069"
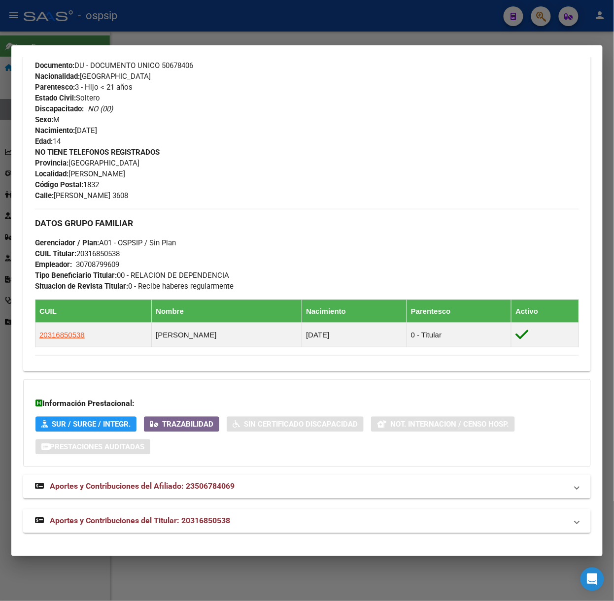
click at [256, 527] on mat-panel-title "Aportes y Contribuciones del Titular: 20316850538" at bounding box center [301, 522] width 532 height 12
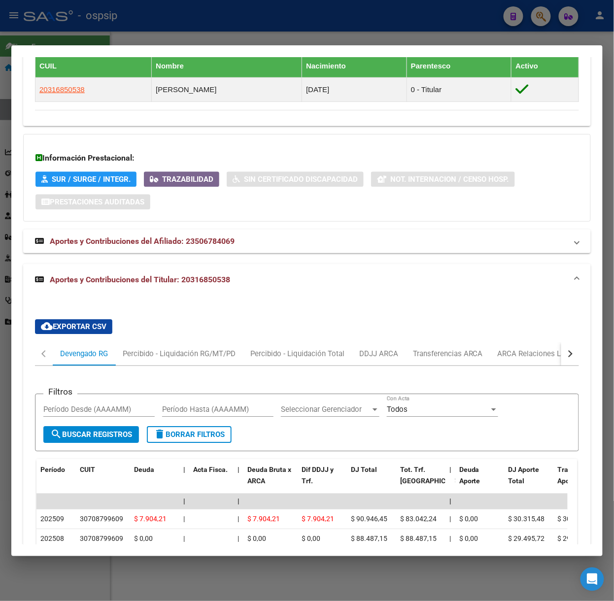
scroll to position [843, 0]
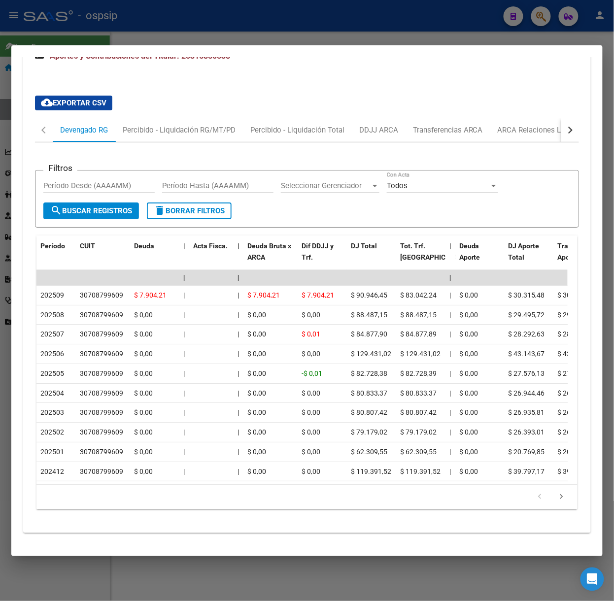
click at [143, 32] on div at bounding box center [307, 300] width 614 height 601
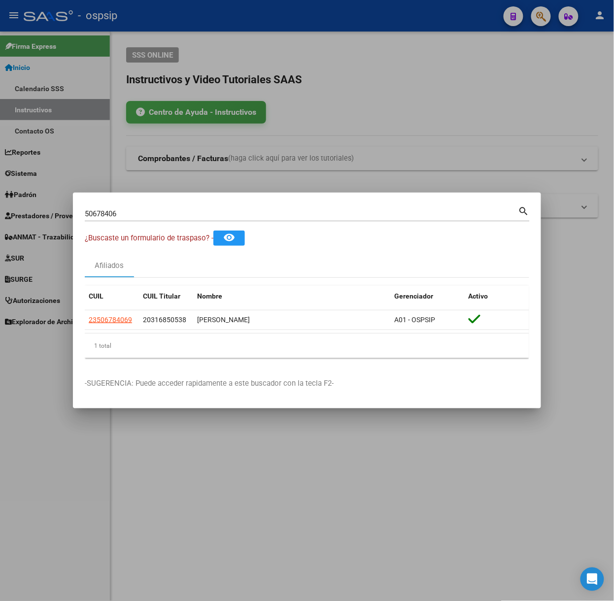
click at [208, 213] on input "50678406" at bounding box center [302, 214] width 434 height 9
type input "55492453"
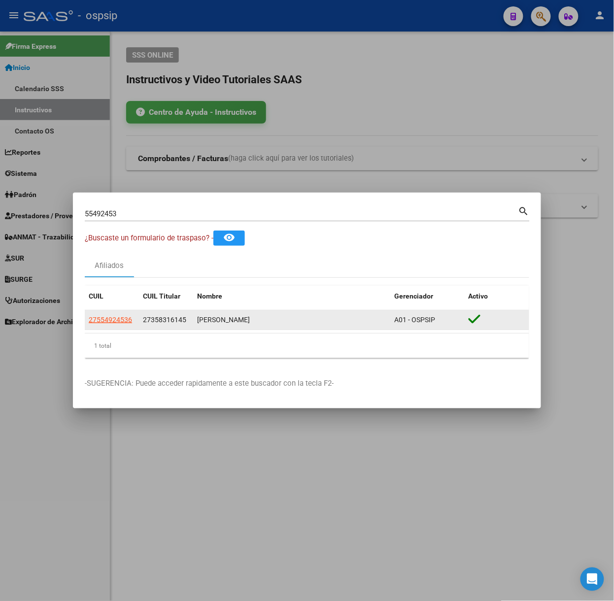
click at [125, 315] on app-link-go-to "27554924536" at bounding box center [110, 320] width 43 height 11
click at [125, 320] on span "27554924536" at bounding box center [110, 320] width 43 height 8
type textarea "27554924536"
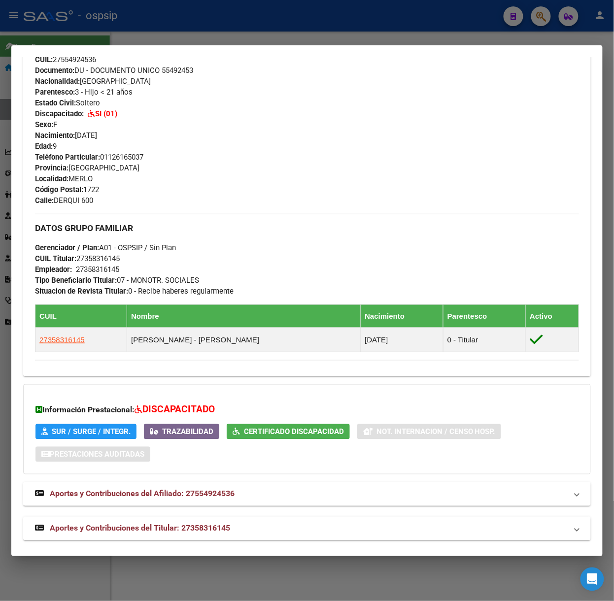
scroll to position [342, 0]
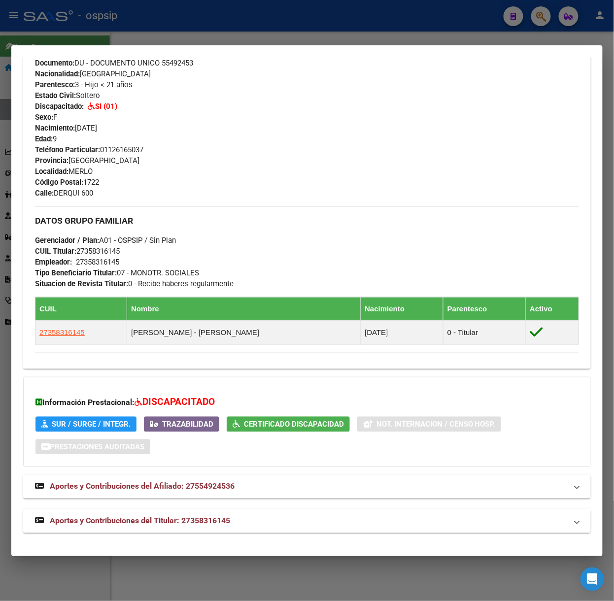
click at [251, 509] on div "DATOS PADRÓN ÁGIL: [PERSON_NAME] | ACTIVO | FAMILIAR DE: 27358316145 Datos Pers…" at bounding box center [307, 142] width 568 height 783
click at [259, 513] on mat-expansion-panel-header "Aportes y Contribuciones del Titular: 27358316145" at bounding box center [307, 522] width 568 height 24
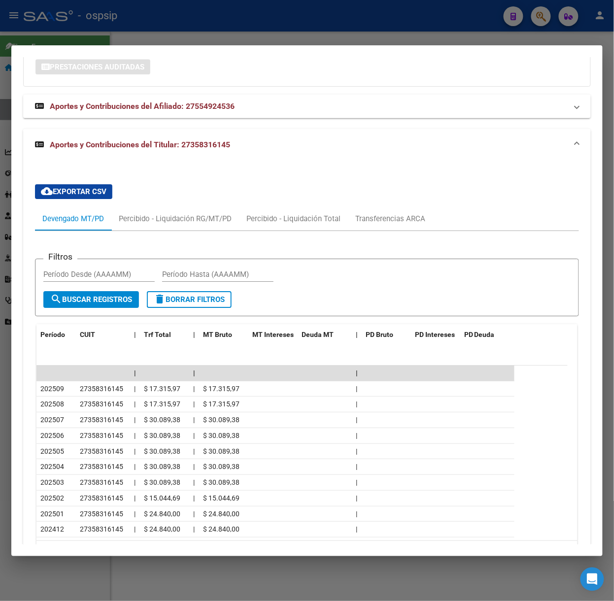
scroll to position [781, 0]
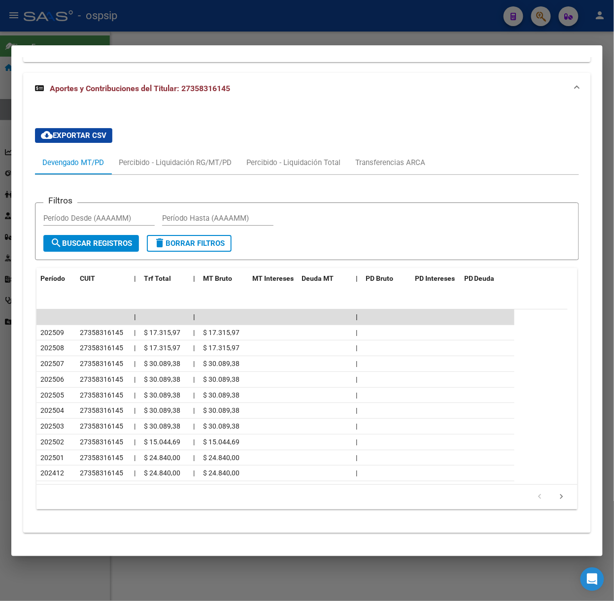
click at [169, 26] on div at bounding box center [307, 300] width 614 height 601
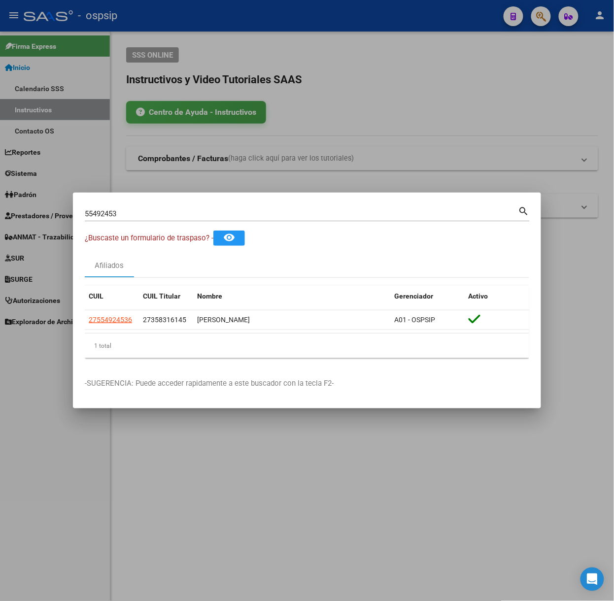
click at [177, 215] on input "55492453" at bounding box center [302, 214] width 434 height 9
type input "70784839"
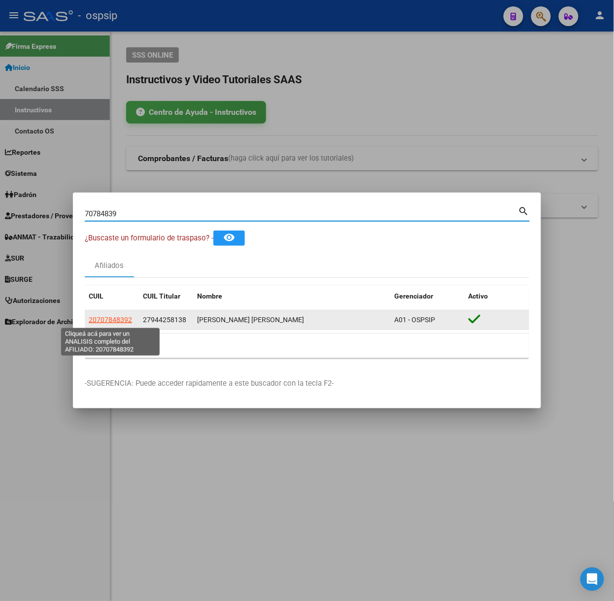
click at [98, 317] on span "20707848392" at bounding box center [110, 320] width 43 height 8
type textarea "20707848392"
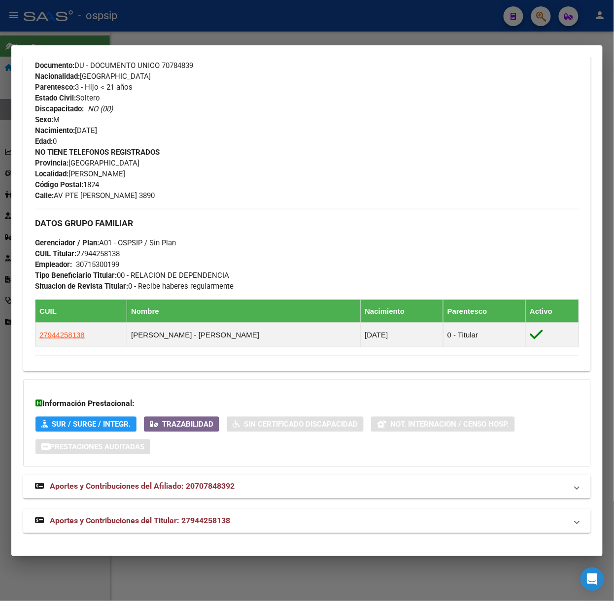
click at [200, 516] on strong "Aportes y Contribuciones del Titular: 27944258138" at bounding box center [132, 522] width 195 height 12
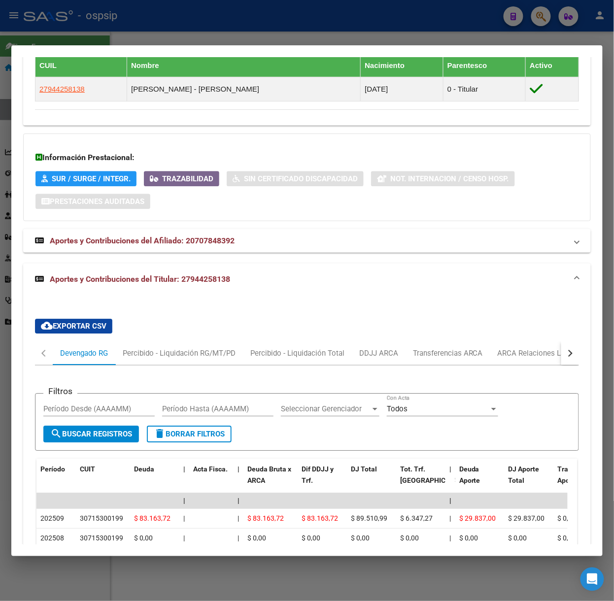
scroll to position [832, 0]
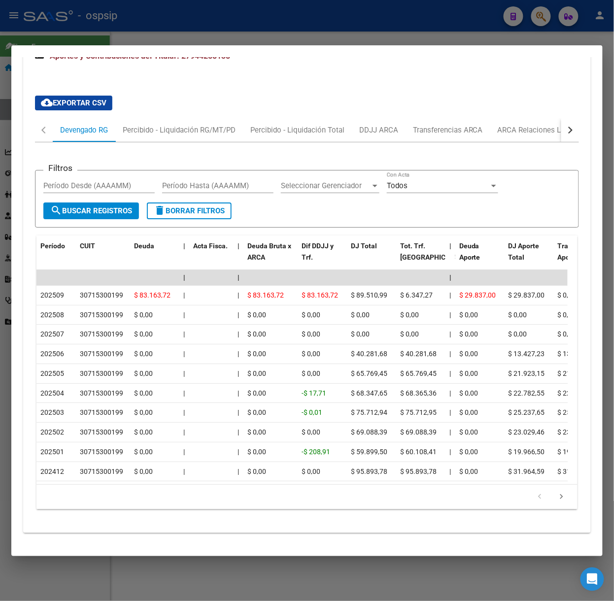
click at [220, 11] on div at bounding box center [307, 300] width 614 height 601
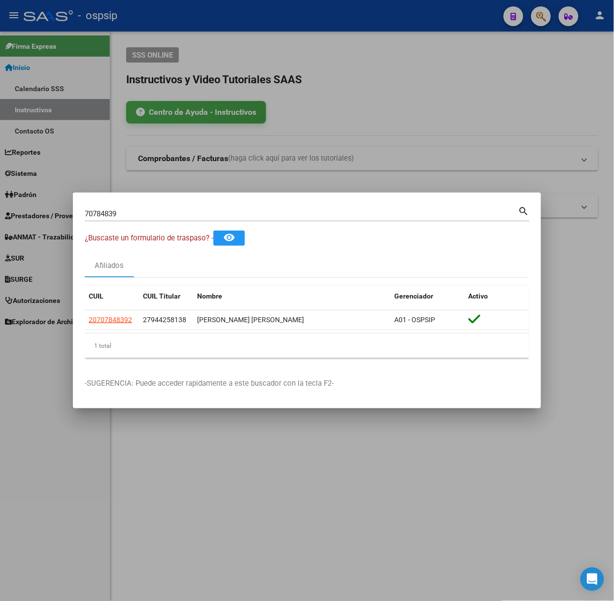
click at [210, 208] on div "70784839 Buscar (apellido, dni, [PERSON_NAME], [PERSON_NAME], cuit, obra social)" at bounding box center [302, 214] width 434 height 15
click at [211, 213] on input "70784839" at bounding box center [302, 214] width 434 height 9
type input "70582898"
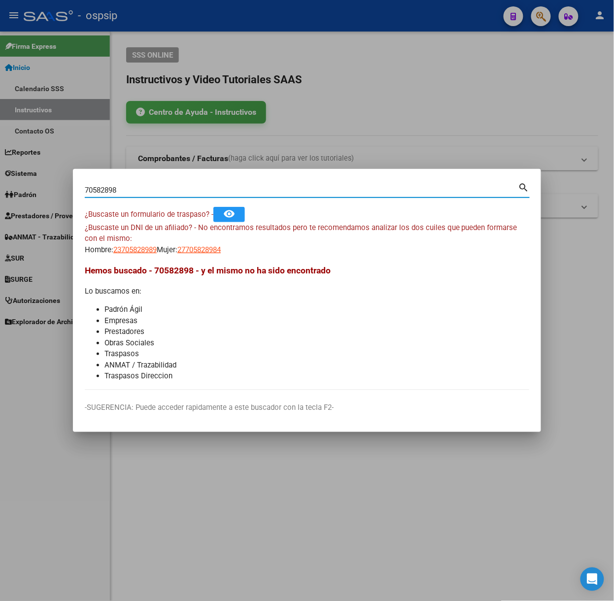
click at [150, 254] on app-link-go-to "23705828989" at bounding box center [134, 250] width 43 height 11
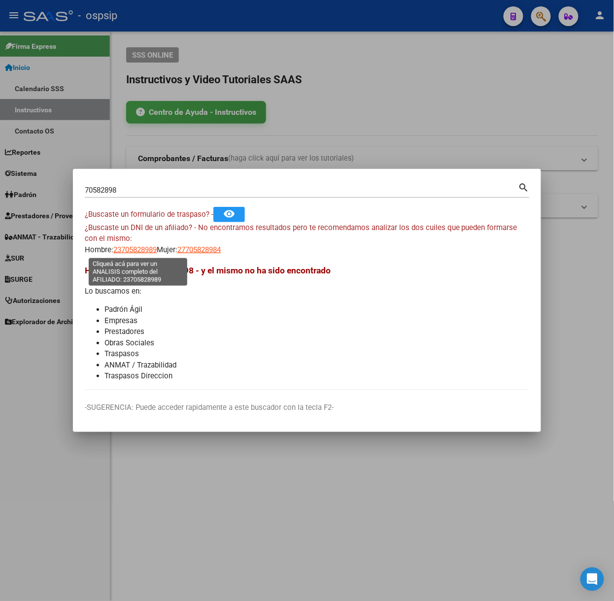
click at [150, 251] on span "23705828989" at bounding box center [134, 250] width 43 height 9
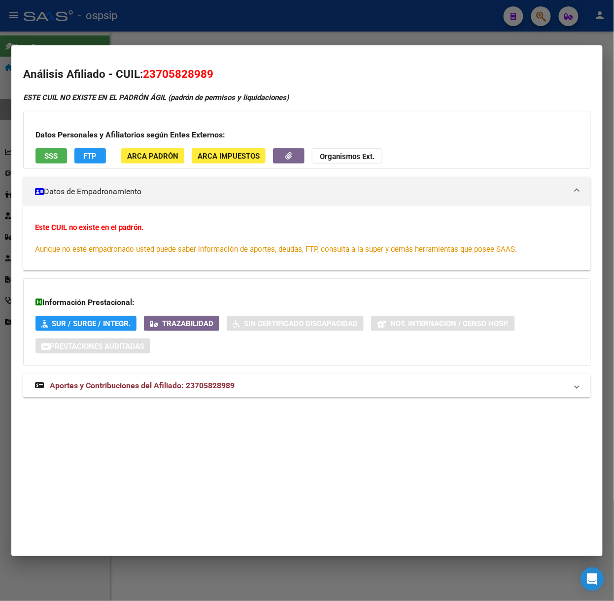
click at [239, 14] on div at bounding box center [307, 300] width 614 height 601
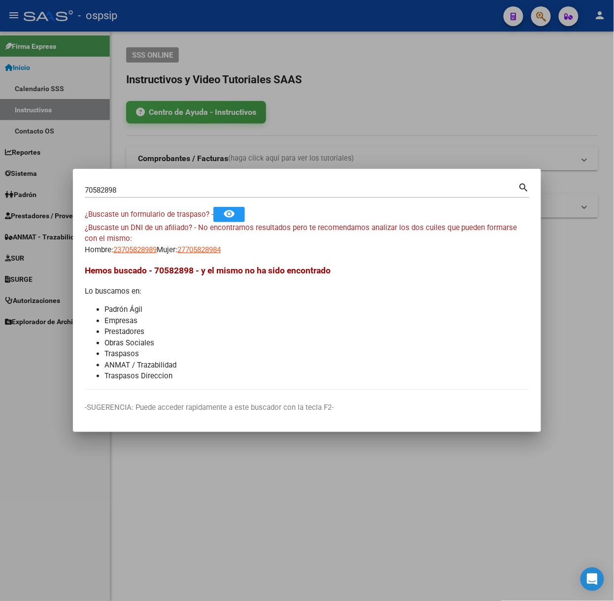
click at [213, 260] on mat-dialog-content "70582898 Buscar (apellido, dni, cuil, nro traspaso, cuit, obra social) search ¿…" at bounding box center [307, 286] width 468 height 210
click at [210, 257] on mat-dialog-content "70582898 Buscar (apellido, dni, cuil, nro traspaso, cuit, obra social) search ¿…" at bounding box center [307, 286] width 468 height 210
click at [203, 246] on span "27705828984" at bounding box center [198, 250] width 43 height 9
type textarea "27705828984"
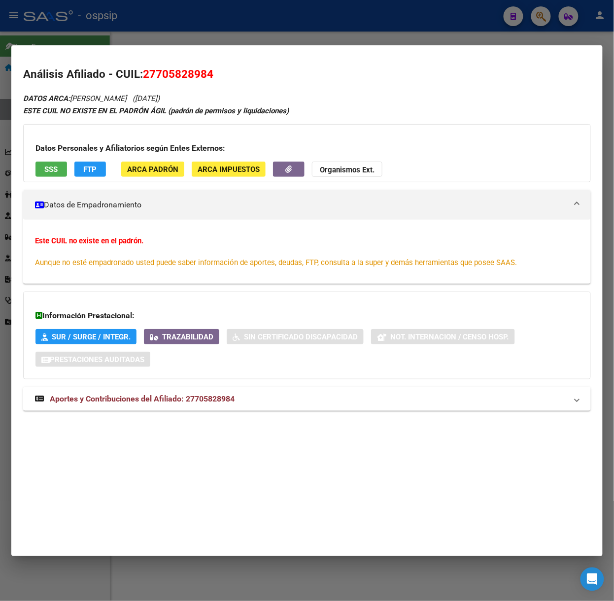
click at [237, 409] on mat-expansion-panel-header "Aportes y Contribuciones del Afiliado: 27705828984" at bounding box center [307, 399] width 568 height 24
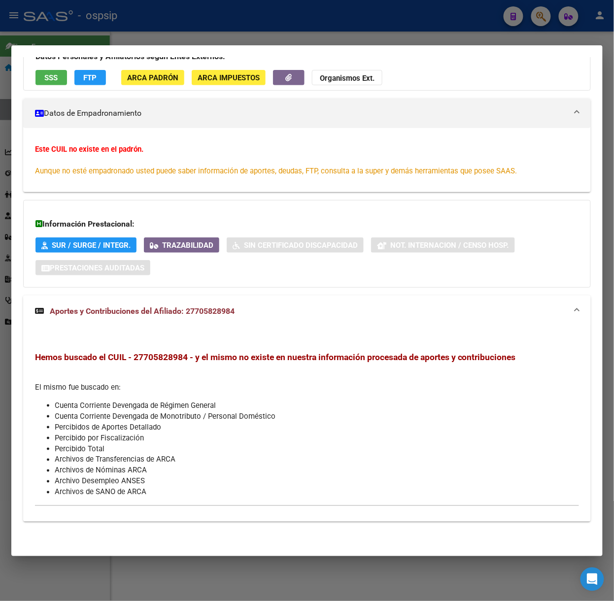
scroll to position [0, 0]
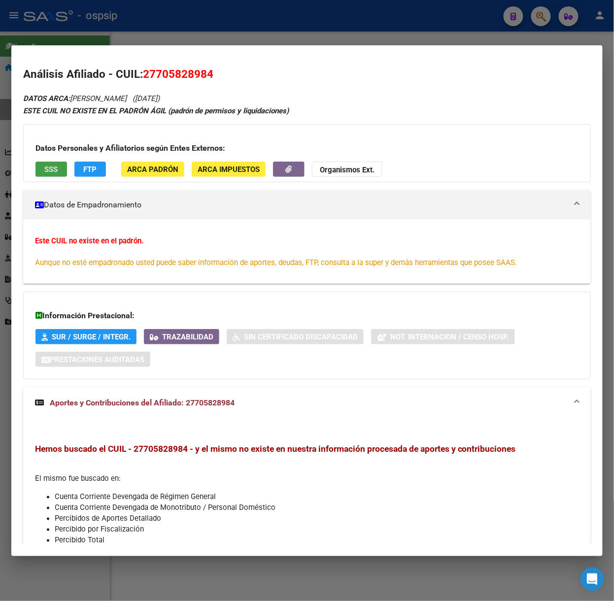
click at [50, 169] on span "SSS" at bounding box center [51, 169] width 13 height 9
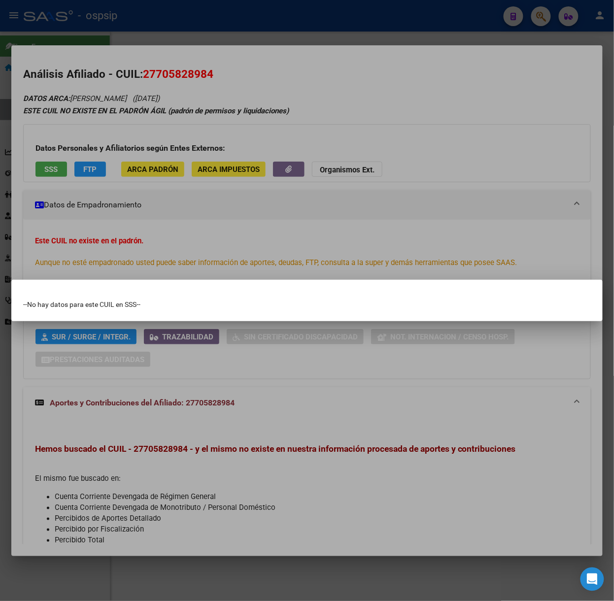
click at [99, 162] on div at bounding box center [307, 300] width 614 height 601
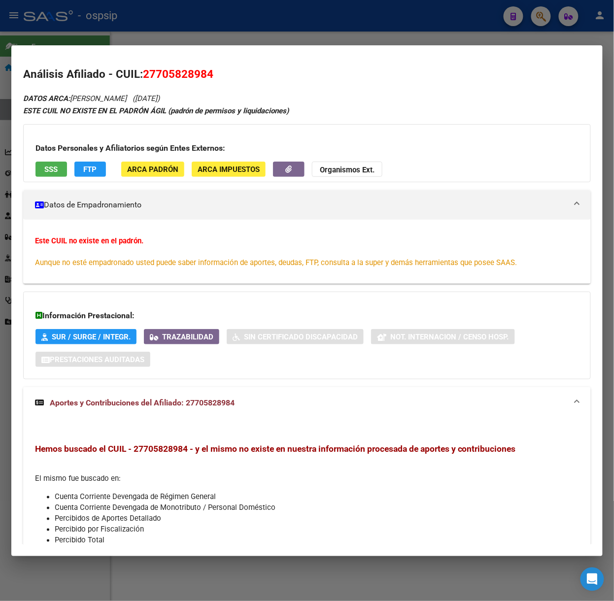
click at [55, 13] on div at bounding box center [307, 300] width 614 height 601
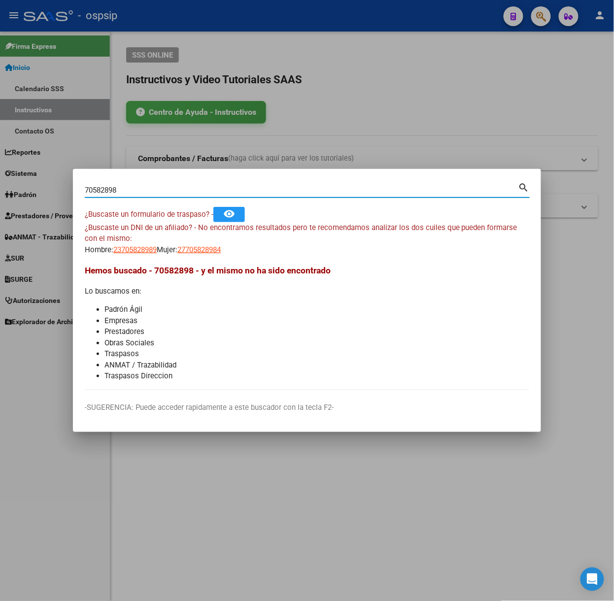
click at [142, 192] on input "70582898" at bounding box center [302, 190] width 434 height 9
type input "57957543"
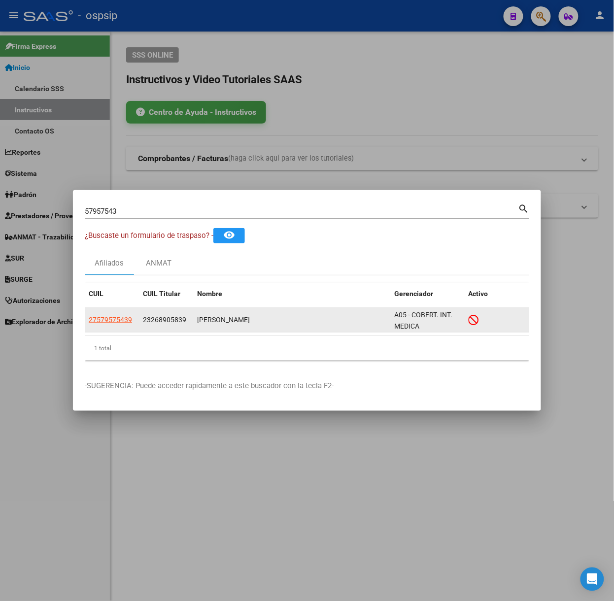
click at [122, 324] on app-link-go-to "27579575439" at bounding box center [110, 320] width 43 height 11
click at [122, 320] on span "27579575439" at bounding box center [110, 320] width 43 height 8
type textarea "27579575439"
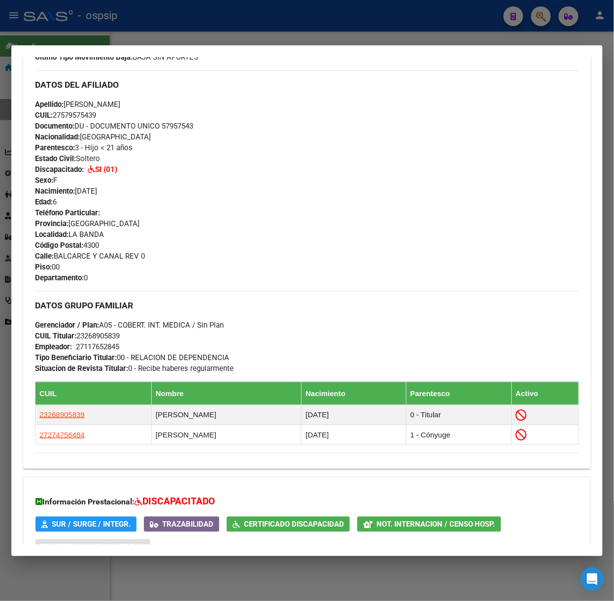
scroll to position [401, 0]
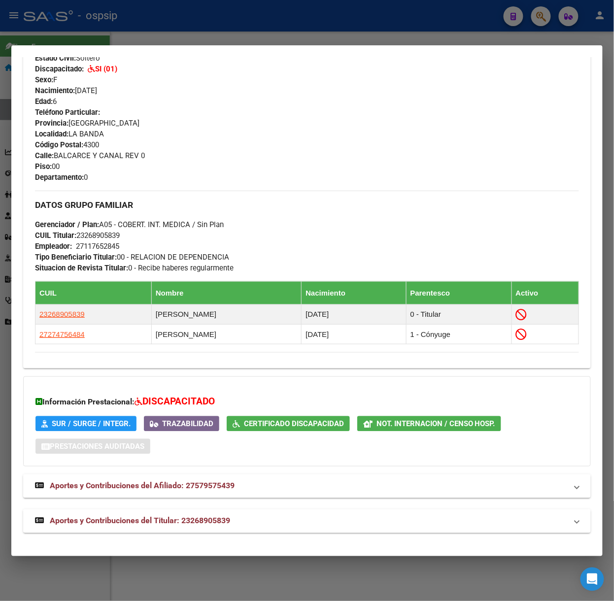
click at [239, 519] on mat-panel-title "Aportes y Contribuciones del Titular: 23268905839" at bounding box center [301, 522] width 532 height 12
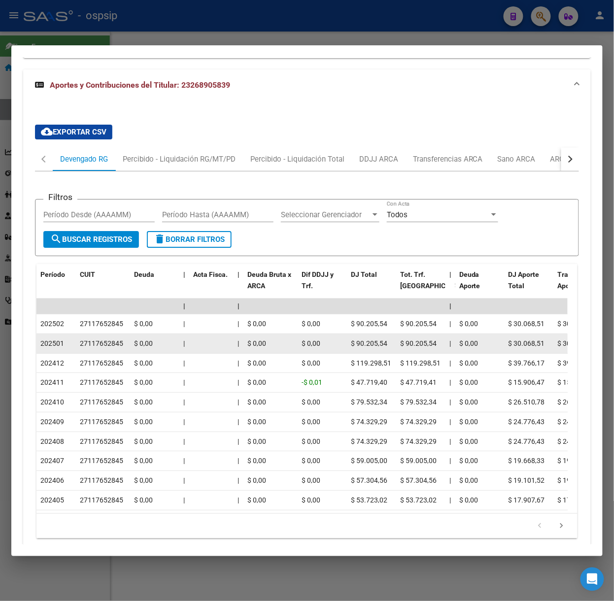
scroll to position [843, 0]
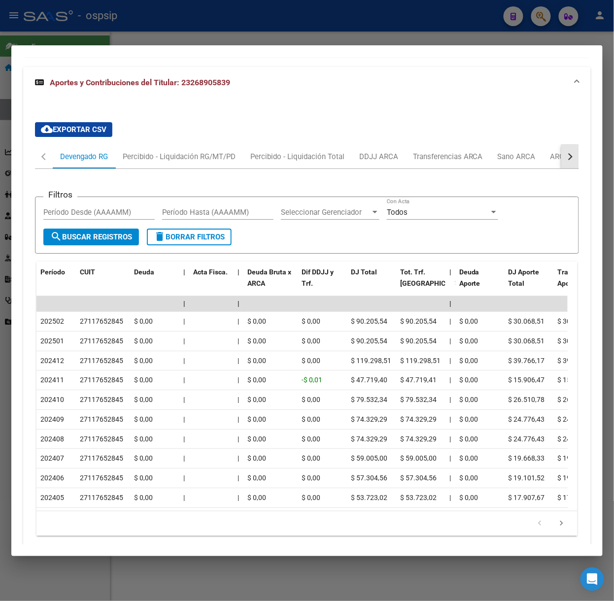
click at [562, 158] on button "button" at bounding box center [571, 157] width 18 height 24
click at [547, 162] on div "ARCA Relaciones Laborales" at bounding box center [502, 156] width 92 height 11
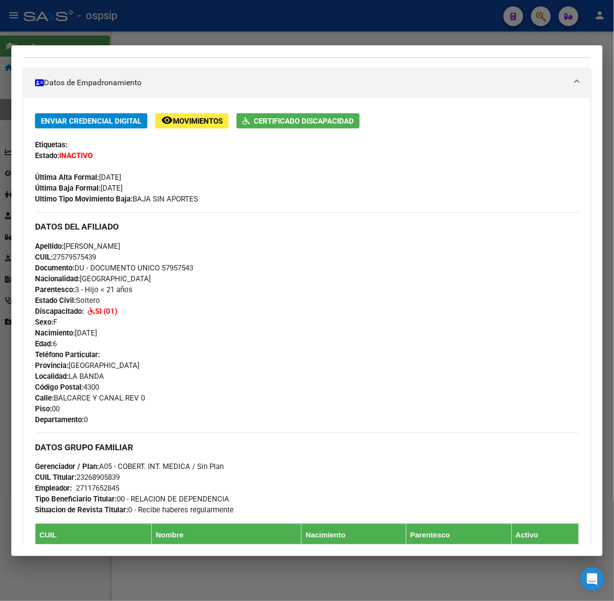
scroll to position [0, 0]
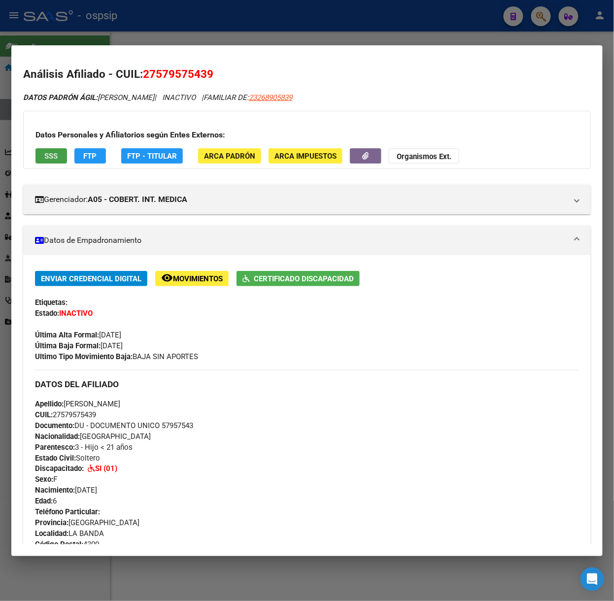
click at [50, 156] on span "SSS" at bounding box center [51, 156] width 13 height 9
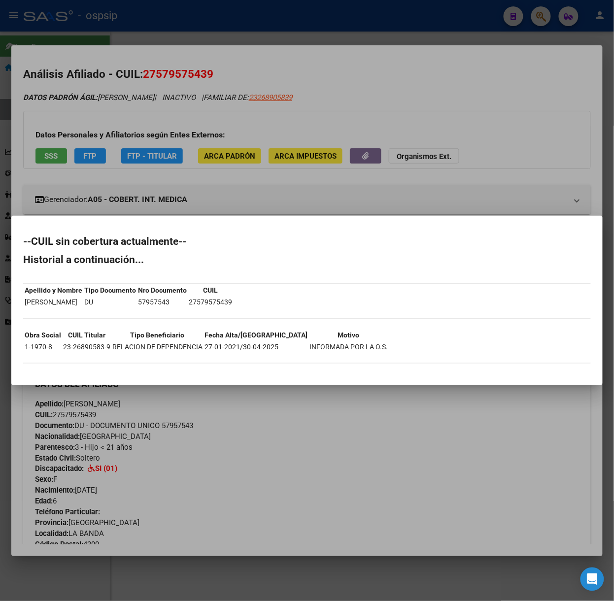
click at [125, 123] on div at bounding box center [307, 300] width 614 height 601
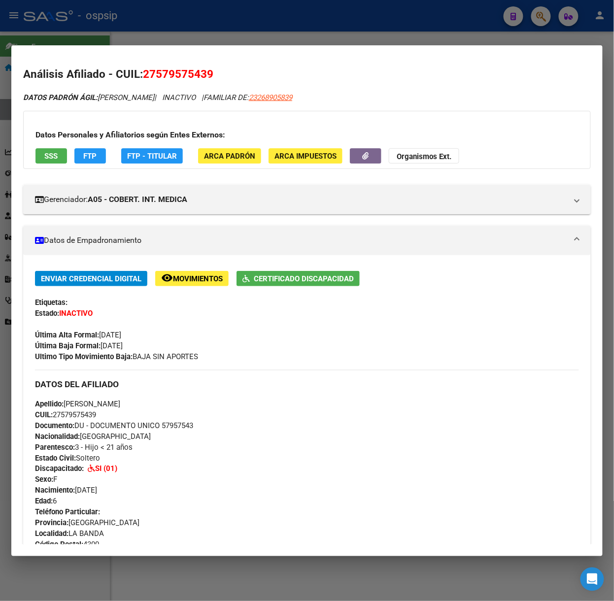
click at [146, 14] on div at bounding box center [307, 300] width 614 height 601
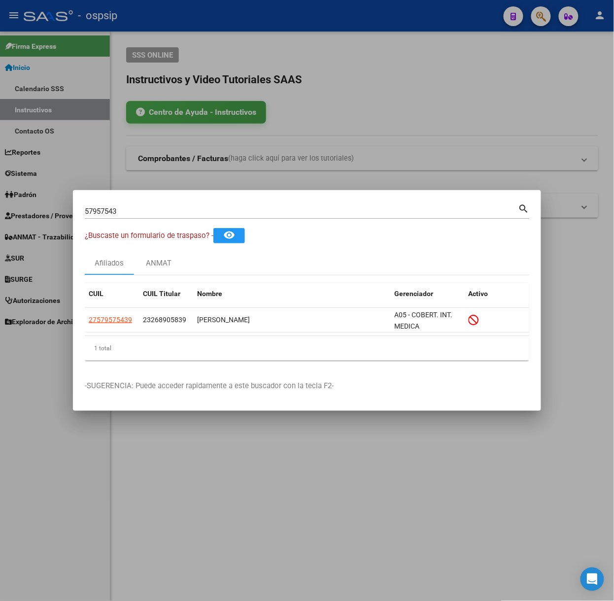
click at [134, 211] on input "57957543" at bounding box center [302, 211] width 434 height 9
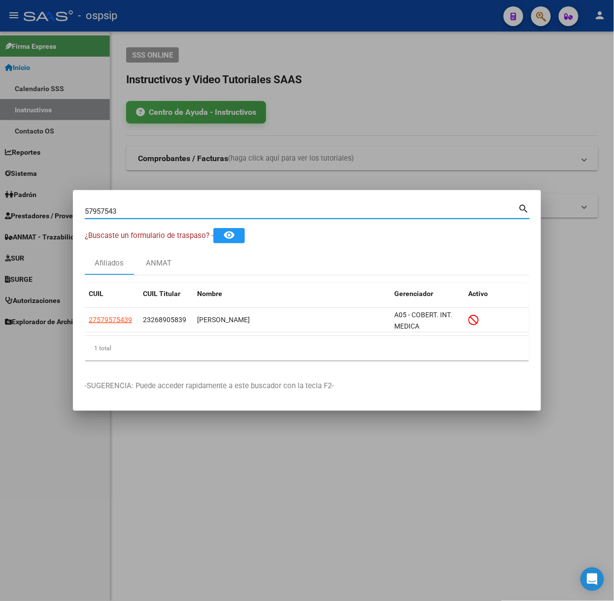
click at [134, 211] on input "57957543" at bounding box center [302, 211] width 434 height 9
type input "70020442"
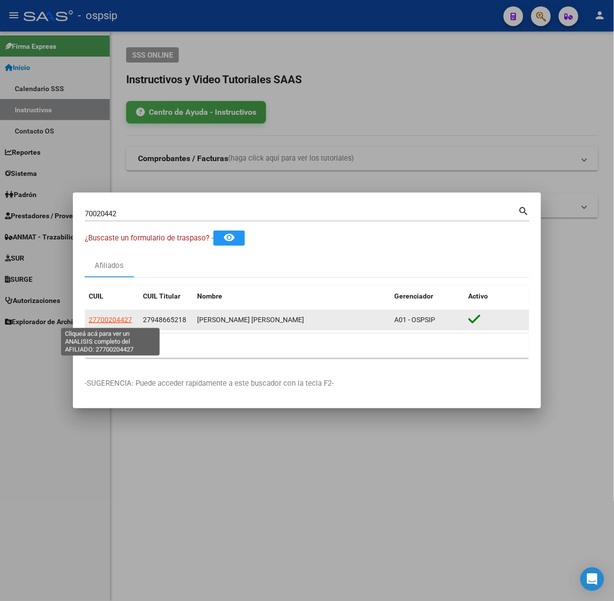
click at [105, 319] on span "27700204427" at bounding box center [110, 320] width 43 height 8
type textarea "27700204427"
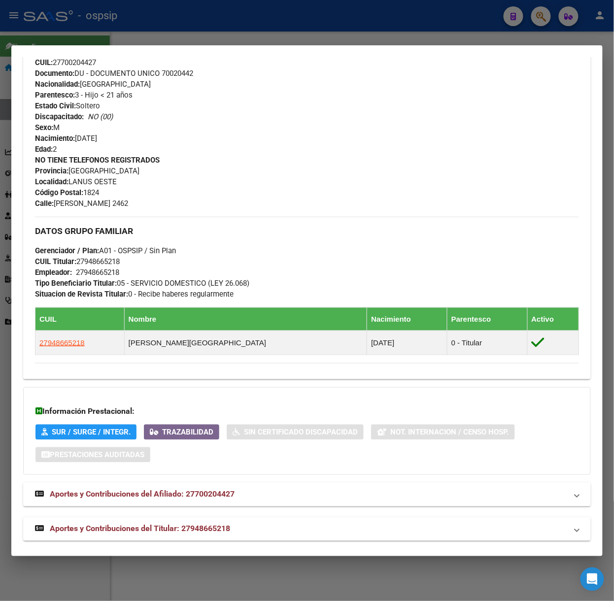
scroll to position [359, 0]
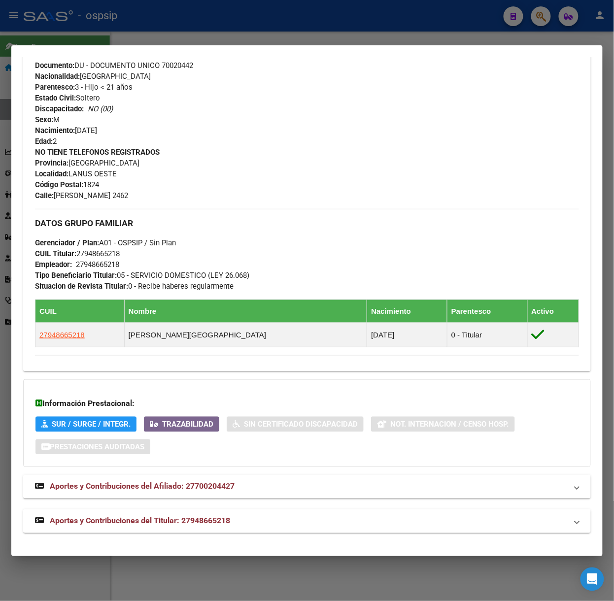
click at [186, 528] on mat-expansion-panel-header "Aportes y Contribuciones del Titular: 27948665218" at bounding box center [307, 522] width 568 height 24
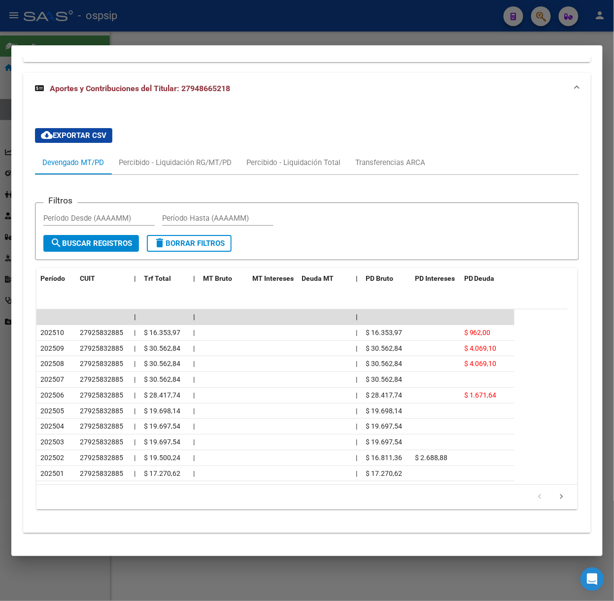
scroll to position [797, 0]
click at [105, 21] on div at bounding box center [307, 300] width 614 height 601
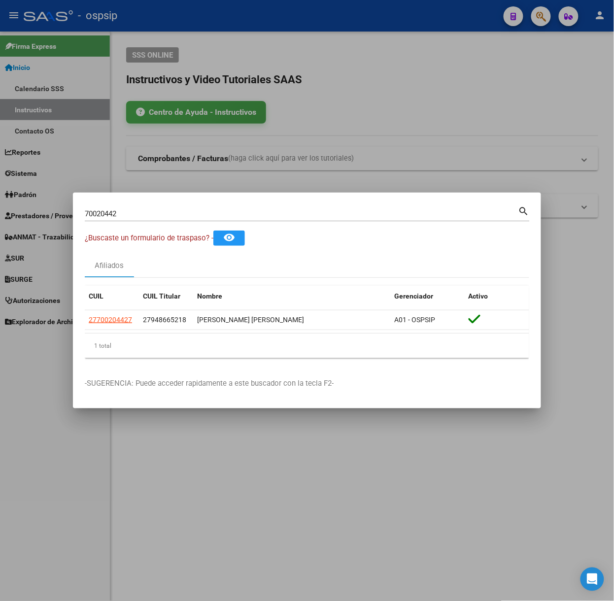
click at [135, 216] on input "70020442" at bounding box center [302, 214] width 434 height 9
type input "70467867"
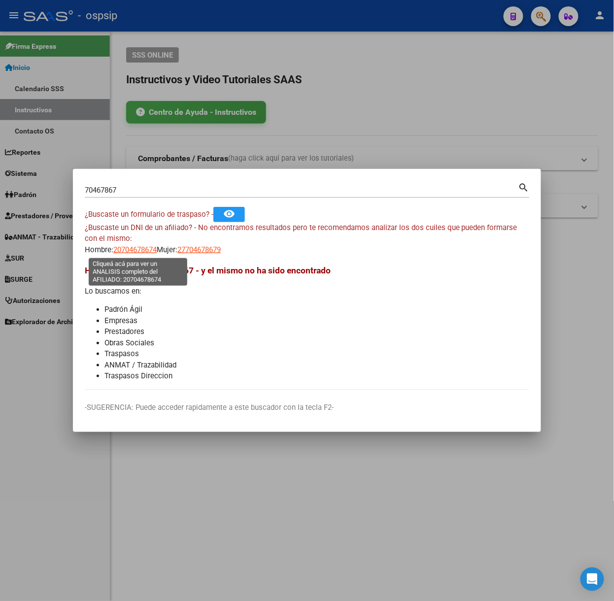
click at [148, 251] on span "20704678674" at bounding box center [134, 250] width 43 height 9
type textarea "20704678674"
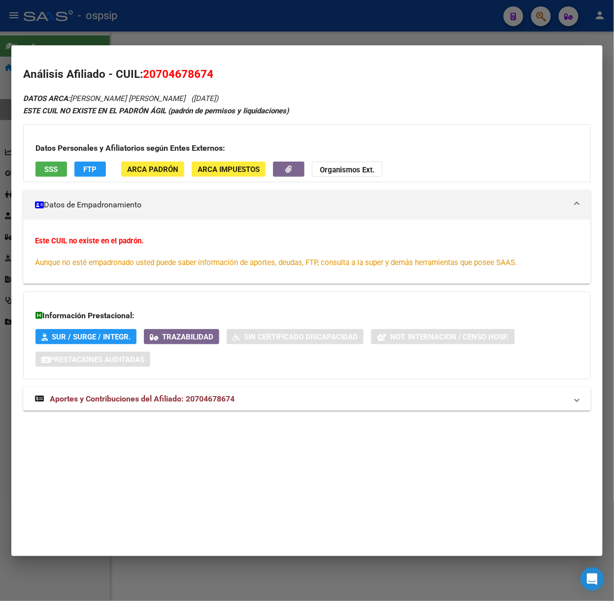
click at [204, 413] on div "DATOS ARCA: [PERSON_NAME] [PERSON_NAME] ([DATE]) ESTE CUIL NO EXISTE EN EL PADR…" at bounding box center [307, 257] width 568 height 330
click at [249, 415] on div "DATOS ARCA: [PERSON_NAME] [PERSON_NAME] ([DATE]) ESTE CUIL NO EXISTE EN EL PADR…" at bounding box center [307, 257] width 568 height 330
click at [249, 403] on mat-panel-title "Aportes y Contribuciones del Afiliado: 20704678674" at bounding box center [301, 399] width 532 height 12
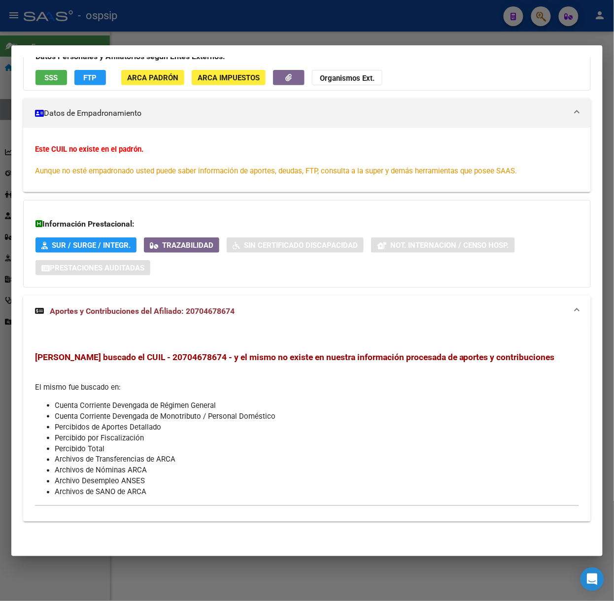
scroll to position [0, 0]
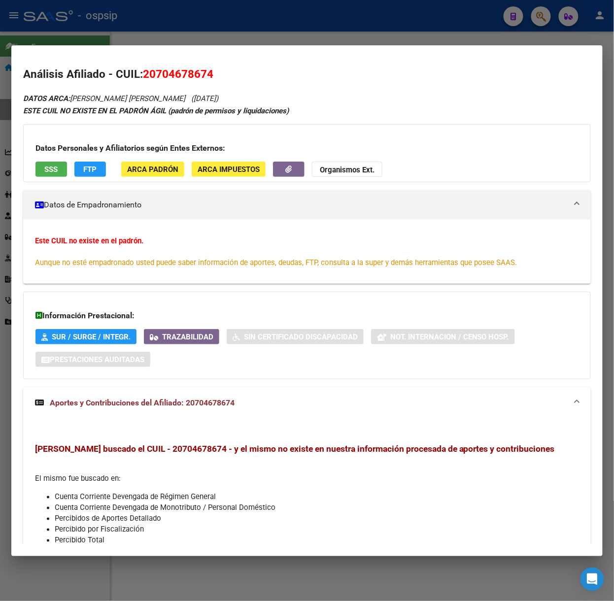
click at [67, 168] on button "SSS" at bounding box center [51, 169] width 32 height 15
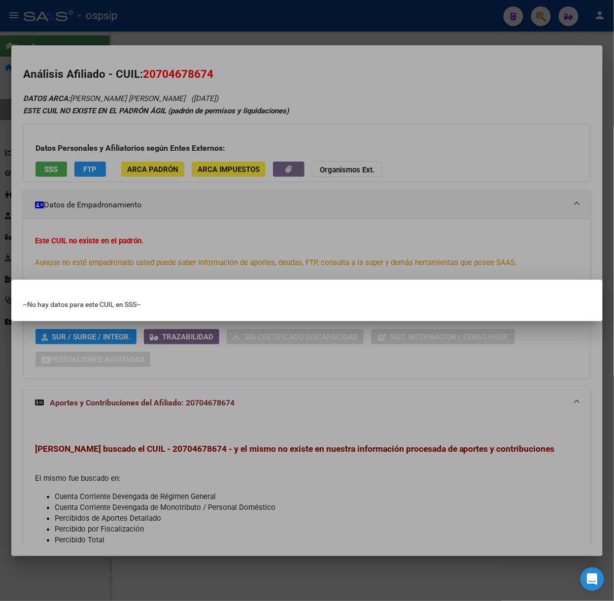
click at [124, 204] on div at bounding box center [307, 300] width 614 height 601
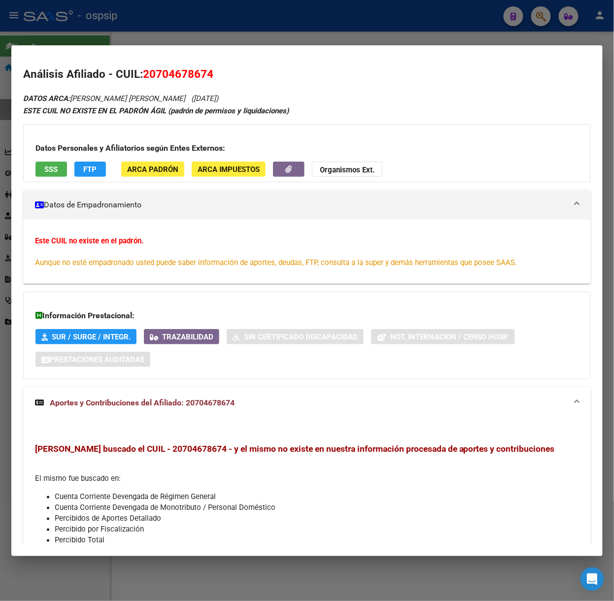
click at [152, 35] on div at bounding box center [307, 300] width 614 height 601
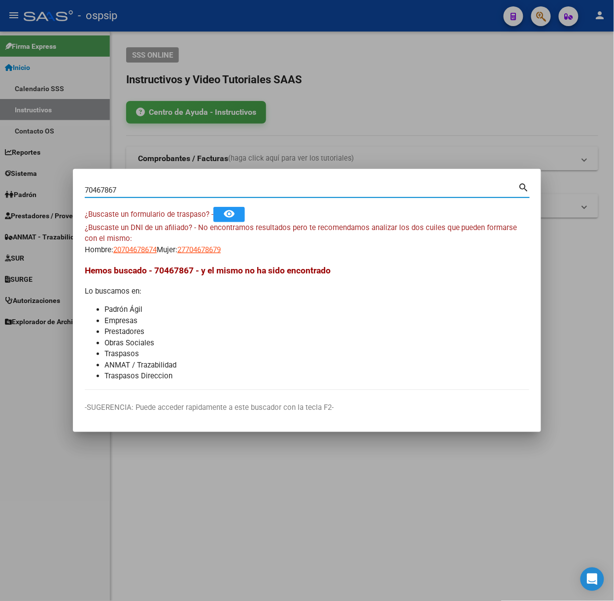
click at [128, 188] on input "70467867" at bounding box center [302, 190] width 434 height 9
type input "51135545"
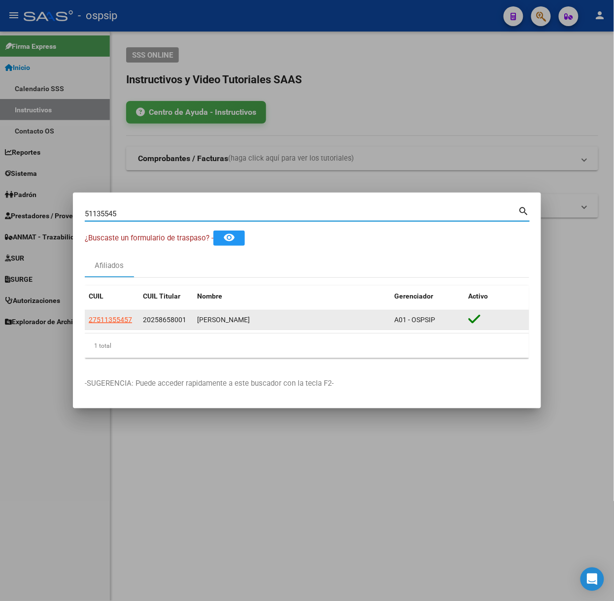
click at [110, 311] on datatable-body-cell "27511355457" at bounding box center [112, 320] width 54 height 19
click at [113, 316] on span "27511355457" at bounding box center [110, 320] width 43 height 8
type textarea "27511355457"
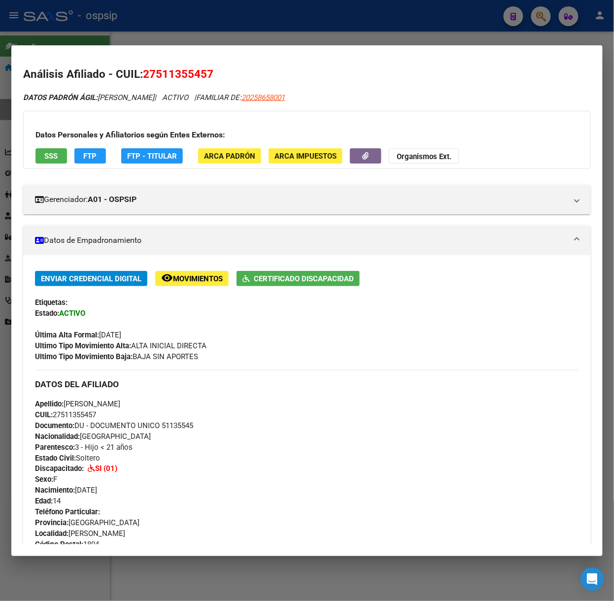
scroll to position [364, 0]
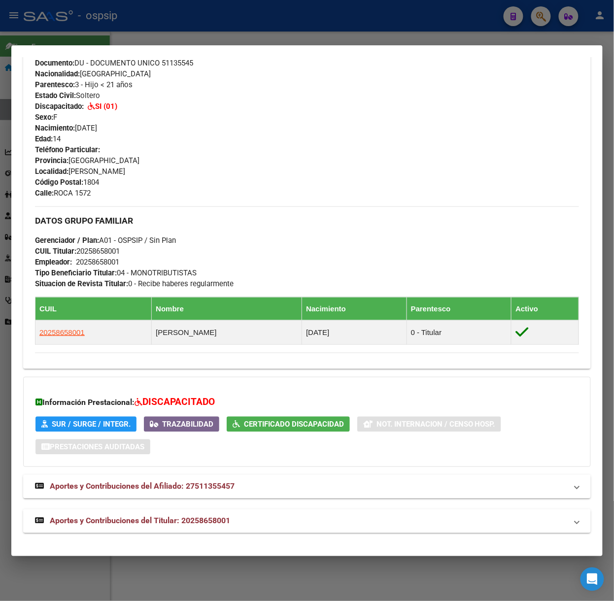
click at [198, 530] on mat-expansion-panel-header "Aportes y Contribuciones del Titular: 20258658001" at bounding box center [307, 522] width 568 height 24
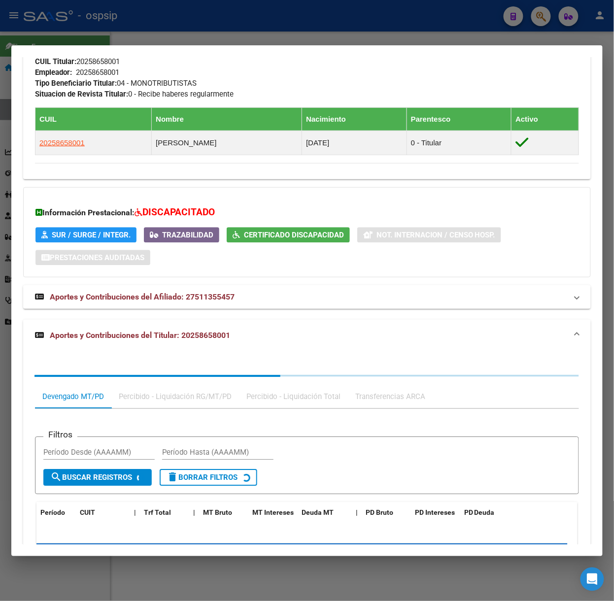
scroll to position [615, 0]
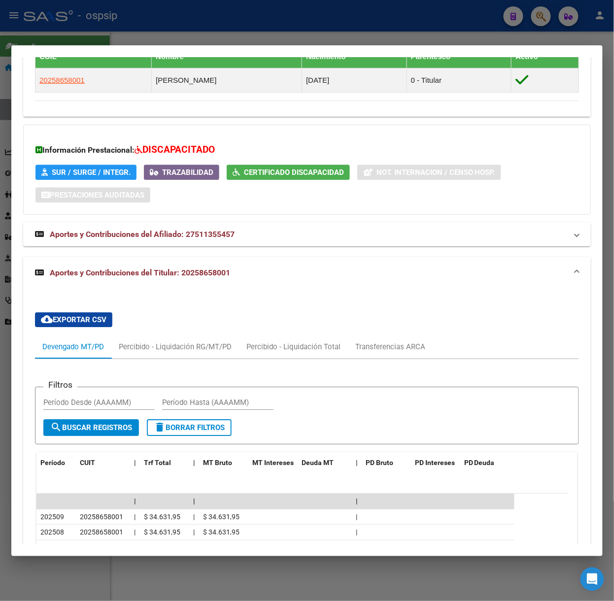
click at [178, 28] on div at bounding box center [307, 300] width 614 height 601
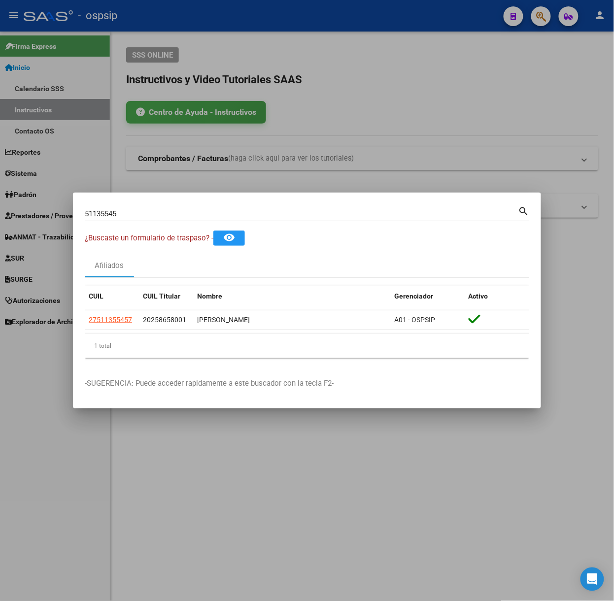
click at [168, 207] on div "51135545 Buscar (apellido, dni, cuil, [PERSON_NAME], cuit, obra social)" at bounding box center [302, 214] width 434 height 15
click at [168, 213] on input "51135545" at bounding box center [302, 214] width 434 height 9
type input "55163225"
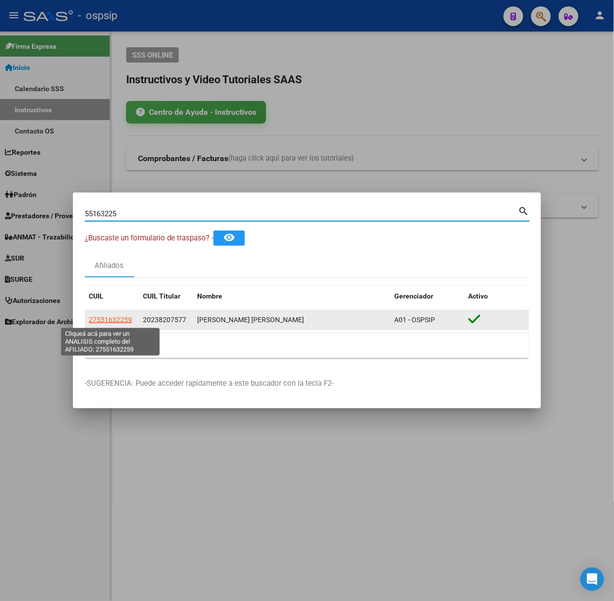
click at [113, 317] on span "27551632259" at bounding box center [110, 320] width 43 height 8
type textarea "27551632259"
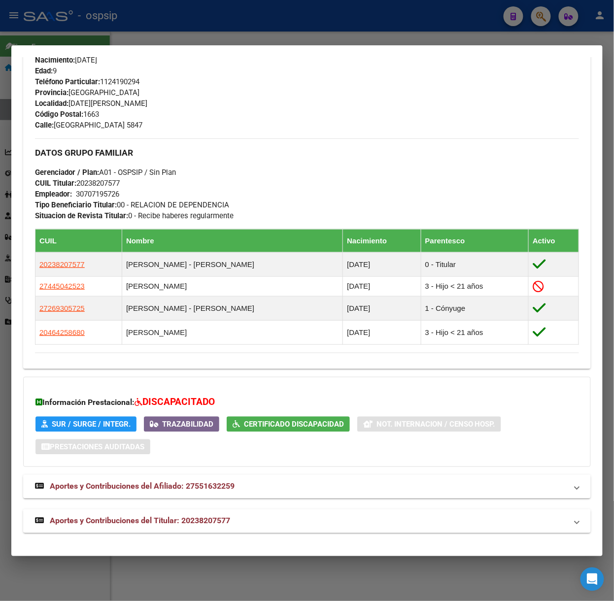
click at [234, 518] on mat-panel-title "Aportes y Contribuciones del Titular: 20238207577" at bounding box center [301, 522] width 532 height 12
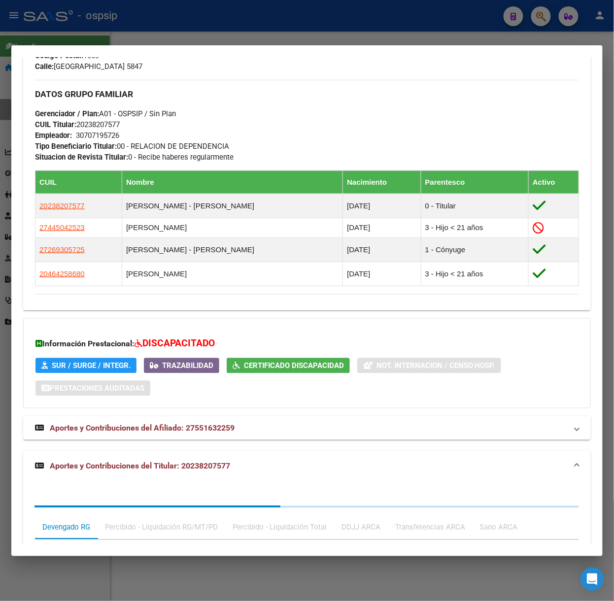
scroll to position [655, 0]
